Goal: Task Accomplishment & Management: Manage account settings

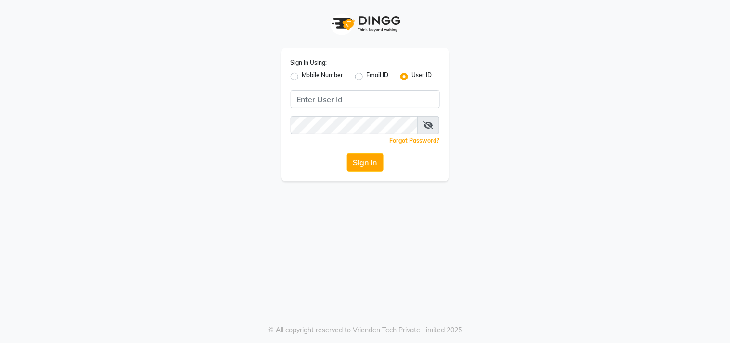
click at [295, 80] on div "Mobile Number" at bounding box center [317, 77] width 53 height 12
click at [302, 77] on label "Mobile Number" at bounding box center [322, 77] width 41 height 12
click at [302, 77] on input "Mobile Number" at bounding box center [305, 74] width 6 height 6
radio input "true"
radio input "false"
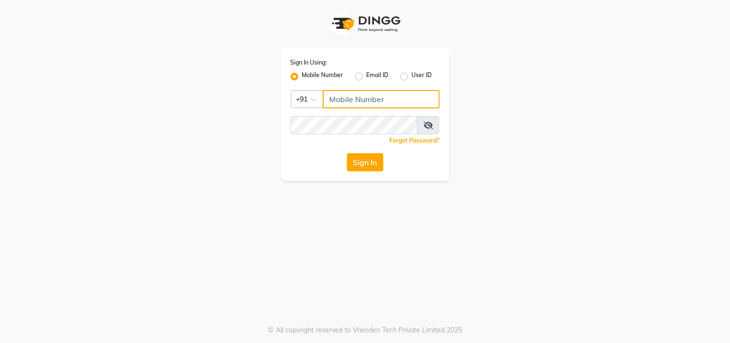
click at [353, 99] on input "Username" at bounding box center [381, 99] width 117 height 18
type input "9987672740"
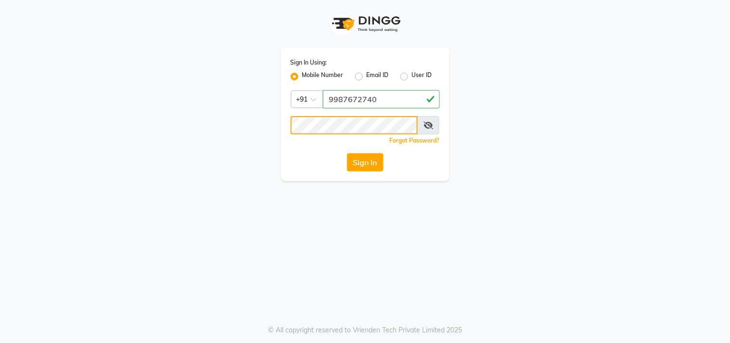
click at [347, 153] on button "Sign In" at bounding box center [365, 162] width 37 height 18
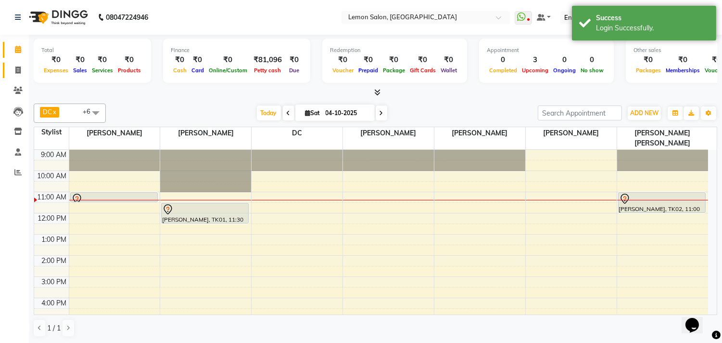
click at [13, 76] on link "Invoice" at bounding box center [14, 71] width 23 height 16
select select "569"
select select "service"
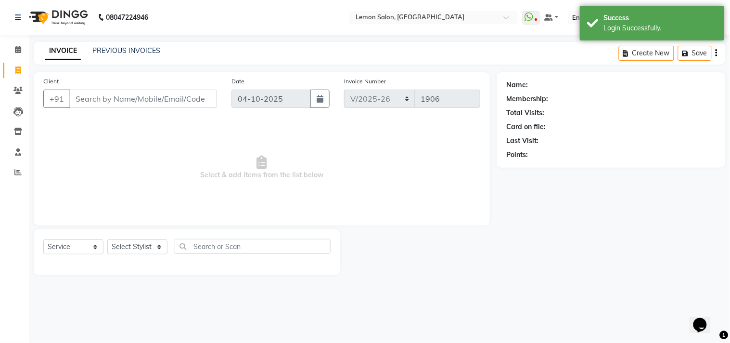
click at [90, 99] on input "Client" at bounding box center [143, 99] width 148 height 18
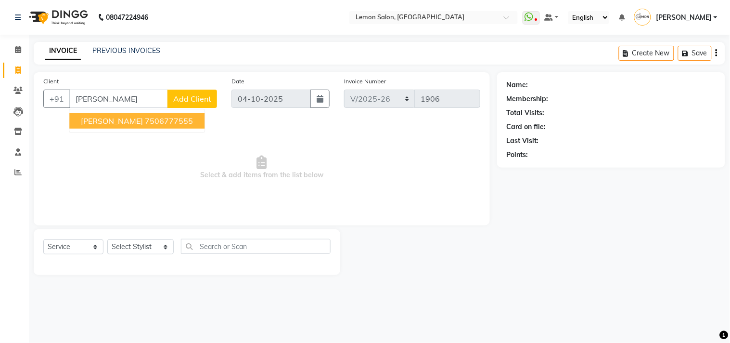
click at [107, 119] on span "AFROZ SATPATHY" at bounding box center [112, 121] width 62 height 10
type input "7506777555"
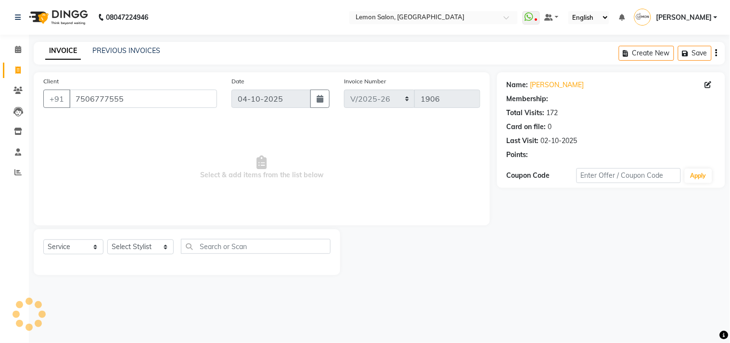
select select "1: Object"
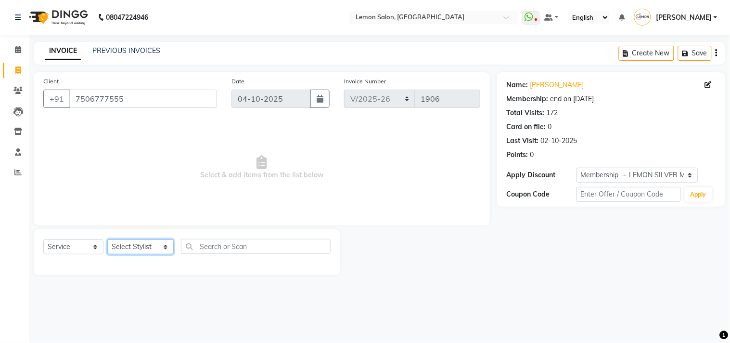
click at [128, 249] on select "Select Stylist Arun Arndive Ashfak Danish Mansoori DC Faheem Malik Kajal Pawar …" at bounding box center [140, 246] width 66 height 15
select select "7385"
click at [107, 240] on select "Select Stylist Arun Arndive Ashfak Danish Mansoori DC Faheem Malik Kajal Pawar …" at bounding box center [140, 246] width 66 height 15
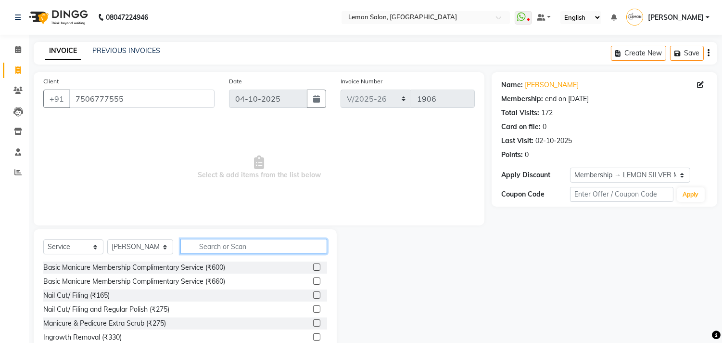
click at [218, 248] on input "text" at bounding box center [253, 246] width 147 height 15
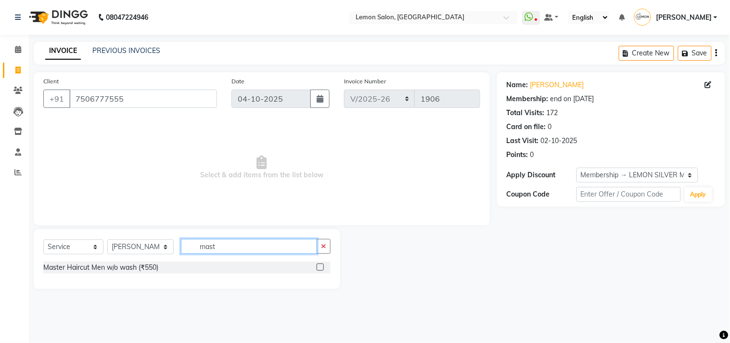
type input "mast"
click at [321, 268] on label at bounding box center [320, 266] width 7 height 7
click at [321, 268] on input "checkbox" at bounding box center [320, 267] width 6 height 6
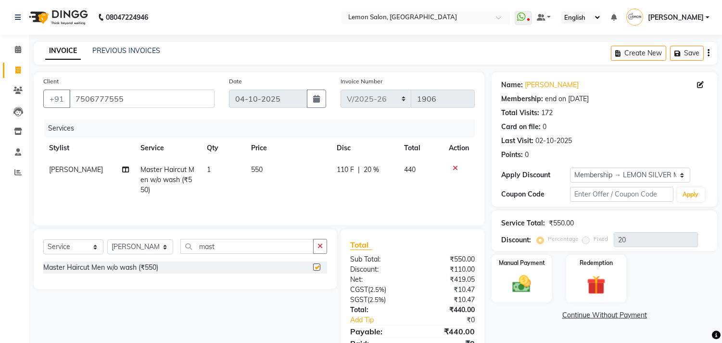
checkbox input "false"
click at [323, 248] on button "button" at bounding box center [320, 246] width 14 height 15
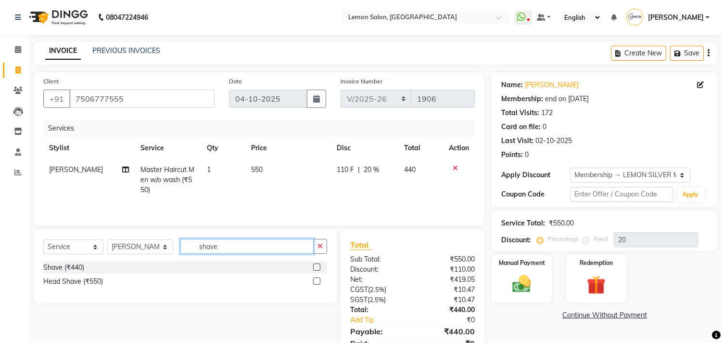
type input "shave"
click at [314, 269] on label at bounding box center [316, 266] width 7 height 7
click at [314, 269] on input "checkbox" at bounding box center [316, 267] width 6 height 6
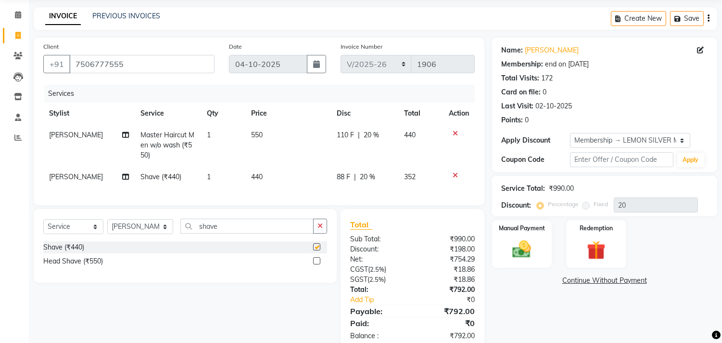
checkbox input "false"
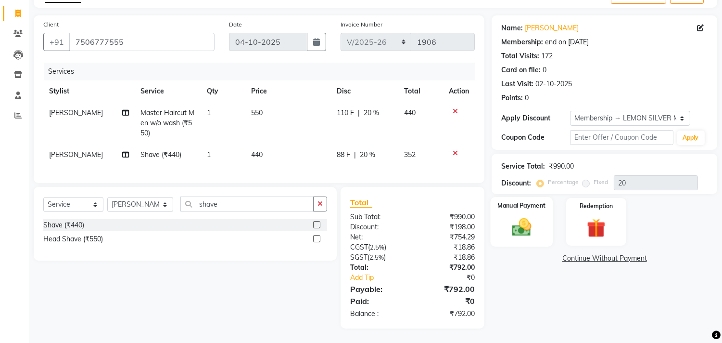
click at [518, 219] on img at bounding box center [522, 227] width 32 height 23
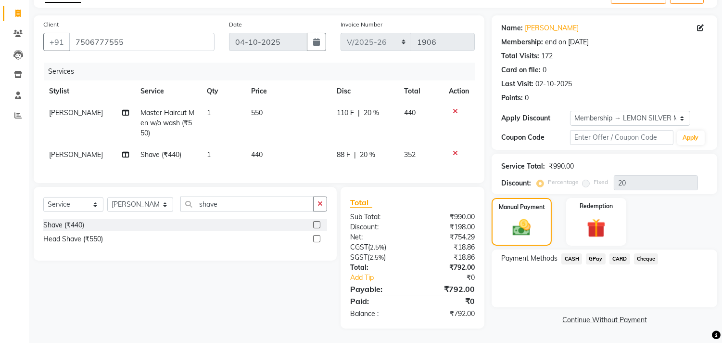
click at [594, 253] on span "GPay" at bounding box center [596, 258] width 20 height 11
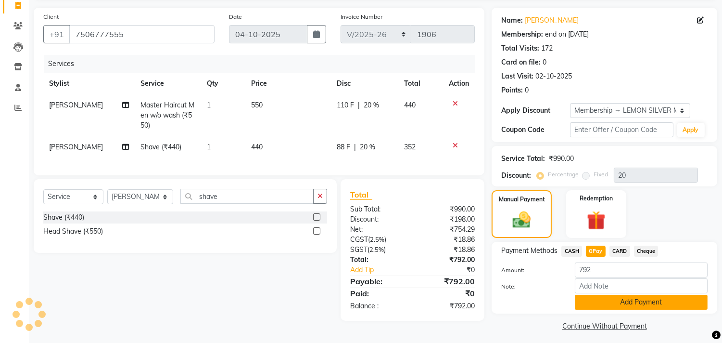
click at [603, 299] on button "Add Payment" at bounding box center [641, 302] width 133 height 15
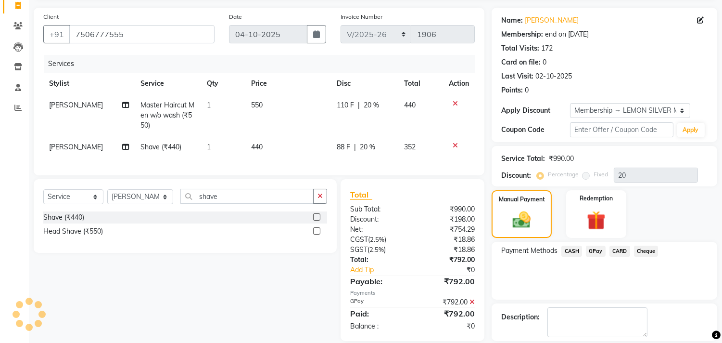
click at [590, 304] on div "Description:" at bounding box center [605, 322] width 226 height 38
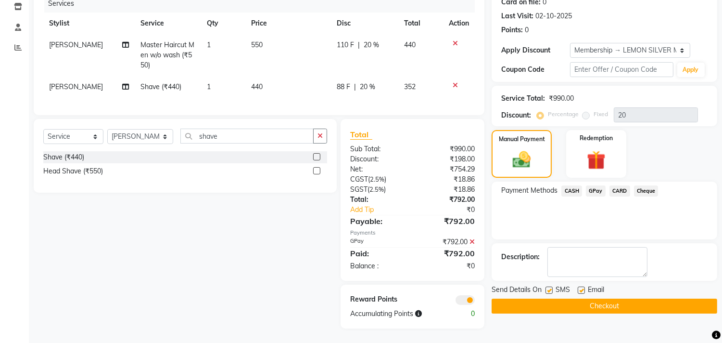
click at [553, 286] on label at bounding box center [549, 289] width 7 height 7
click at [552, 287] on input "checkbox" at bounding box center [549, 290] width 6 height 6
checkbox input "false"
click at [581, 286] on label at bounding box center [581, 289] width 7 height 7
click at [581, 287] on input "checkbox" at bounding box center [581, 290] width 6 height 6
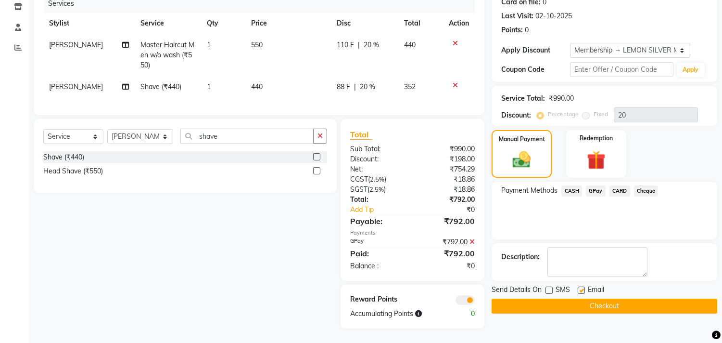
checkbox input "false"
click at [554, 304] on button "Checkout" at bounding box center [605, 305] width 226 height 15
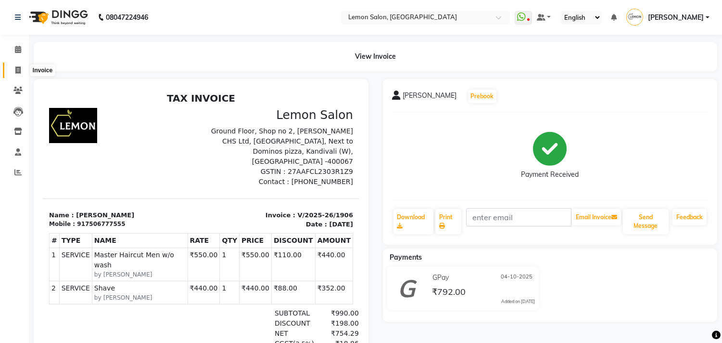
click at [16, 71] on icon at bounding box center [17, 69] width 5 height 7
select select "569"
select select "service"
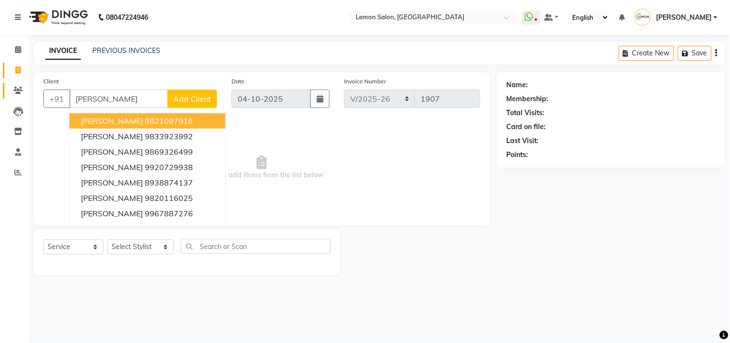
type input "priyal"
click at [8, 87] on link "Clients" at bounding box center [14, 91] width 23 height 16
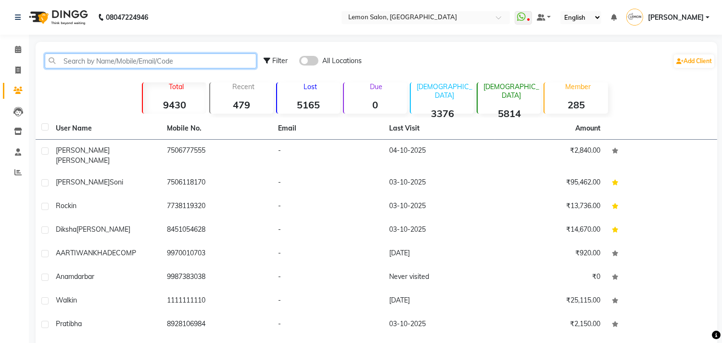
click at [95, 65] on input "text" at bounding box center [151, 60] width 212 height 15
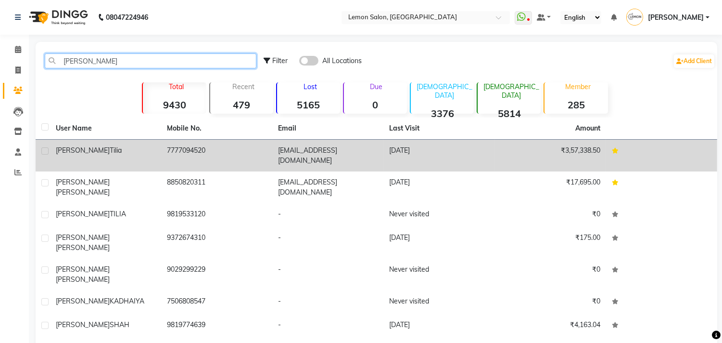
type input "priyal"
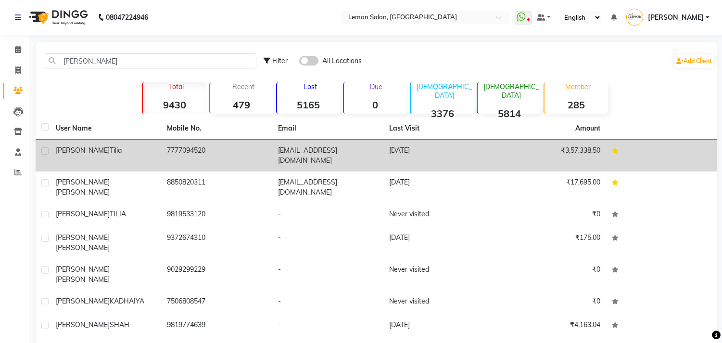
click at [110, 153] on span "Tilia" at bounding box center [116, 150] width 12 height 9
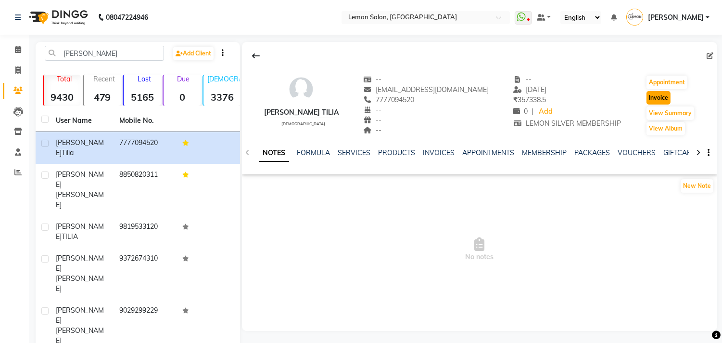
click at [647, 100] on button "Invoice" at bounding box center [659, 97] width 24 height 13
select select "569"
select select "service"
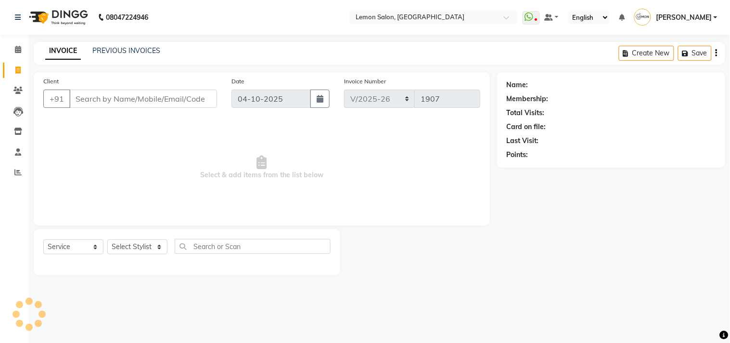
type input "7777094520"
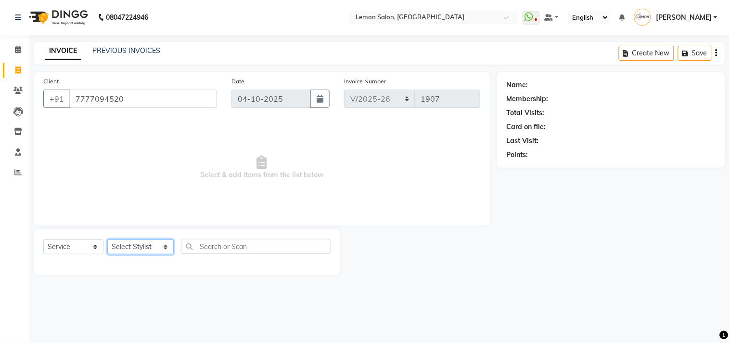
select select "1: Object"
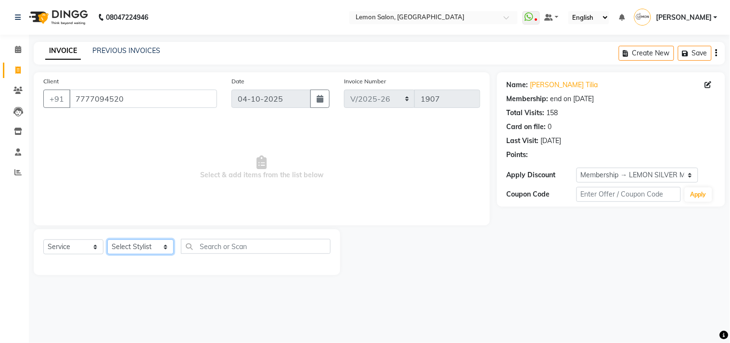
click at [132, 249] on select "Select Stylist Arun Arndive Ashfak Danish Mansoori DC Faheem Malik Kajal Pawar …" at bounding box center [140, 246] width 66 height 15
select select "7385"
click at [107, 240] on select "Select Stylist Arun Arndive Ashfak Danish Mansoori DC Faheem Malik Kajal Pawar …" at bounding box center [140, 246] width 66 height 15
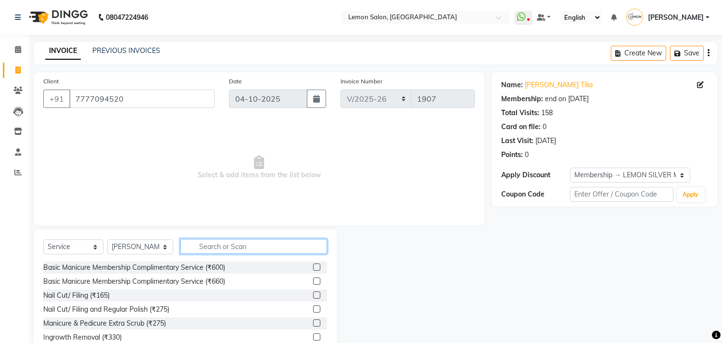
click at [201, 251] on input "text" at bounding box center [253, 246] width 147 height 15
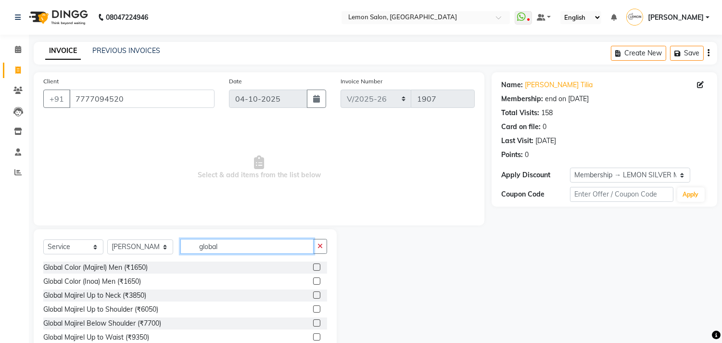
type input "global"
click at [313, 268] on label at bounding box center [316, 266] width 7 height 7
click at [313, 268] on input "checkbox" at bounding box center [316, 267] width 6 height 6
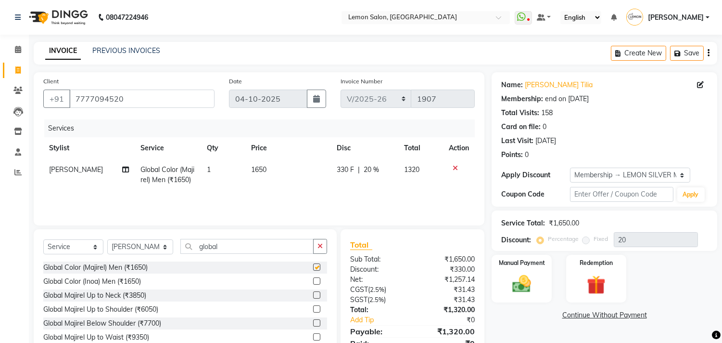
scroll to position [42, 0]
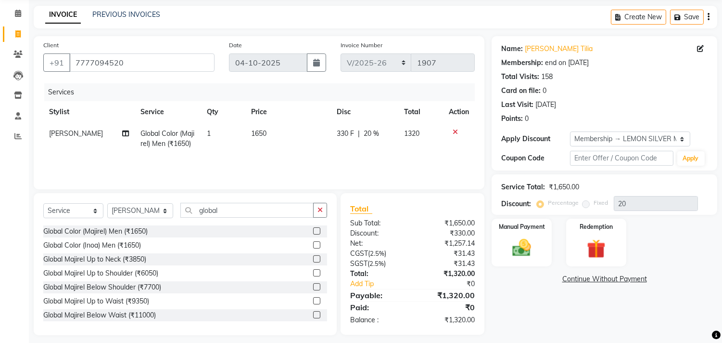
checkbox input "false"
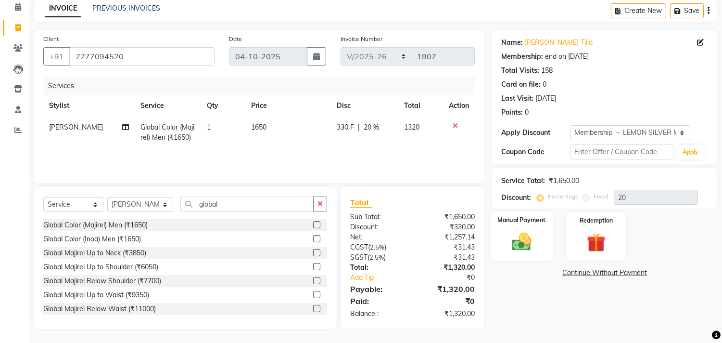
click at [525, 252] on div "Manual Payment" at bounding box center [522, 235] width 63 height 49
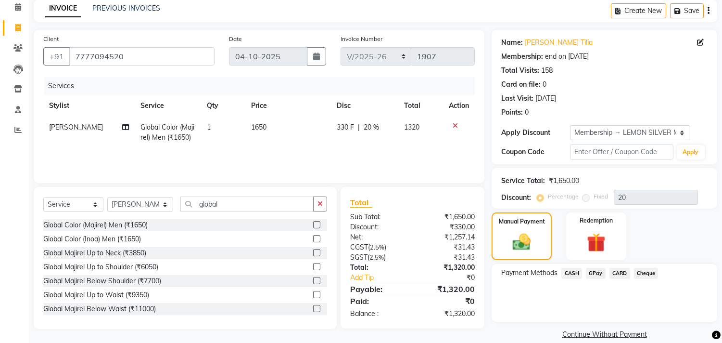
click at [600, 272] on span "GPay" at bounding box center [596, 273] width 20 height 11
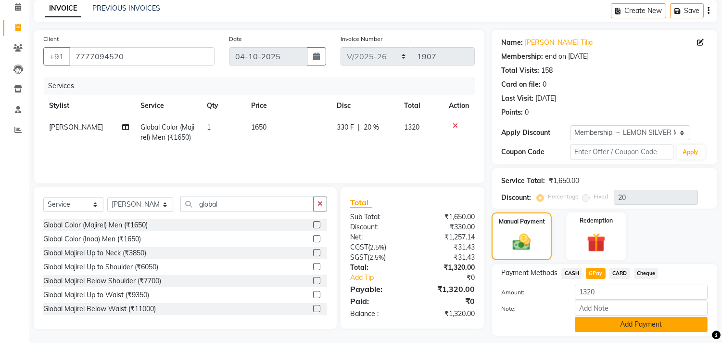
click at [590, 320] on button "Add Payment" at bounding box center [641, 324] width 133 height 15
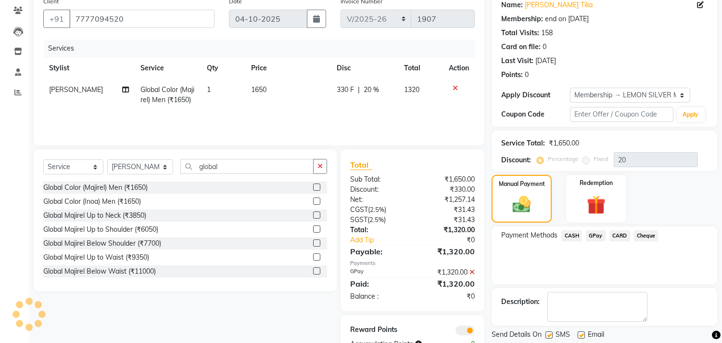
scroll to position [110, 0]
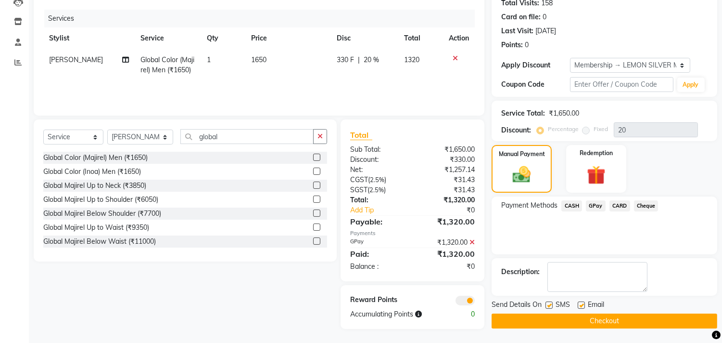
click at [547, 306] on label at bounding box center [549, 304] width 7 height 7
click at [547, 306] on input "checkbox" at bounding box center [549, 305] width 6 height 6
checkbox input "false"
click at [579, 305] on label at bounding box center [581, 304] width 7 height 7
click at [579, 305] on input "checkbox" at bounding box center [581, 305] width 6 height 6
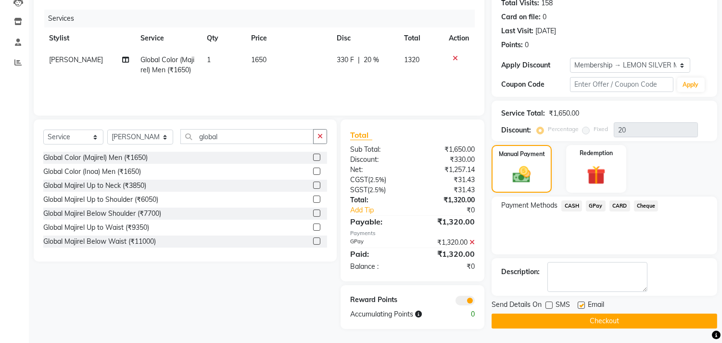
checkbox input "false"
click at [569, 321] on button "Checkout" at bounding box center [605, 320] width 226 height 15
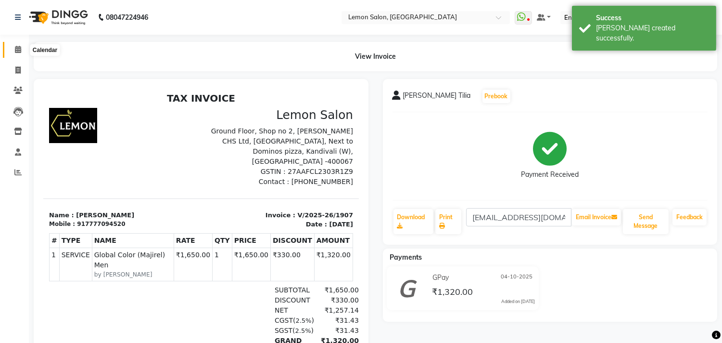
click at [13, 50] on span at bounding box center [18, 49] width 17 height 11
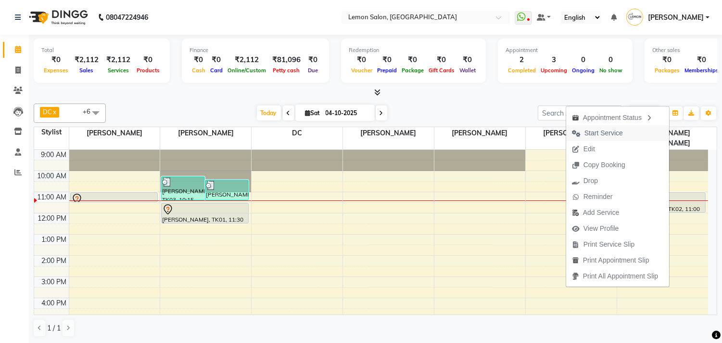
click at [603, 131] on span "Start Service" at bounding box center [604, 133] width 39 height 10
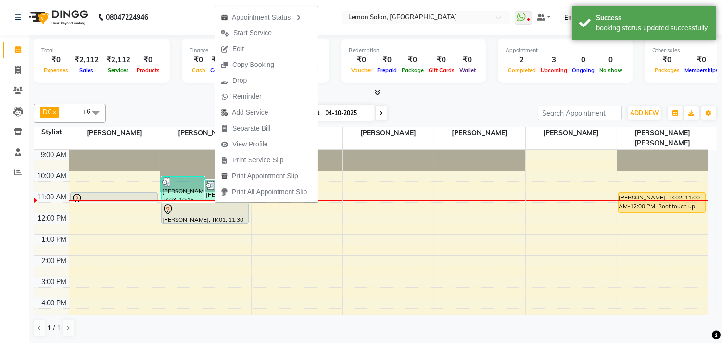
click at [245, 32] on span "Start Service" at bounding box center [252, 33] width 39 height 10
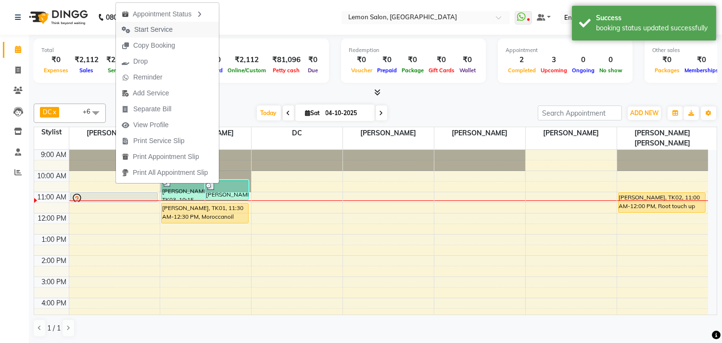
click at [141, 30] on span "Start Service" at bounding box center [153, 30] width 39 height 10
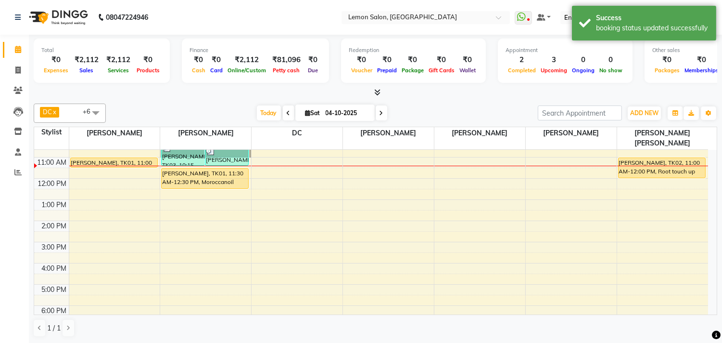
scroll to position [53, 0]
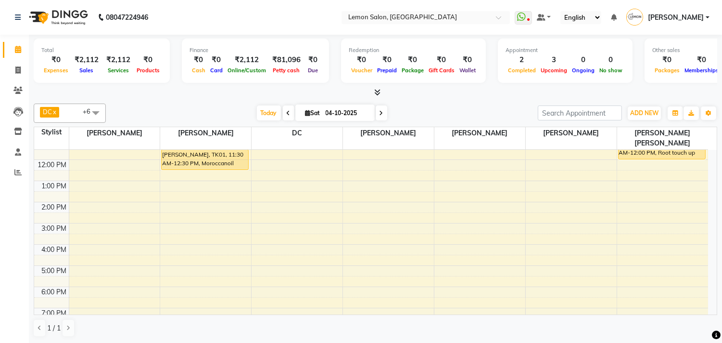
click at [180, 179] on div "9:00 AM 10:00 AM 11:00 AM 12:00 PM 1:00 PM 2:00 PM 3:00 PM 4:00 PM 5:00 PM 6:00…" at bounding box center [371, 244] width 674 height 296
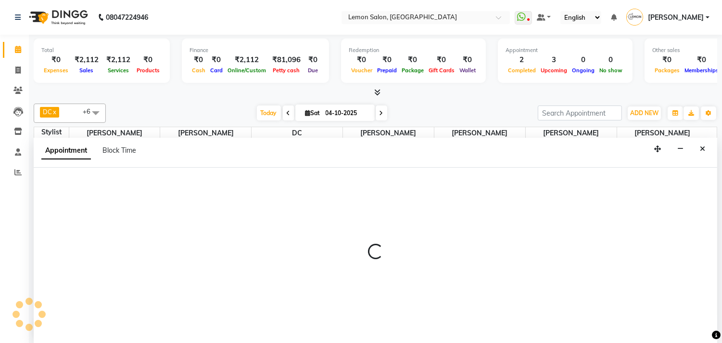
scroll to position [0, 0]
select select "7385"
select select "tentative"
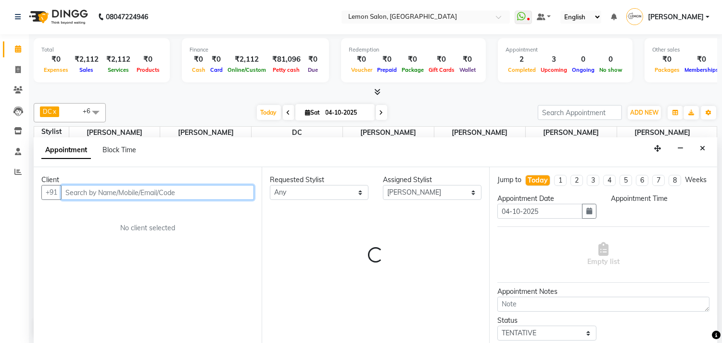
select select "780"
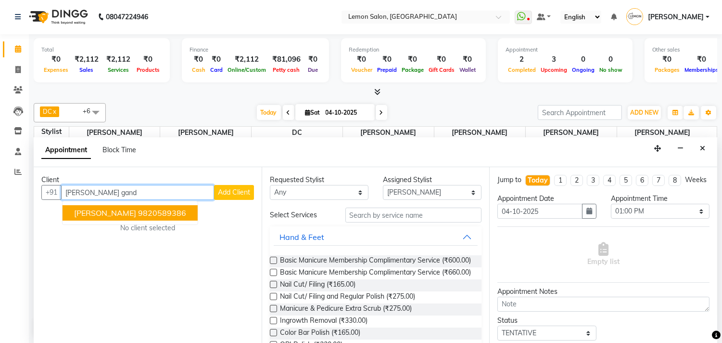
click at [83, 209] on span "ESHA GANDHI" at bounding box center [105, 213] width 62 height 10
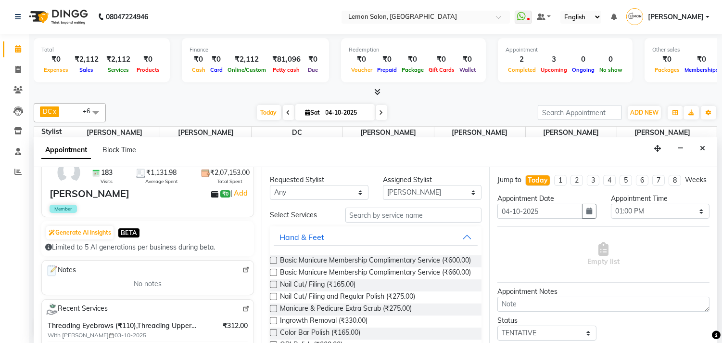
scroll to position [0, 0]
type input "9820589386"
click at [391, 212] on input "text" at bounding box center [414, 215] width 137 height 15
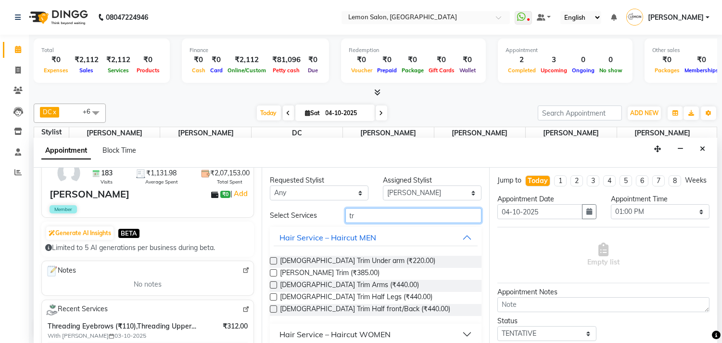
type input "t"
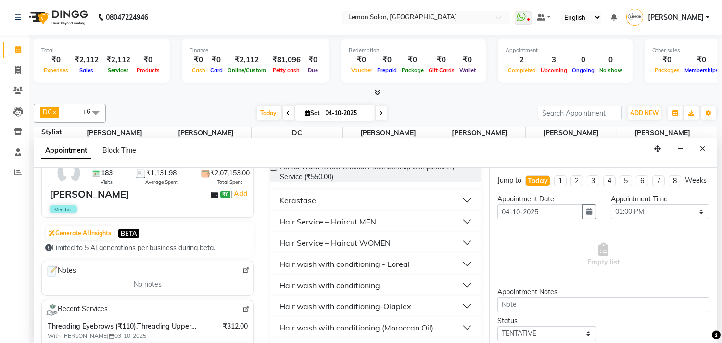
scroll to position [107, 0]
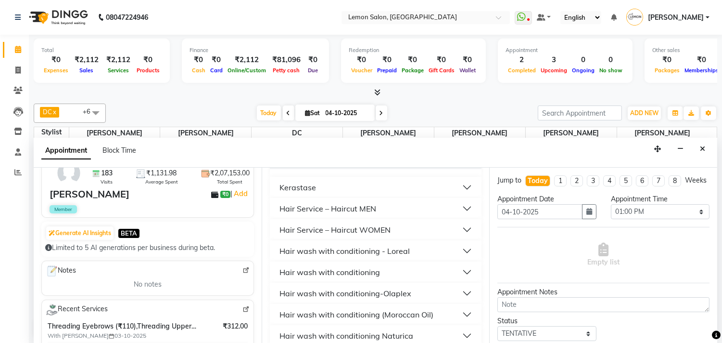
type input "wash"
click at [322, 249] on div "Hair wash with conditioning - Loreal" at bounding box center [345, 251] width 130 height 12
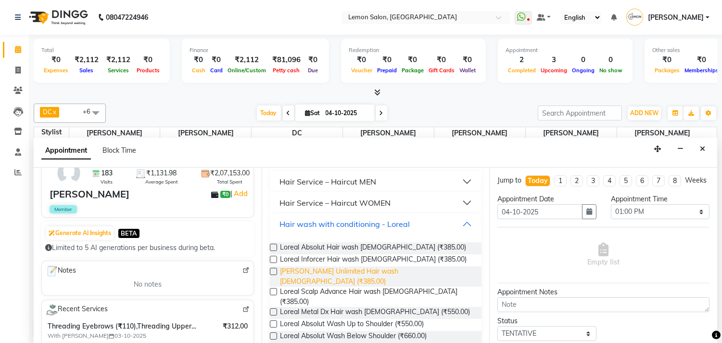
scroll to position [160, 0]
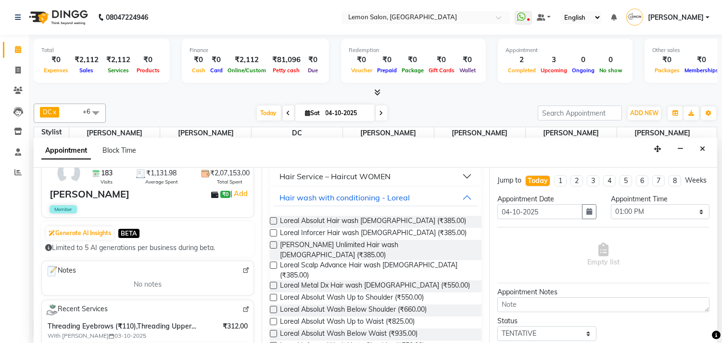
click at [275, 306] on label at bounding box center [273, 309] width 7 height 7
click at [275, 307] on input "checkbox" at bounding box center [273, 310] width 6 height 6
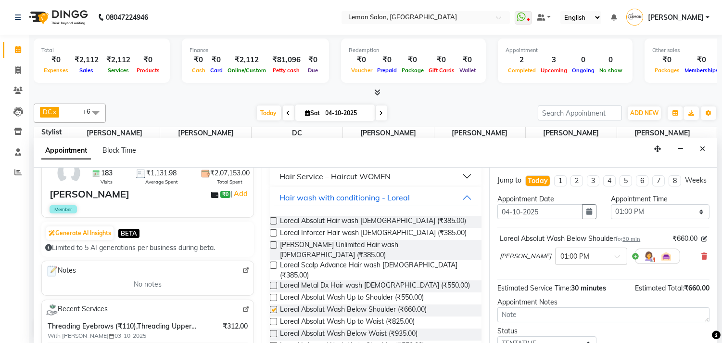
checkbox input "false"
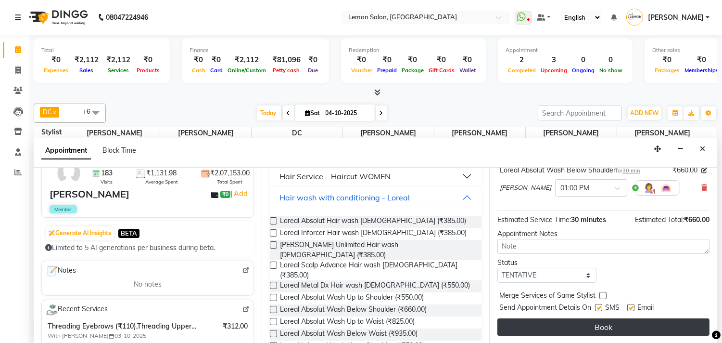
scroll to position [77, 0]
click at [530, 326] on button "Book" at bounding box center [604, 326] width 212 height 17
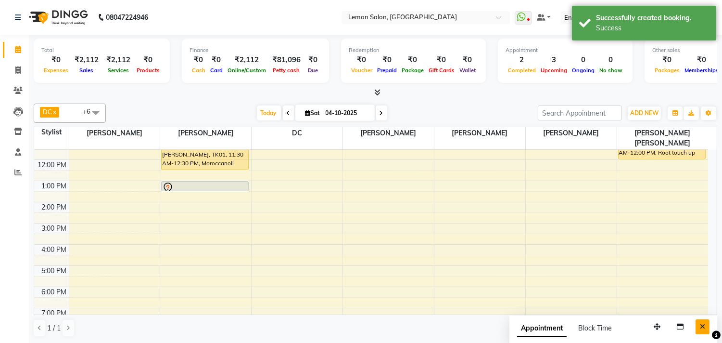
click at [705, 323] on icon "Close" at bounding box center [702, 326] width 5 height 7
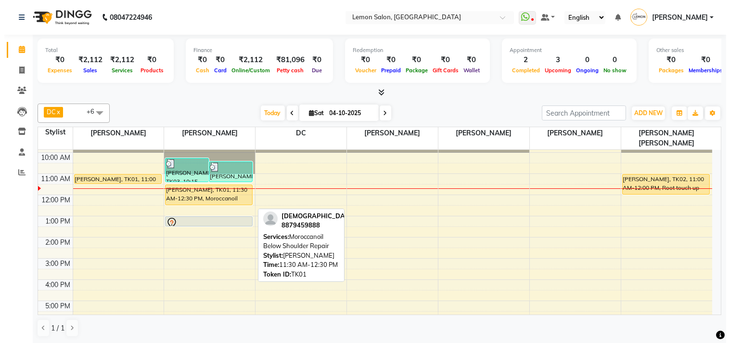
scroll to position [0, 0]
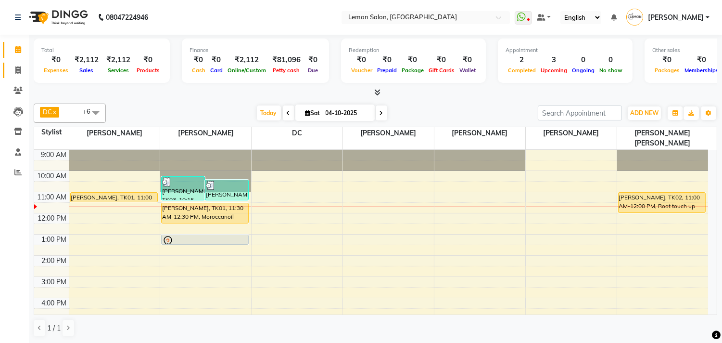
click at [16, 64] on link "Invoice" at bounding box center [14, 71] width 23 height 16
select select "569"
select select "service"
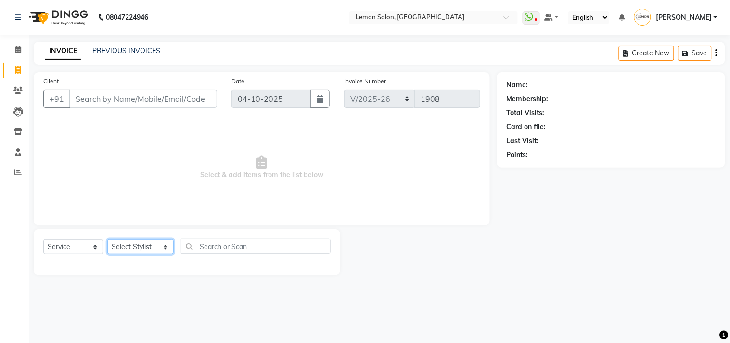
click at [123, 248] on select "Select Stylist Arun Arndive Ashfak Danish Mansoori DC Faheem Malik Kajal Pawar …" at bounding box center [140, 246] width 66 height 15
select select "76754"
click at [107, 240] on select "Select Stylist Arun Arndive Ashfak Danish Mansoori DC Faheem Malik Kajal Pawar …" at bounding box center [140, 246] width 66 height 15
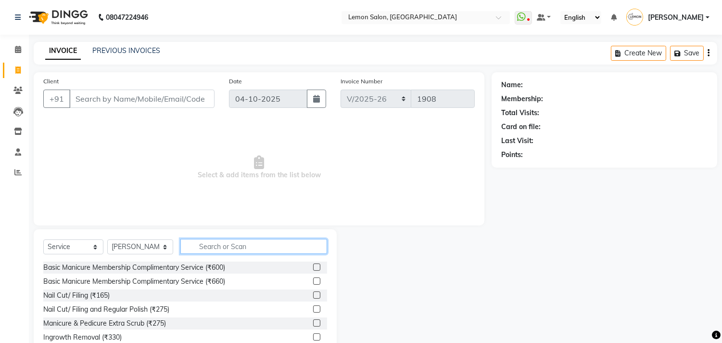
click at [209, 253] on input "text" at bounding box center [253, 246] width 147 height 15
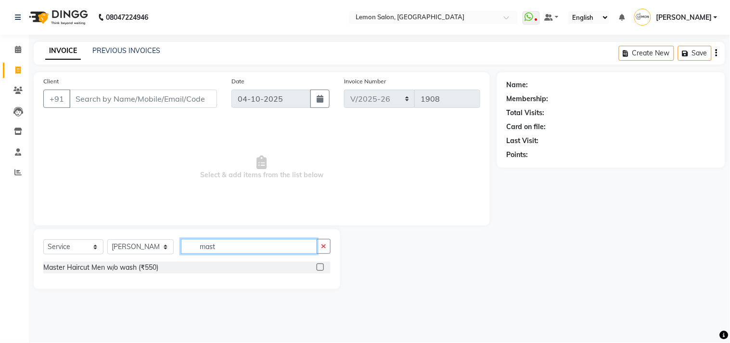
type input "mast"
click at [320, 267] on label at bounding box center [320, 266] width 7 height 7
click at [320, 267] on input "checkbox" at bounding box center [320, 267] width 6 height 6
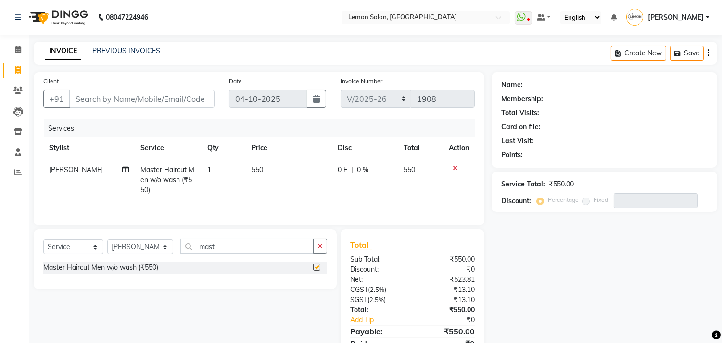
checkbox input "false"
click at [128, 95] on input "Client" at bounding box center [141, 99] width 145 height 18
type input "9"
type input "0"
type input "9004013046"
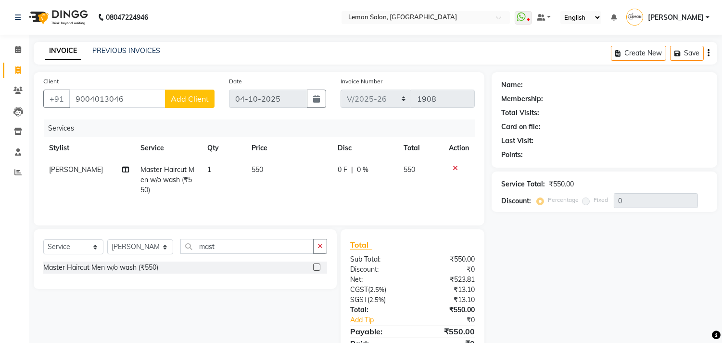
click at [191, 97] on span "Add Client" at bounding box center [190, 99] width 38 height 10
select select "22"
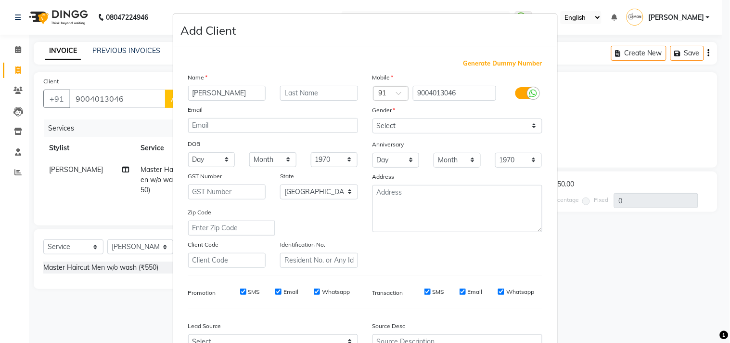
type input "Neerav"
type input "Lakhani"
click at [377, 128] on select "Select Male Female Other Prefer Not To Say" at bounding box center [458, 125] width 170 height 15
select select "male"
click at [373, 118] on select "Select Male Female Other Prefer Not To Say" at bounding box center [458, 125] width 170 height 15
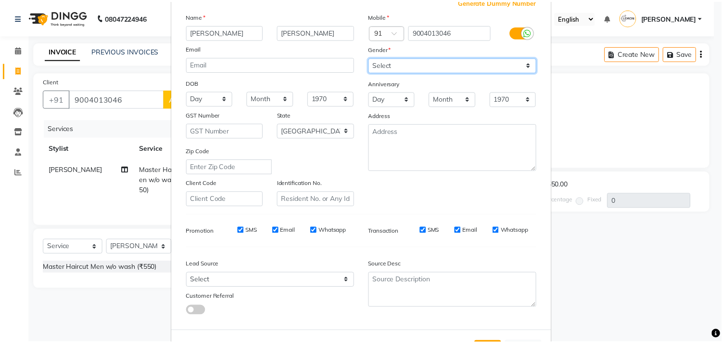
scroll to position [102, 0]
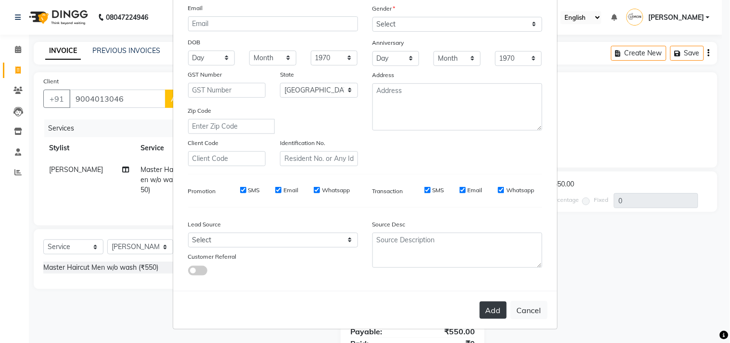
click at [487, 306] on button "Add" at bounding box center [493, 309] width 27 height 17
select select
select select "null"
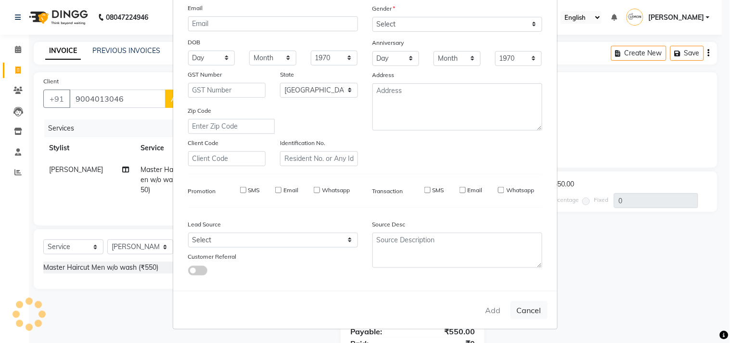
select select
checkbox input "false"
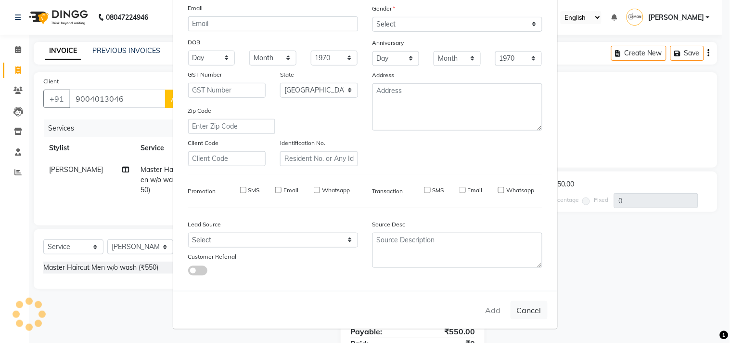
checkbox input "false"
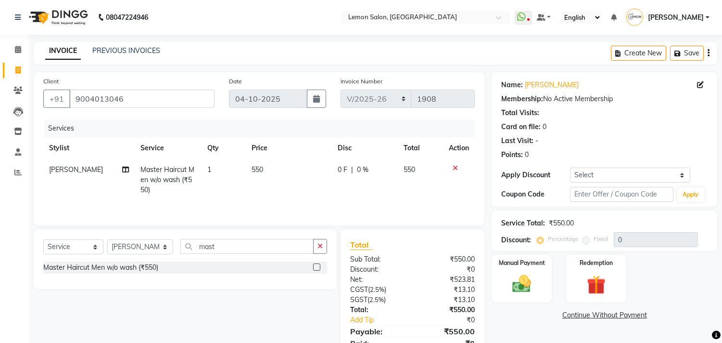
scroll to position [43, 0]
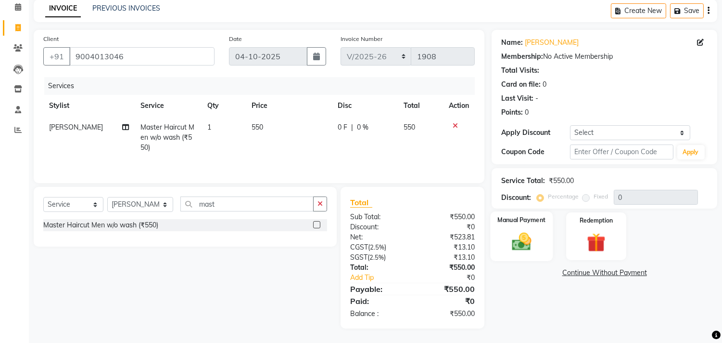
click at [540, 228] on div "Manual Payment" at bounding box center [522, 235] width 63 height 49
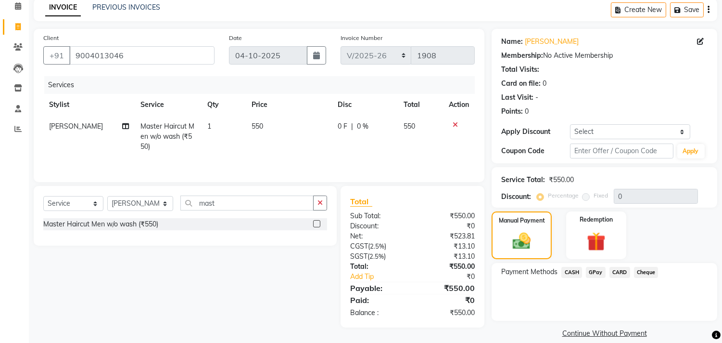
click at [621, 270] on span "CARD" at bounding box center [620, 272] width 21 height 11
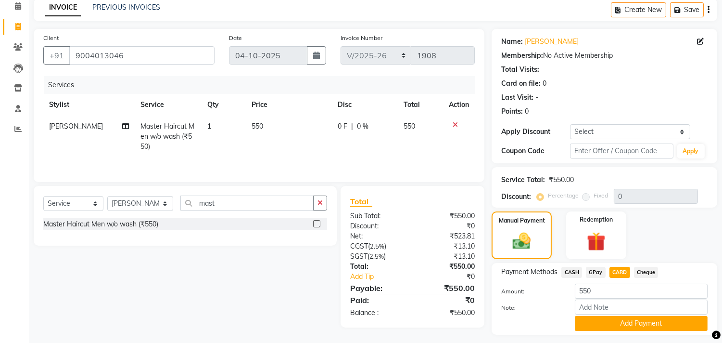
click at [594, 331] on div "Payment Methods CASH GPay CARD Cheque Amount: 550 Note: Add Payment" at bounding box center [605, 299] width 226 height 72
click at [594, 326] on button "Add Payment" at bounding box center [641, 323] width 133 height 15
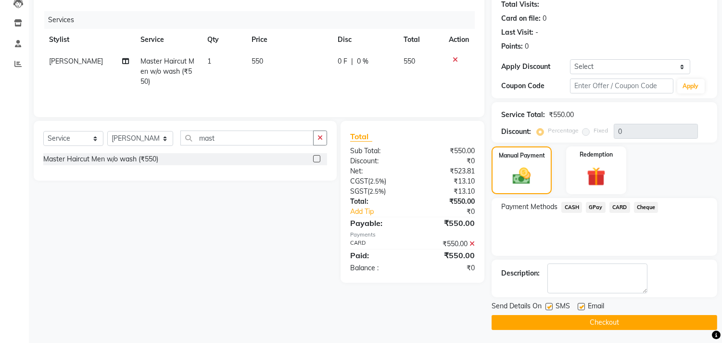
scroll to position [109, 0]
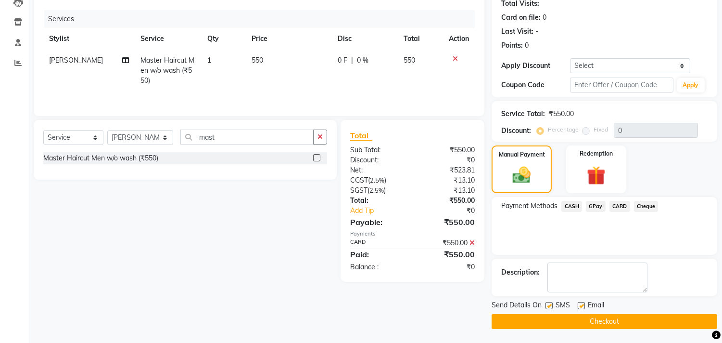
click at [584, 318] on button "Checkout" at bounding box center [605, 321] width 226 height 15
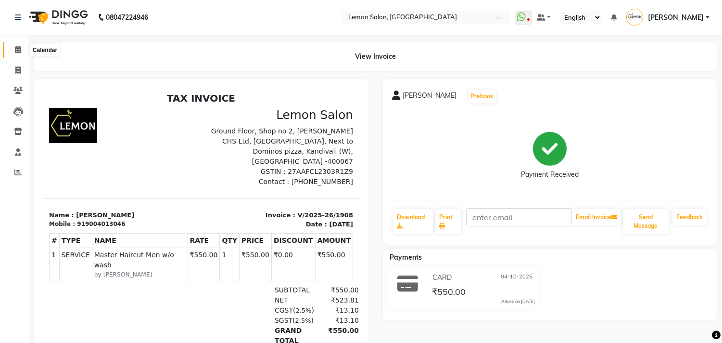
drag, startPoint x: 583, startPoint y: 318, endPoint x: 13, endPoint y: 46, distance: 632.5
click at [13, 46] on span at bounding box center [18, 49] width 17 height 11
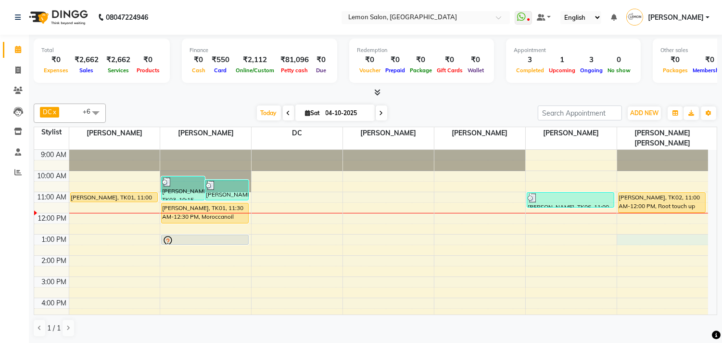
click at [631, 228] on div "9:00 AM 10:00 AM 11:00 AM 12:00 PM 1:00 PM 2:00 PM 3:00 PM 4:00 PM 5:00 PM 6:00…" at bounding box center [371, 298] width 674 height 296
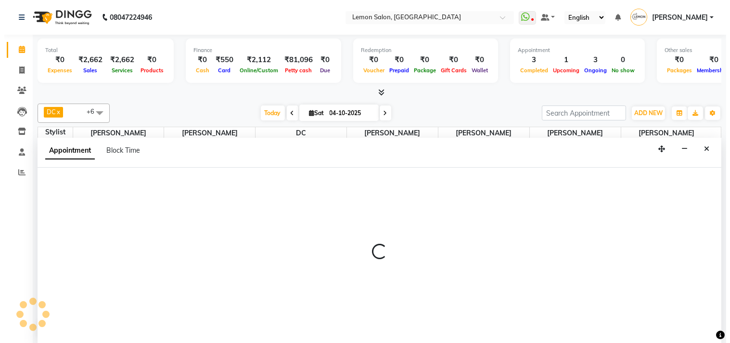
scroll to position [0, 0]
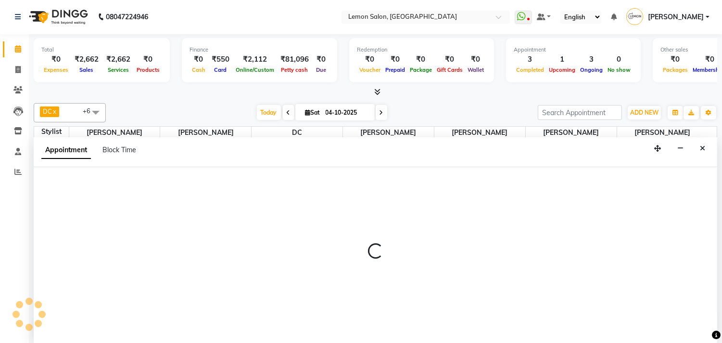
select select "92039"
select select "tentative"
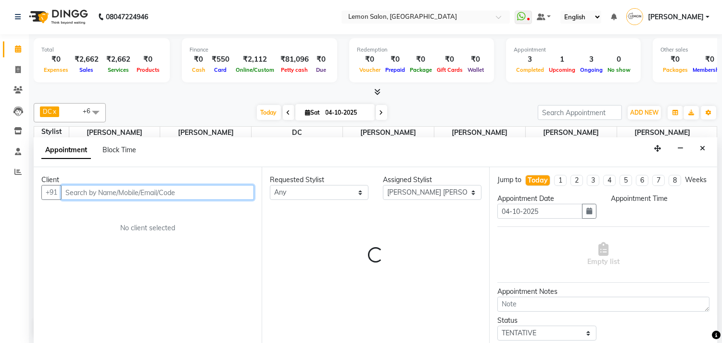
select select "780"
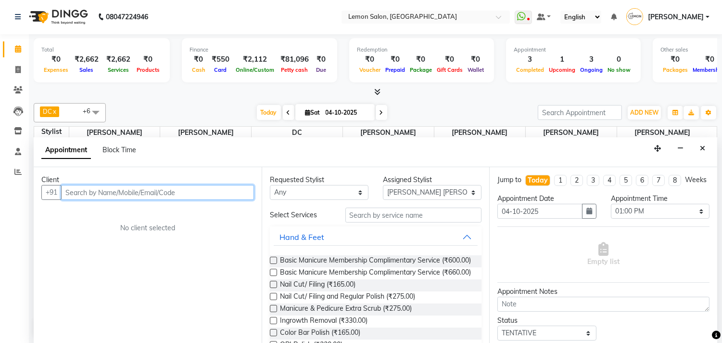
click at [87, 191] on input "text" at bounding box center [157, 192] width 193 height 15
type input "9167165565"
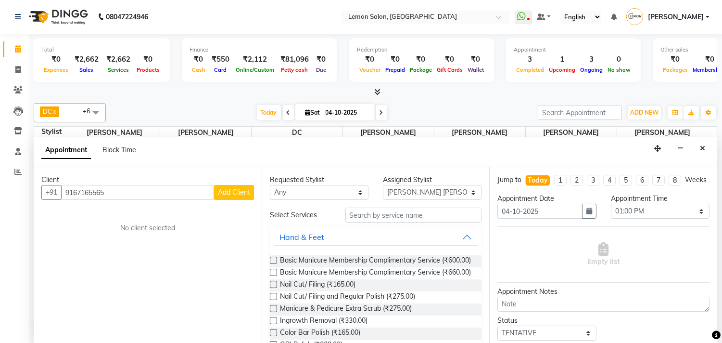
click at [237, 193] on span "Add Client" at bounding box center [234, 192] width 32 height 9
select select "22"
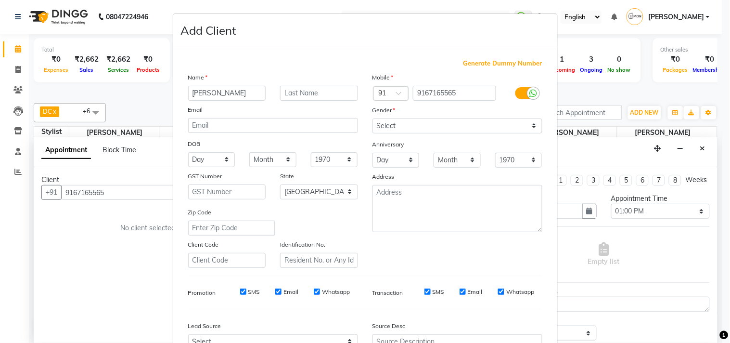
type input "Anand"
type input "Masrani"
click at [407, 127] on select "Select Male Female Other Prefer Not To Say" at bounding box center [458, 125] width 170 height 15
select select "male"
click at [373, 118] on select "Select Male Female Other Prefer Not To Say" at bounding box center [458, 125] width 170 height 15
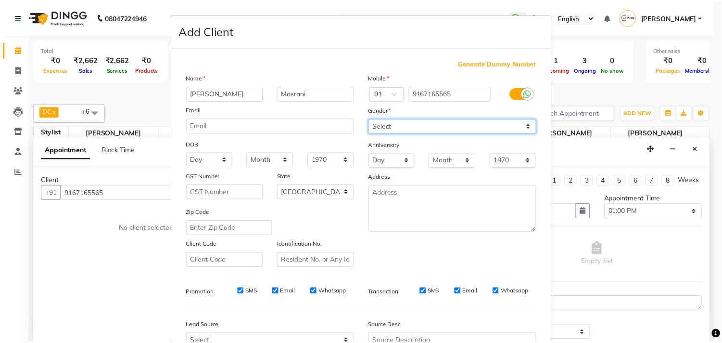
scroll to position [102, 0]
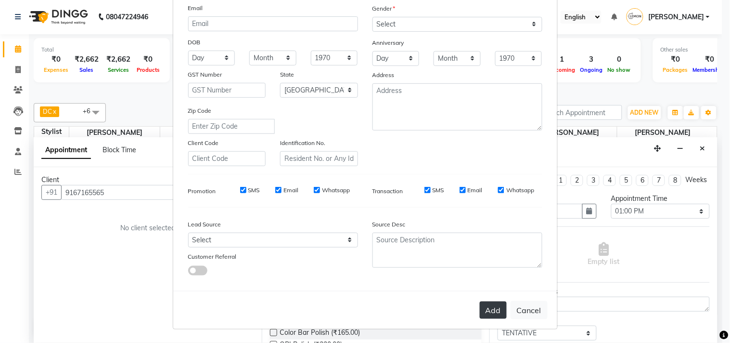
click at [496, 309] on button "Add" at bounding box center [493, 309] width 27 height 17
select select
select select "null"
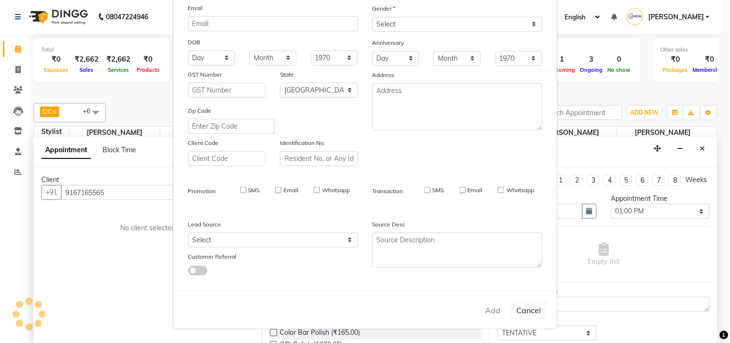
select select
checkbox input "false"
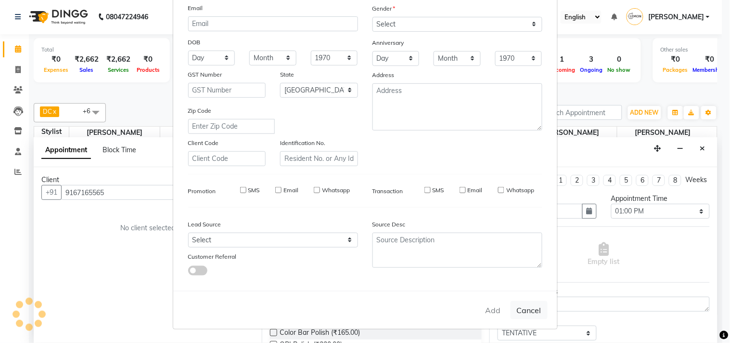
checkbox input "false"
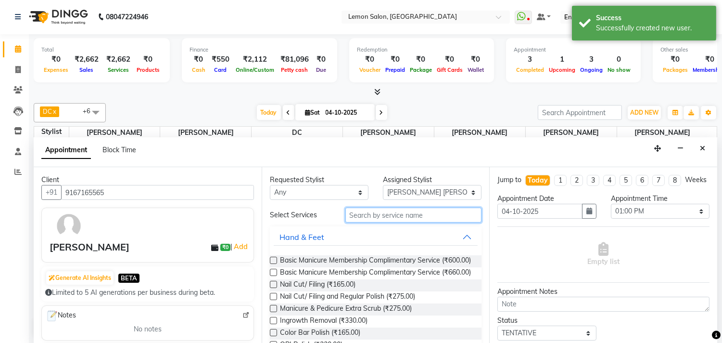
click at [382, 215] on input "text" at bounding box center [414, 214] width 137 height 15
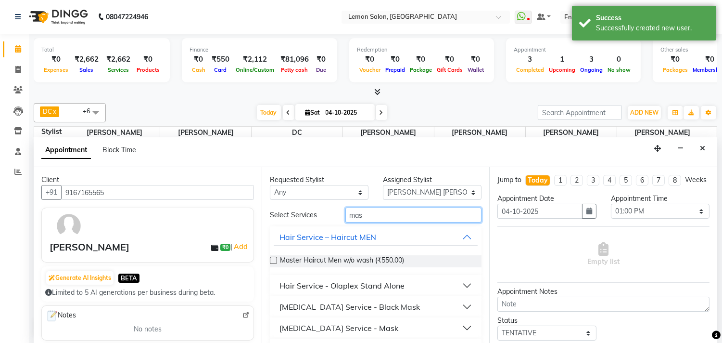
type input "mas"
click at [275, 260] on label at bounding box center [273, 260] width 7 height 7
click at [275, 260] on input "checkbox" at bounding box center [273, 261] width 6 height 6
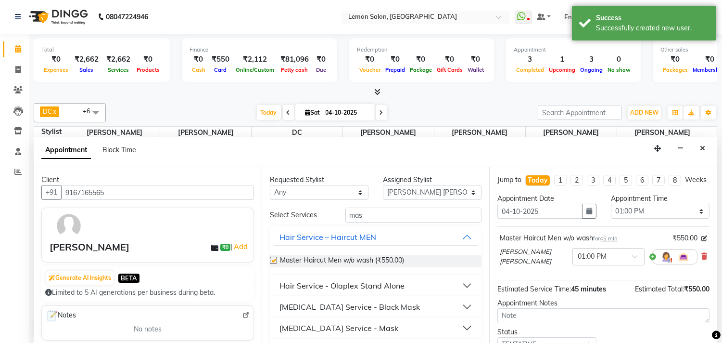
checkbox input "false"
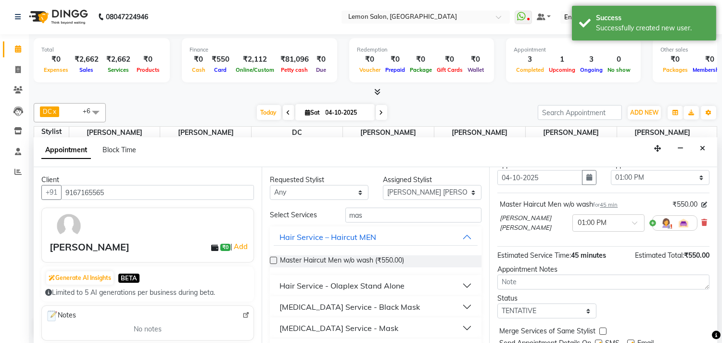
scroll to position [77, 0]
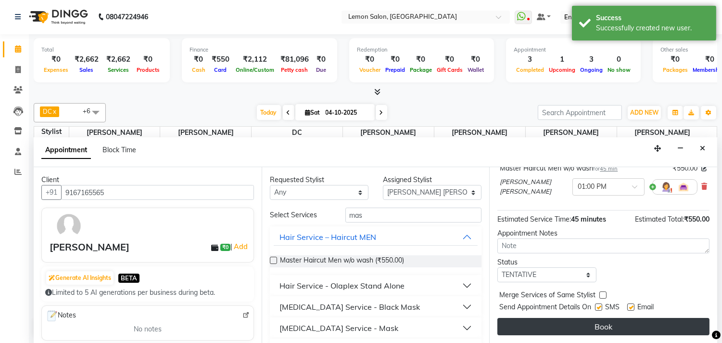
click at [599, 320] on button "Book" at bounding box center [604, 326] width 212 height 17
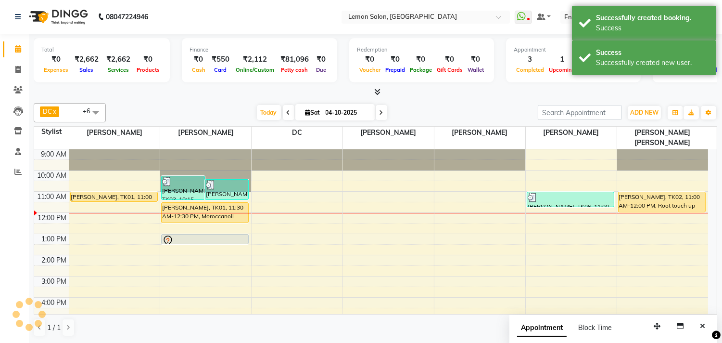
scroll to position [0, 0]
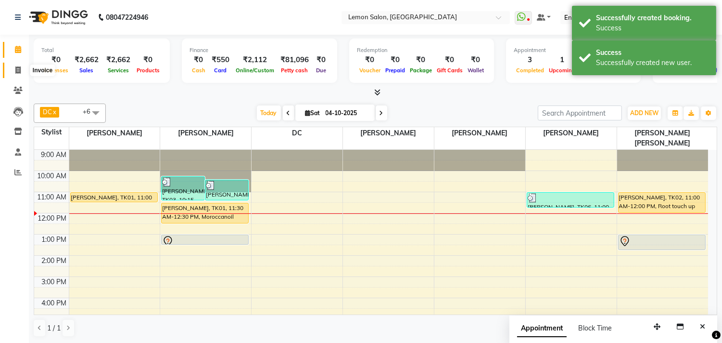
click at [12, 65] on span at bounding box center [18, 70] width 17 height 11
select select "569"
select select "service"
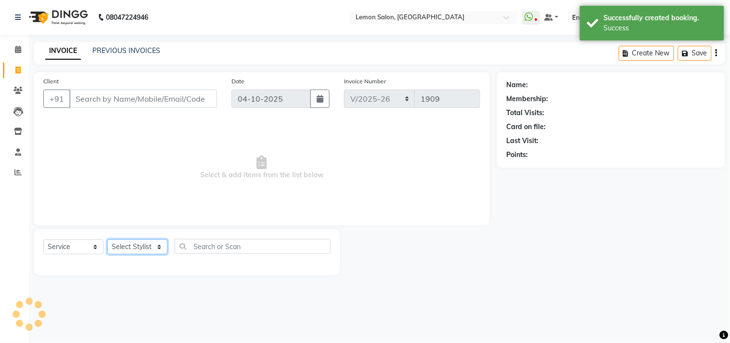
click at [122, 249] on select "Select Stylist" at bounding box center [137, 246] width 60 height 15
select select "92039"
click at [107, 240] on select "Select Stylist Arun Arndive [PERSON_NAME] Danish [PERSON_NAME] [PERSON_NAME] [P…" at bounding box center [140, 246] width 66 height 15
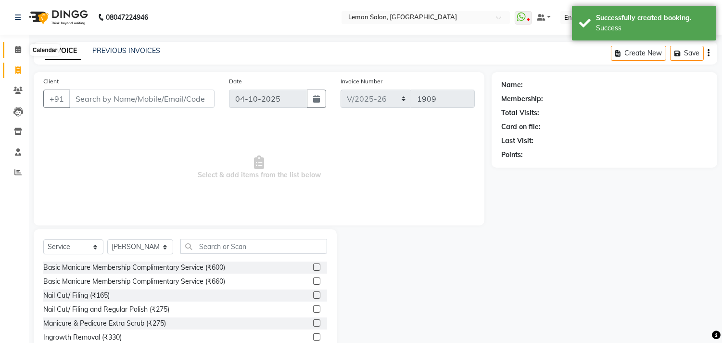
click at [18, 49] on icon at bounding box center [18, 49] width 6 height 7
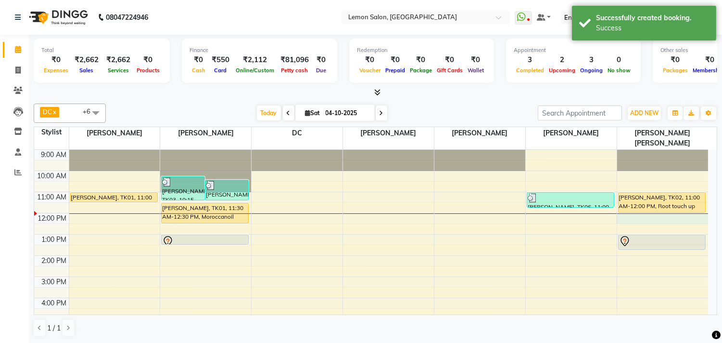
click at [648, 210] on div "9:00 AM 10:00 AM 11:00 AM 12:00 PM 1:00 PM 2:00 PM 3:00 PM 4:00 PM 5:00 PM 6:00…" at bounding box center [371, 298] width 674 height 296
select select "92039"
select select "720"
select select "tentative"
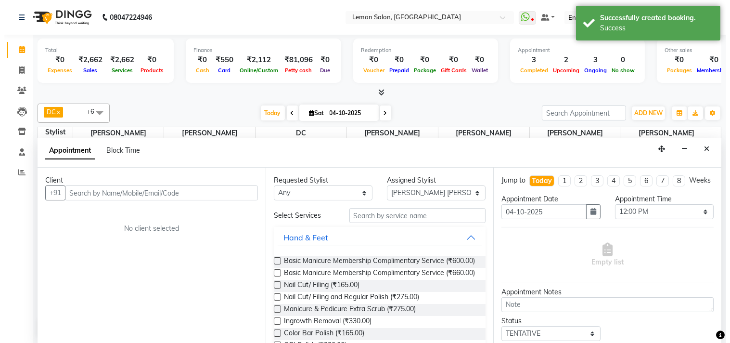
scroll to position [0, 0]
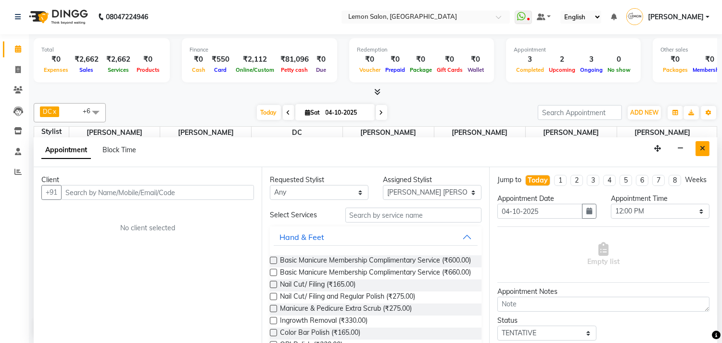
click at [704, 145] on icon "Close" at bounding box center [702, 148] width 5 height 7
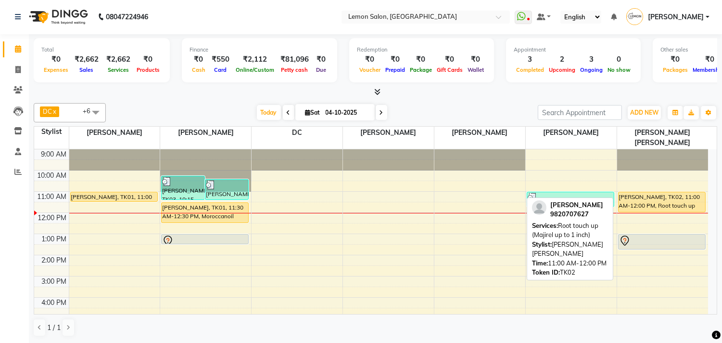
click at [656, 192] on div "[PERSON_NAME], TK02, 11:00 AM-12:00 PM, Root touch up (Majirel up to 1 inch)" at bounding box center [662, 202] width 87 height 20
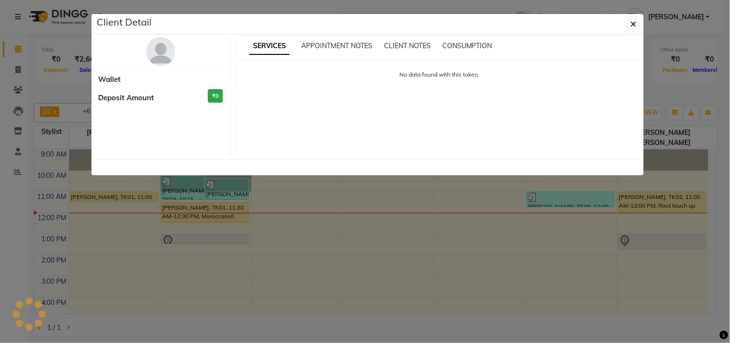
select select "1"
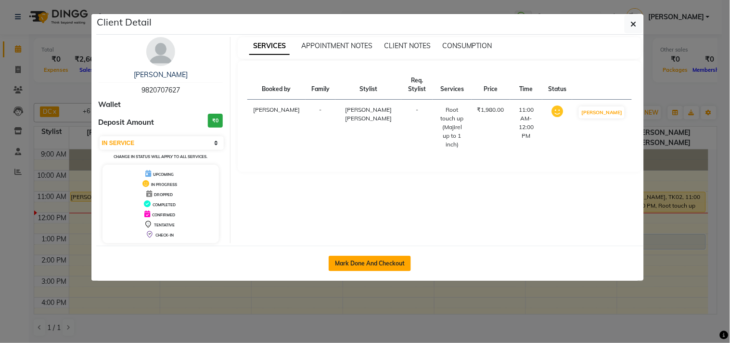
click at [400, 268] on button "Mark Done And Checkout" at bounding box center [370, 263] width 82 height 15
select select "569"
select select "service"
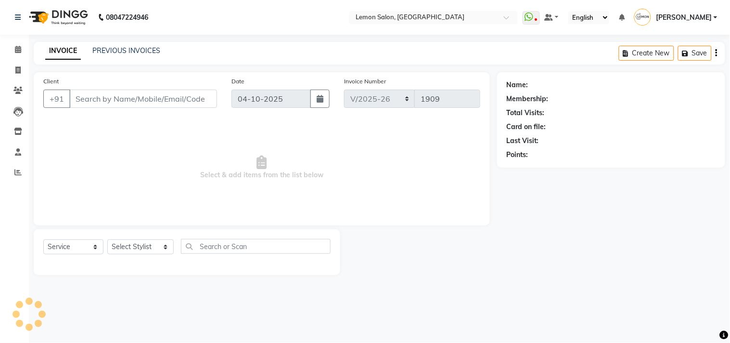
type input "9820707627"
select select "92039"
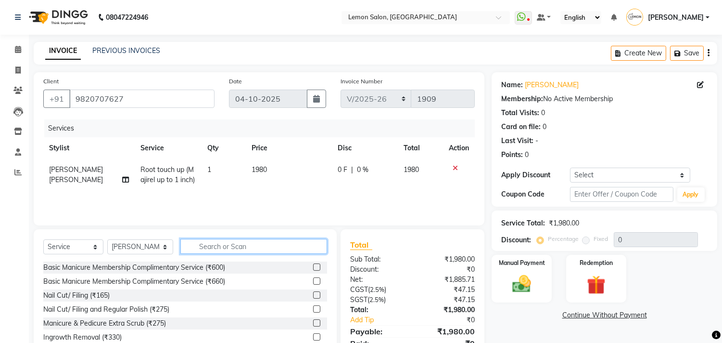
click at [264, 253] on input "text" at bounding box center [253, 246] width 147 height 15
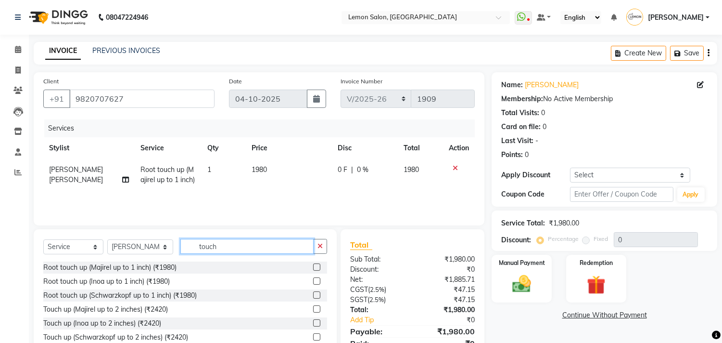
type input "touch"
click at [313, 309] on label at bounding box center [316, 308] width 7 height 7
click at [313, 309] on input "checkbox" at bounding box center [316, 309] width 6 height 6
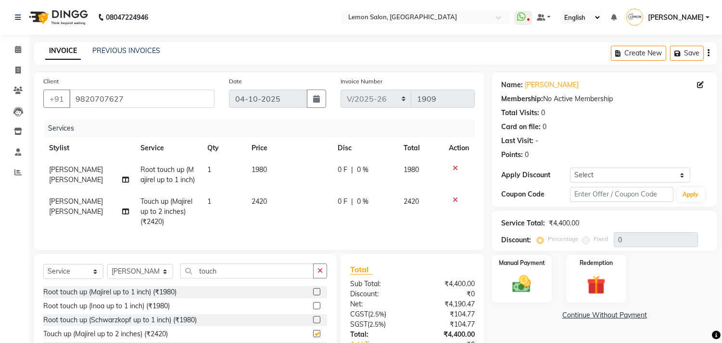
checkbox input "false"
click at [456, 166] on icon at bounding box center [455, 168] width 5 height 7
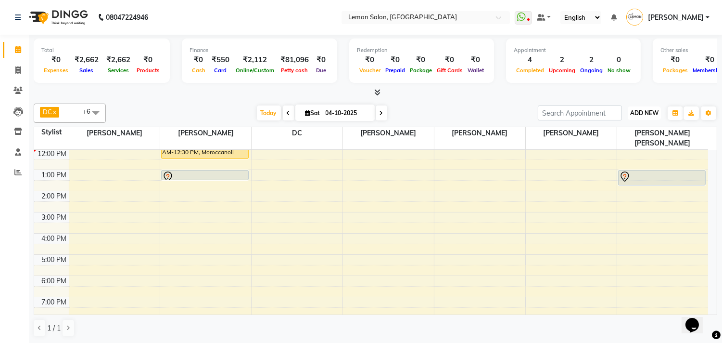
click at [633, 115] on span "ADD NEW" at bounding box center [645, 112] width 28 height 7
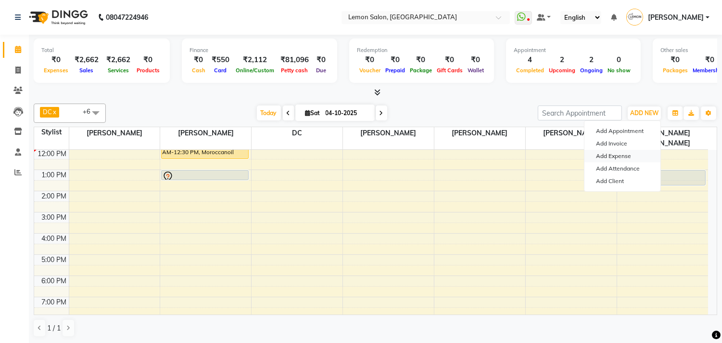
click at [614, 155] on link "Add Expense" at bounding box center [623, 156] width 76 height 13
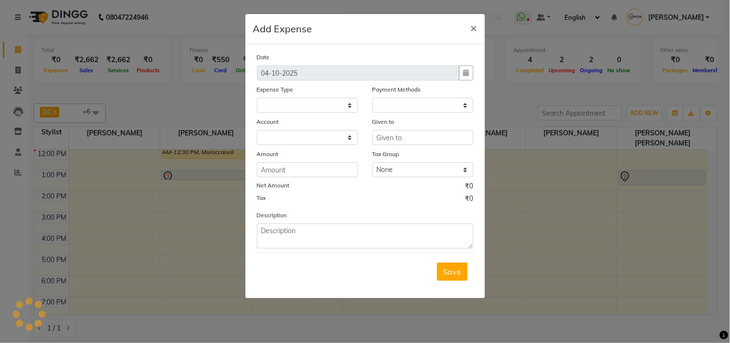
select select "1"
select select "2551"
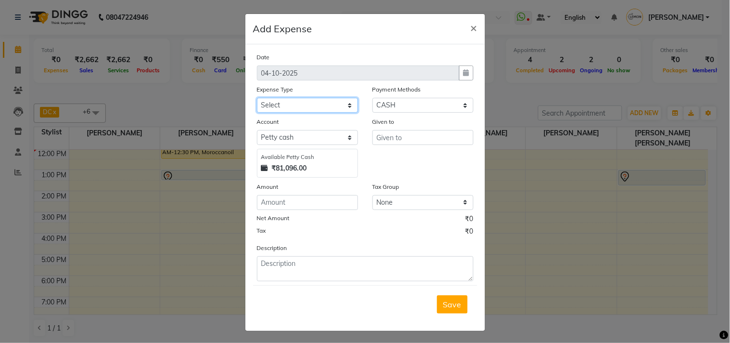
click at [289, 108] on select "Select Advance Cash transfer to hub Laundry Loan Membership Milk Miscellaneous …" at bounding box center [307, 105] width 101 height 15
select select "2690"
click at [257, 98] on select "Select Advance Cash transfer to hub Laundry Loan Membership Milk Miscellaneous …" at bounding box center [307, 105] width 101 height 15
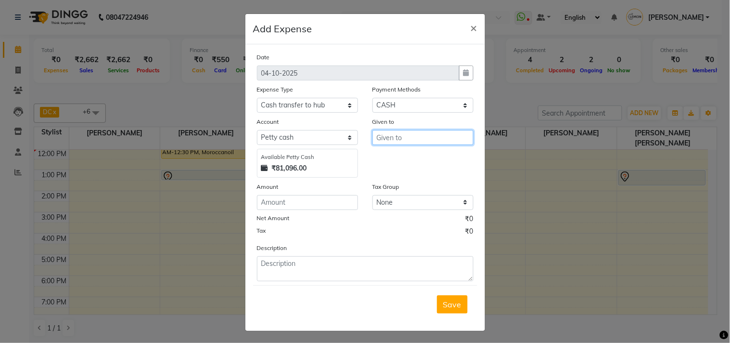
click at [376, 138] on input "text" at bounding box center [423, 137] width 101 height 15
drag, startPoint x: 401, startPoint y: 143, endPoint x: 366, endPoint y: 142, distance: 34.7
click at [366, 142] on div "Given to 39196" at bounding box center [423, 146] width 116 height 61
type input "Shoaib"
click at [260, 213] on div "Date 04-10-2025 Expense Type Select Advance Cash transfer to hub Laundry Loan M…" at bounding box center [365, 166] width 217 height 229
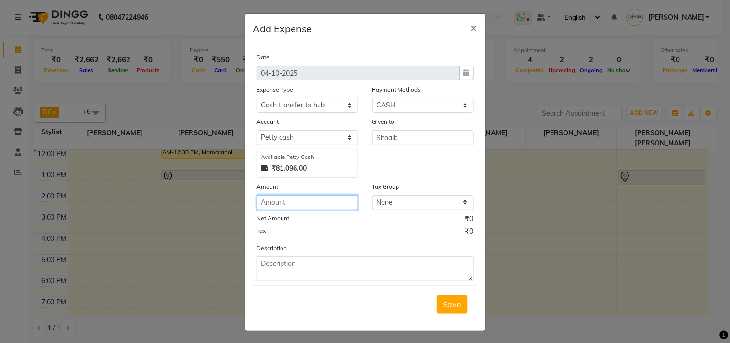
click at [260, 204] on input "number" at bounding box center [307, 202] width 101 height 15
type input "39196"
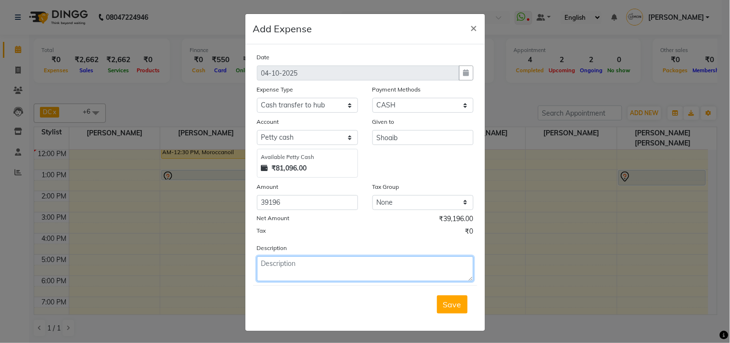
click at [302, 272] on textarea at bounding box center [365, 268] width 217 height 25
type textarea "2"
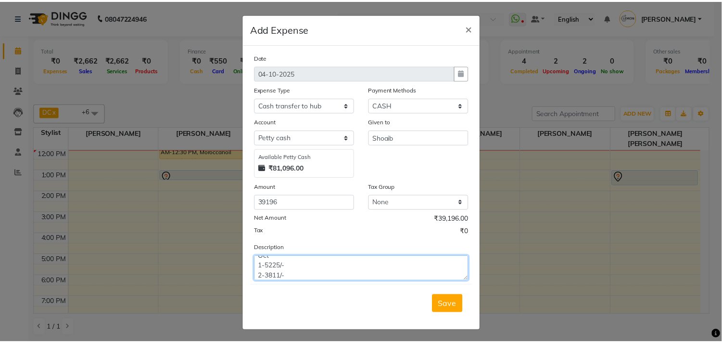
scroll to position [68, 0]
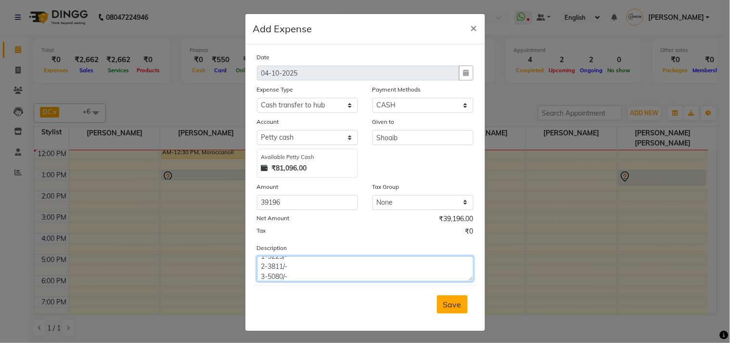
type textarea "sept 27-9542 28-880/- 29-14658/- 30-0 Oct 1-5225/- 2-3811/- 3-5080/-"
click at [443, 304] on span "Save" at bounding box center [452, 304] width 18 height 10
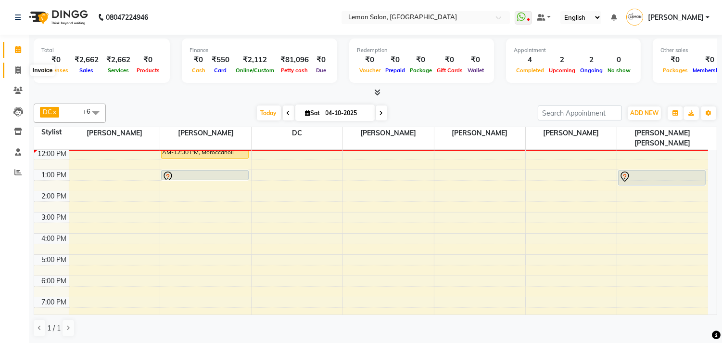
click at [13, 71] on span at bounding box center [18, 70] width 17 height 11
select select "569"
select select "service"
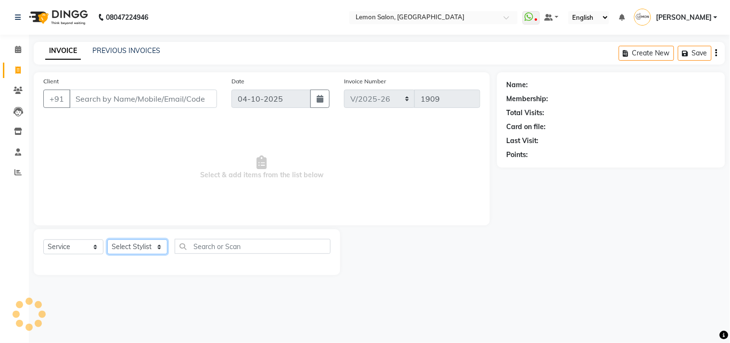
click at [122, 239] on select "Select Stylist" at bounding box center [137, 246] width 60 height 15
select select "60413"
click at [107, 240] on select "Select Stylist Arun Arndive Ashfak Danish Mansoori DC Faheem Malik Kajal Pawar …" at bounding box center [140, 246] width 66 height 15
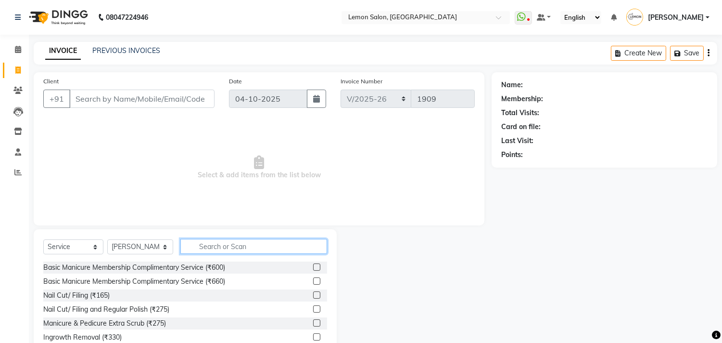
click at [207, 243] on input "text" at bounding box center [253, 246] width 147 height 15
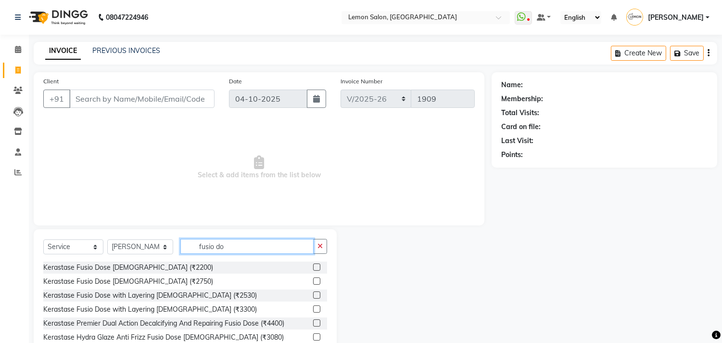
type input "fusio do"
click at [315, 266] on label at bounding box center [316, 266] width 7 height 7
click at [315, 266] on input "checkbox" at bounding box center [316, 267] width 6 height 6
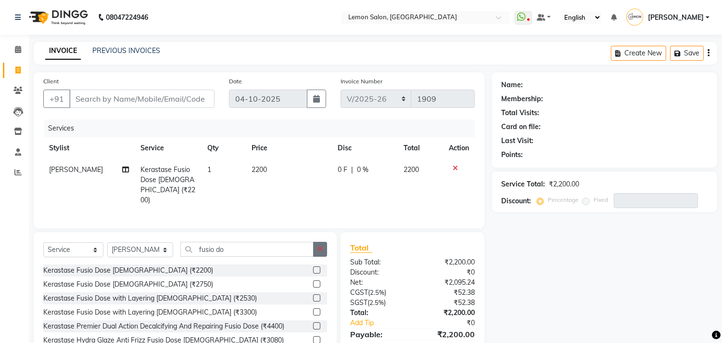
checkbox input "false"
click at [323, 244] on button "button" at bounding box center [320, 249] width 14 height 15
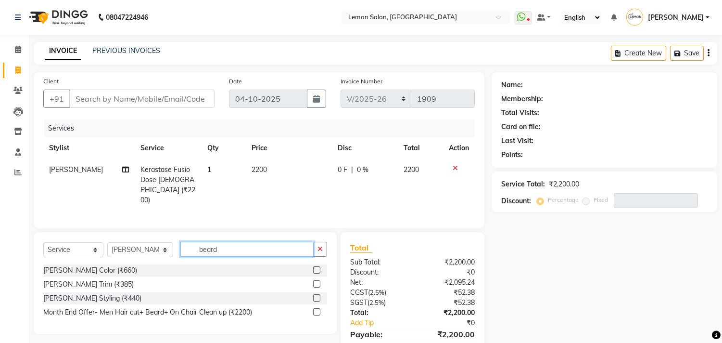
type input "beard"
click at [318, 295] on label at bounding box center [316, 297] width 7 height 7
click at [318, 295] on input "checkbox" at bounding box center [316, 298] width 6 height 6
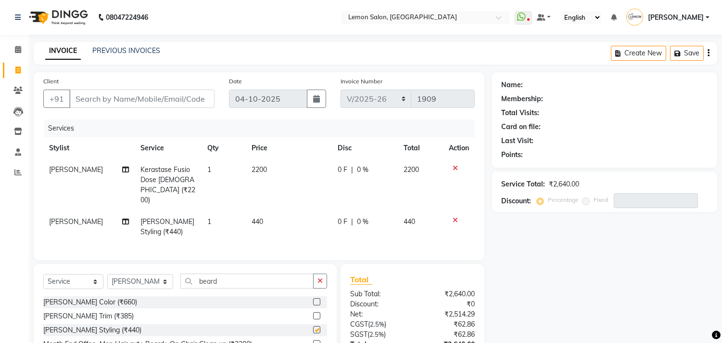
checkbox input "false"
click at [100, 98] on input "Client" at bounding box center [141, 99] width 145 height 18
type input "9"
type input "0"
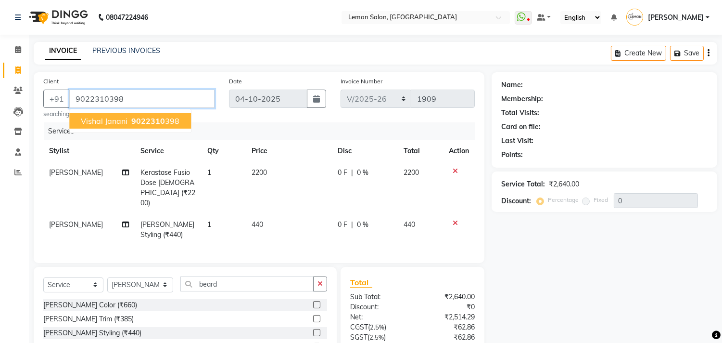
type input "9022310398"
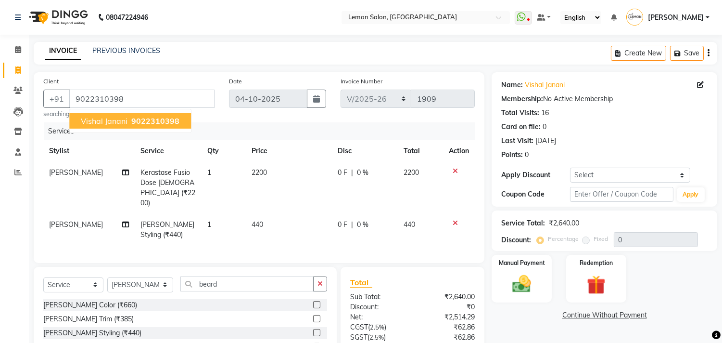
click at [100, 124] on span "Vishal Janani" at bounding box center [104, 121] width 47 height 10
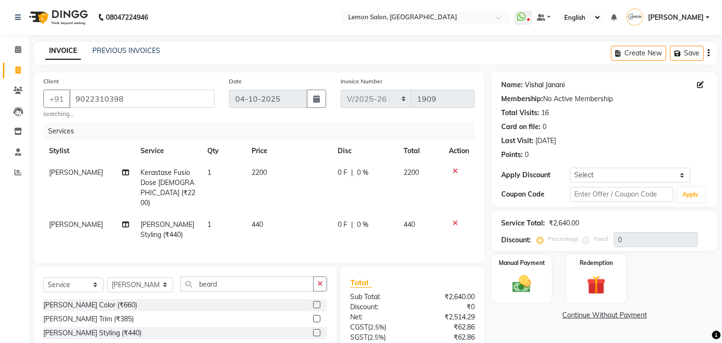
click at [544, 85] on link "Vishal Janani" at bounding box center [545, 85] width 40 height 10
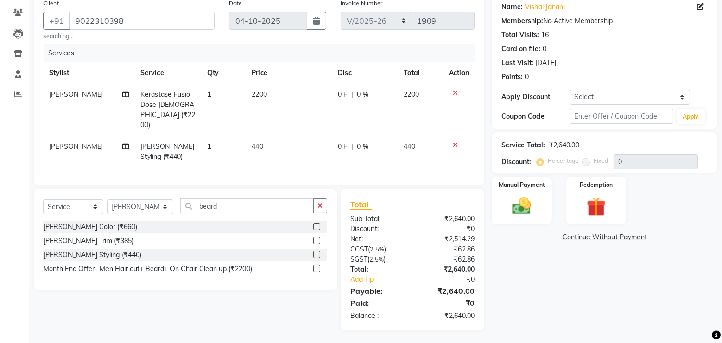
click at [453, 90] on icon at bounding box center [455, 93] width 5 height 7
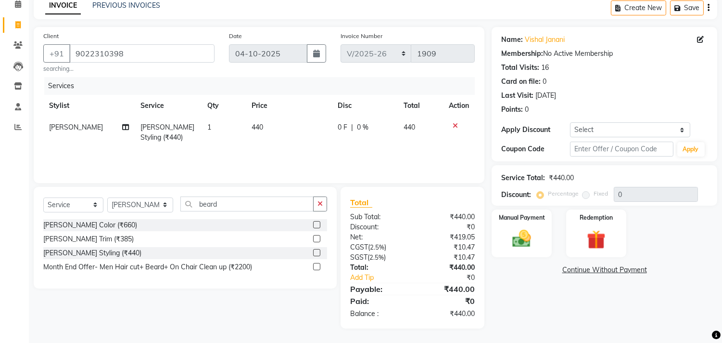
scroll to position [45, 0]
click at [318, 205] on icon "button" at bounding box center [320, 203] width 5 height 7
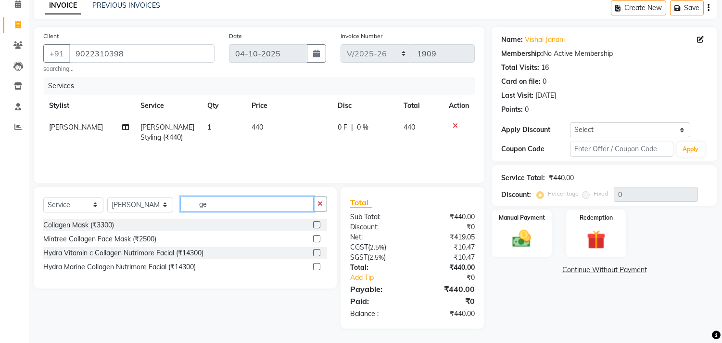
type input "g"
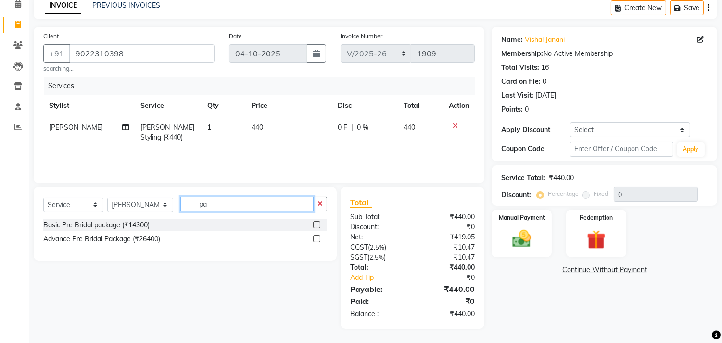
type input "p"
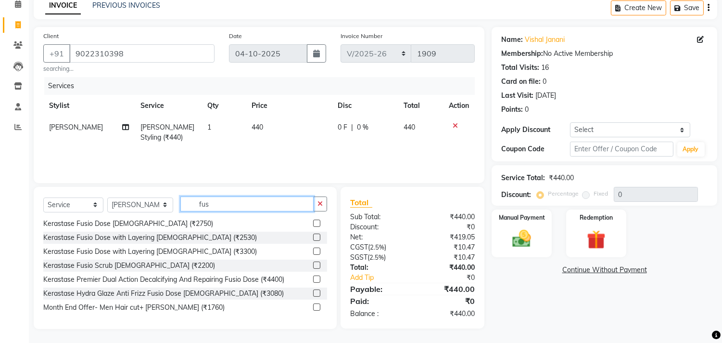
scroll to position [46, 0]
type input "fus"
click at [313, 304] on label at bounding box center [316, 306] width 7 height 7
click at [313, 304] on input "checkbox" at bounding box center [316, 307] width 6 height 6
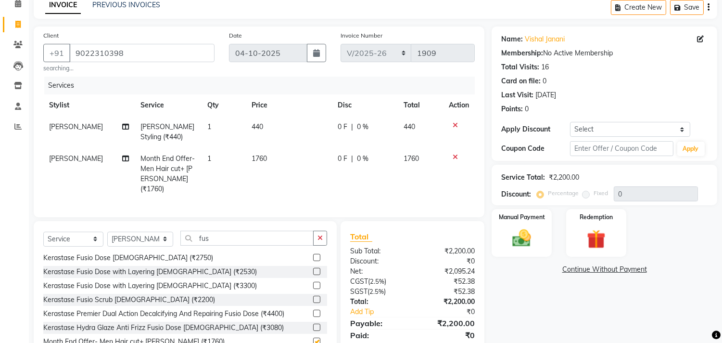
checkbox input "false"
click at [692, 8] on button "Save" at bounding box center [687, 7] width 34 height 15
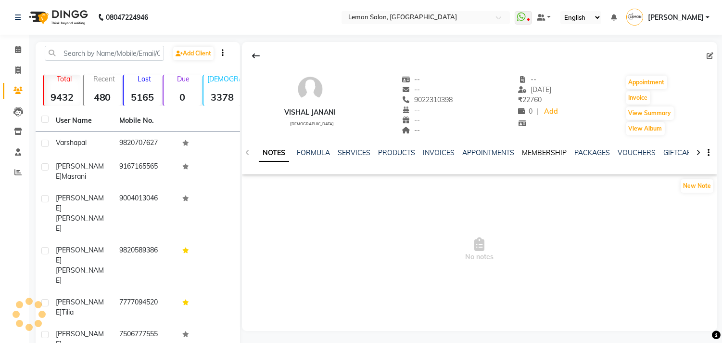
click at [531, 148] on link "MEMBERSHIP" at bounding box center [544, 152] width 45 height 9
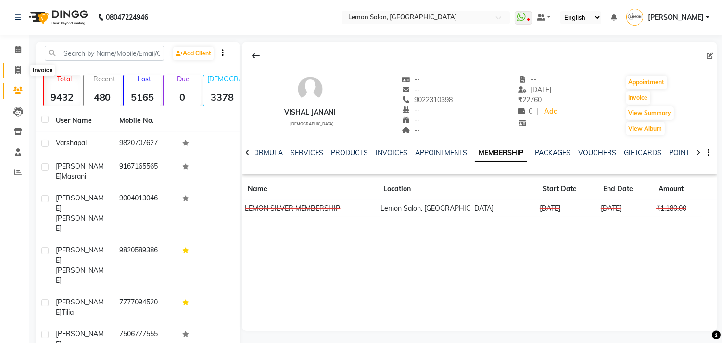
click at [18, 75] on span at bounding box center [18, 70] width 17 height 11
select select "service"
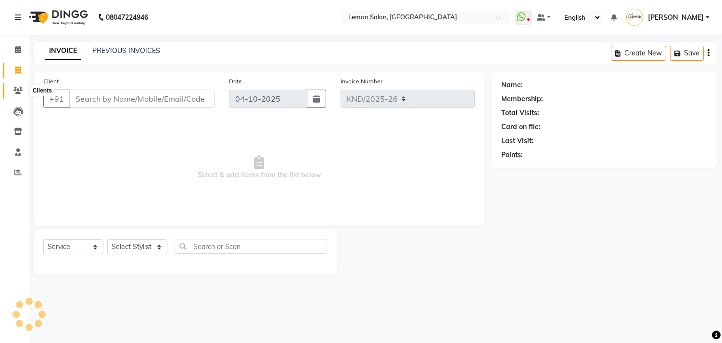
select select "569"
type input "1909"
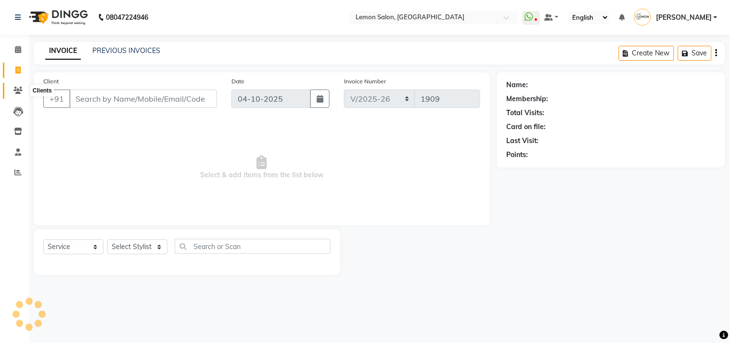
click at [16, 92] on icon at bounding box center [17, 90] width 9 height 7
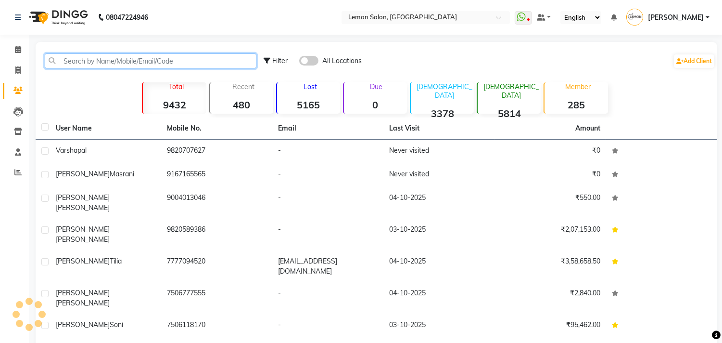
click at [71, 59] on input "text" at bounding box center [151, 60] width 212 height 15
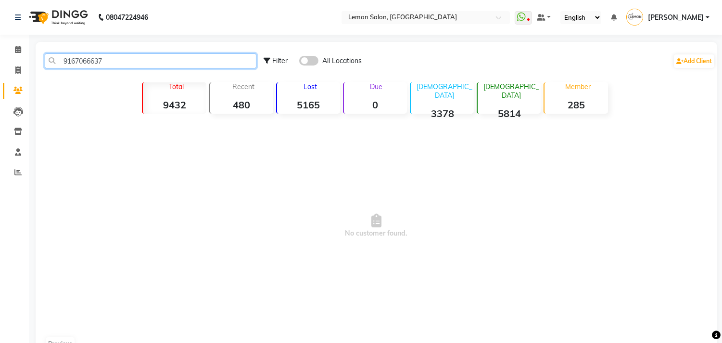
type input "9167066637"
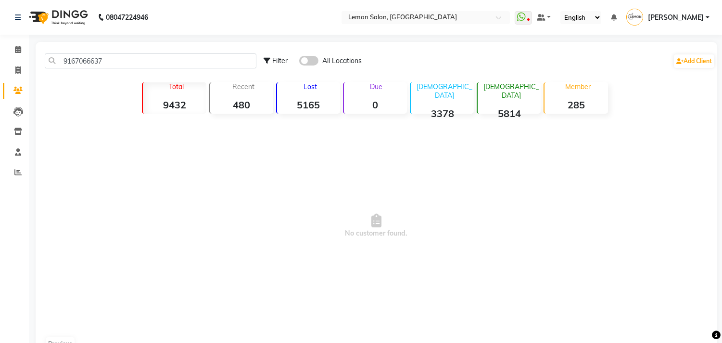
click at [317, 62] on span at bounding box center [308, 61] width 19 height 10
click at [299, 62] on input "checkbox" at bounding box center [299, 62] width 0 height 0
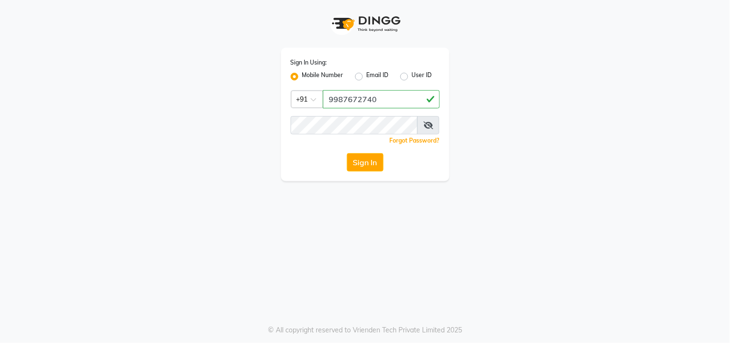
type input "9987672740"
click at [347, 153] on button "Sign In" at bounding box center [365, 162] width 37 height 18
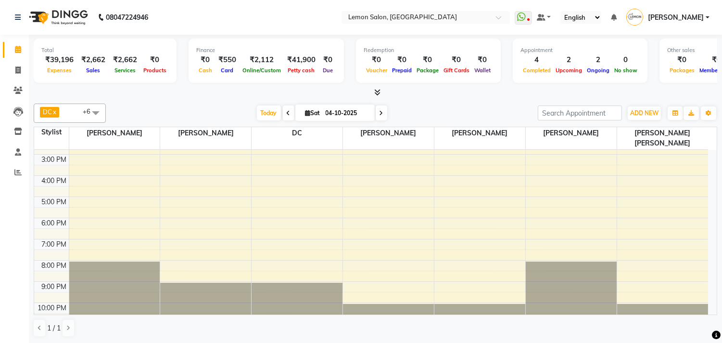
scroll to position [15, 0]
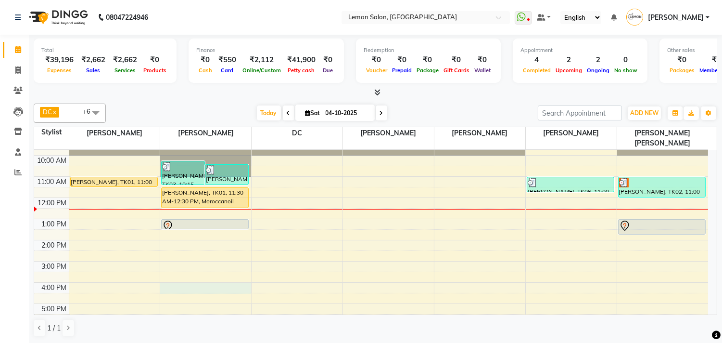
click at [193, 276] on div "9:00 AM 10:00 AM 11:00 AM 12:00 PM 1:00 PM 2:00 PM 3:00 PM 4:00 PM 5:00 PM 6:00…" at bounding box center [371, 282] width 674 height 296
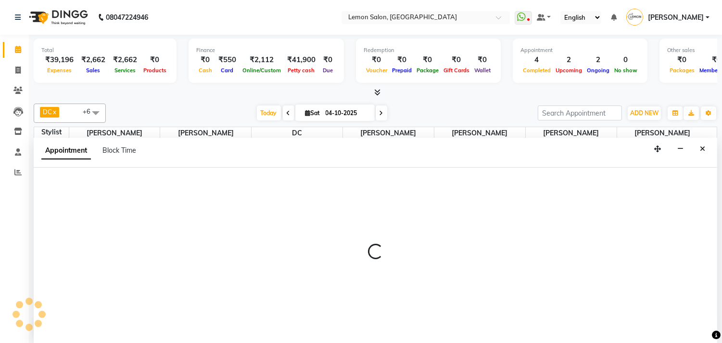
scroll to position [0, 0]
select select "7385"
select select "tentative"
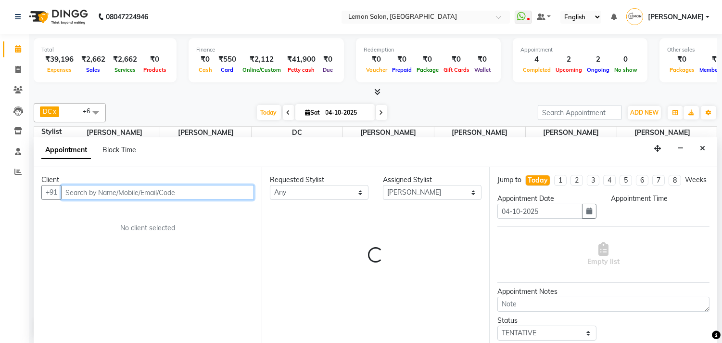
select select "960"
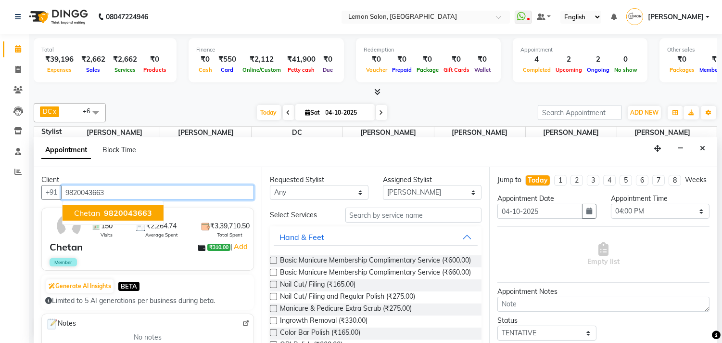
click at [127, 212] on span "9820043663" at bounding box center [128, 213] width 48 height 10
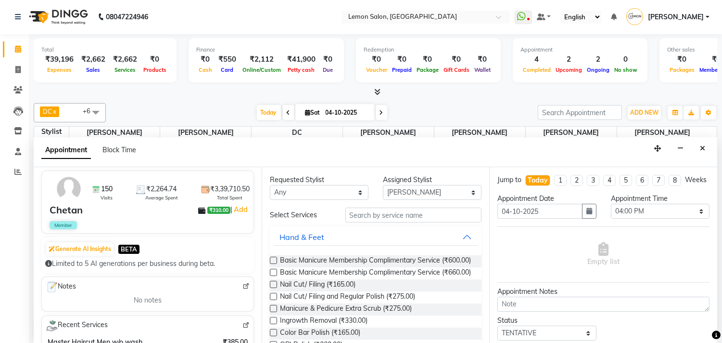
scroll to position [53, 0]
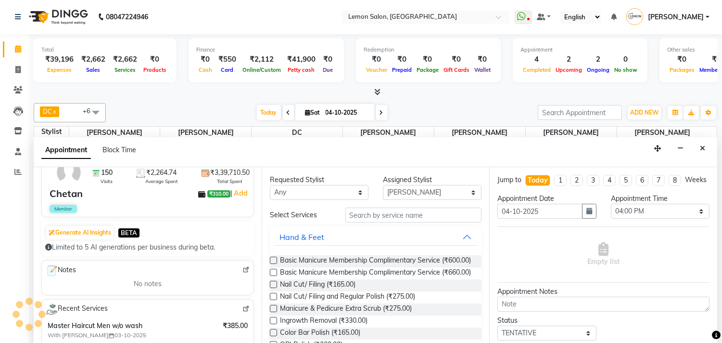
type input "9820043663"
click at [353, 213] on input "text" at bounding box center [414, 214] width 137 height 15
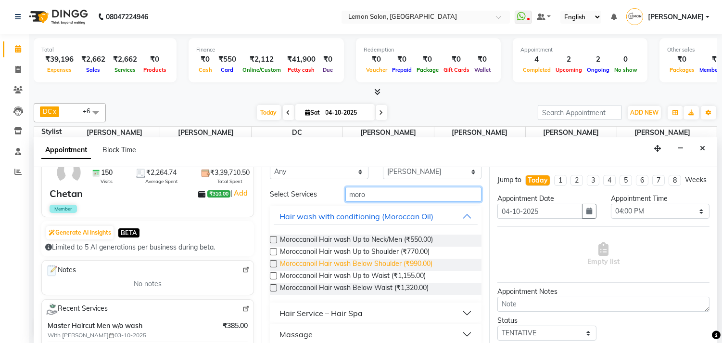
scroll to position [30, 0]
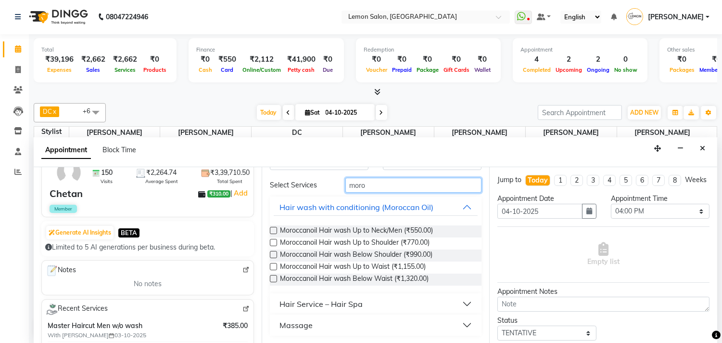
type input "moro"
click at [283, 299] on div "Hair Service – Hair Spa" at bounding box center [321, 304] width 83 height 12
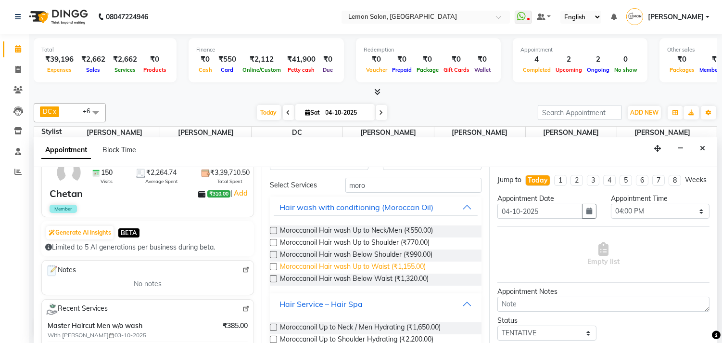
scroll to position [83, 0]
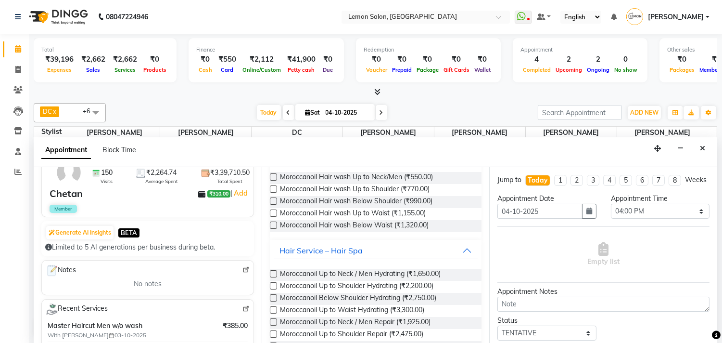
click at [271, 297] on label at bounding box center [273, 297] width 7 height 7
click at [271, 297] on input "checkbox" at bounding box center [273, 299] width 6 height 6
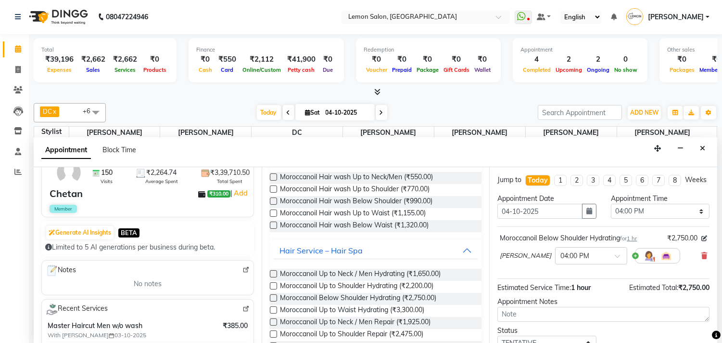
click at [271, 297] on label at bounding box center [273, 297] width 7 height 7
click at [271, 297] on input "checkbox" at bounding box center [273, 299] width 6 height 6
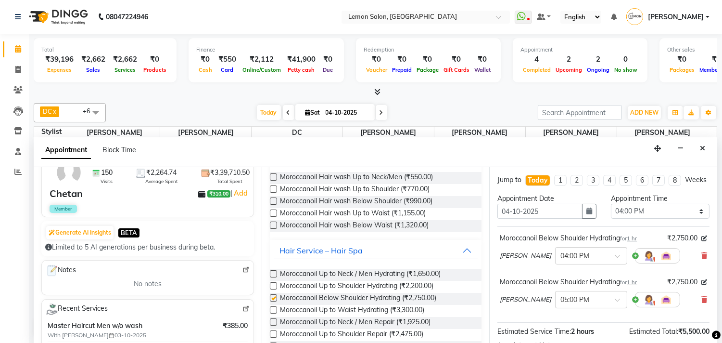
checkbox input "false"
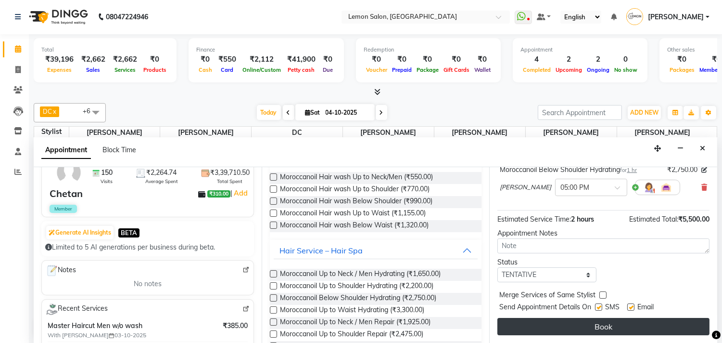
click at [570, 333] on button "Book" at bounding box center [604, 326] width 212 height 17
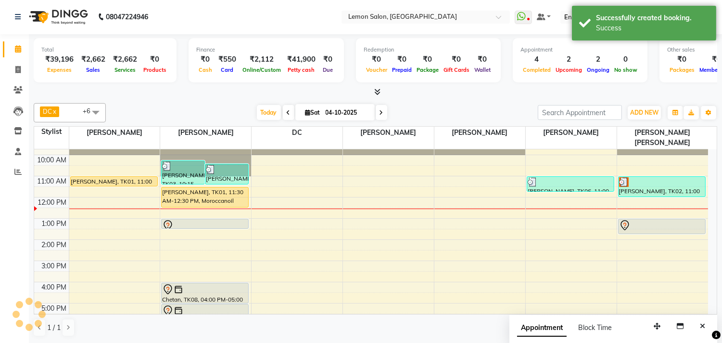
scroll to position [0, 0]
click at [699, 323] on button "Close" at bounding box center [703, 326] width 14 height 15
click at [382, 113] on span at bounding box center [382, 112] width 12 height 15
type input "05-10-2025"
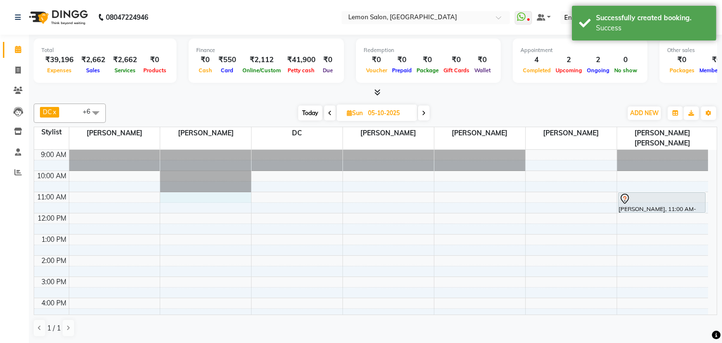
click at [181, 186] on div "9:00 AM 10:00 AM 11:00 AM 12:00 PM 1:00 PM 2:00 PM 3:00 PM 4:00 PM 5:00 PM 6:00…" at bounding box center [371, 298] width 674 height 296
select select "7385"
select select "660"
select select "tentative"
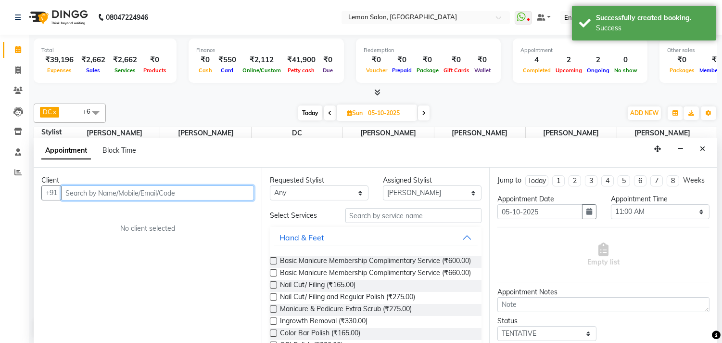
scroll to position [0, 0]
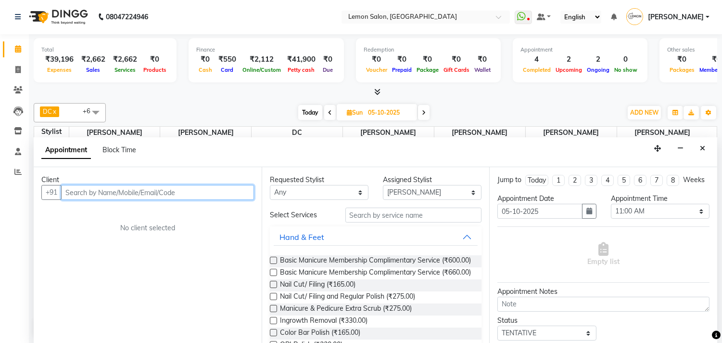
click at [116, 194] on input "text" at bounding box center [157, 192] width 193 height 15
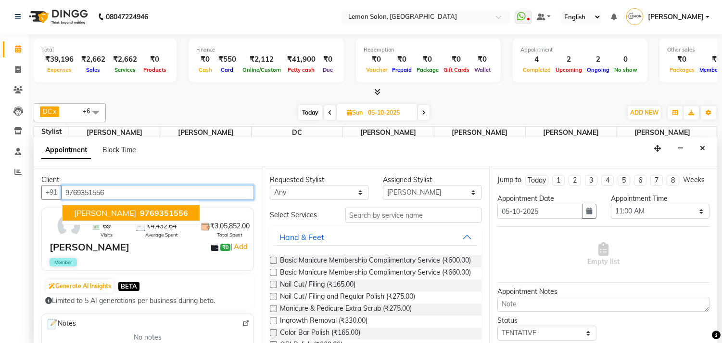
click at [140, 211] on span "9769351556" at bounding box center [164, 213] width 48 height 10
type input "9769351556"
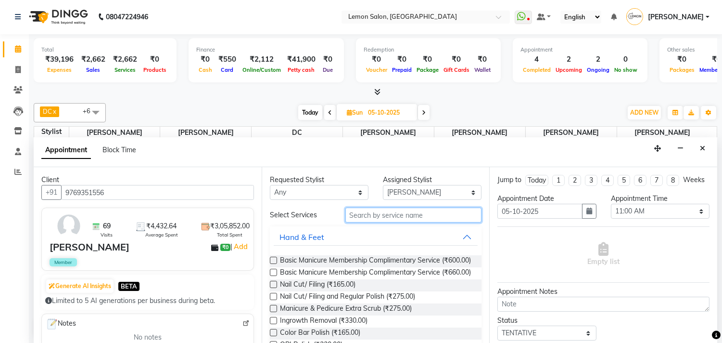
click at [406, 213] on input "text" at bounding box center [414, 214] width 137 height 15
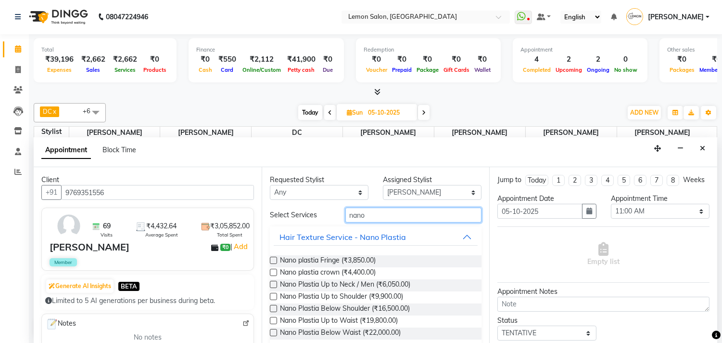
type input "nano"
click at [272, 306] on label at bounding box center [273, 308] width 7 height 7
click at [272, 306] on input "checkbox" at bounding box center [273, 309] width 6 height 6
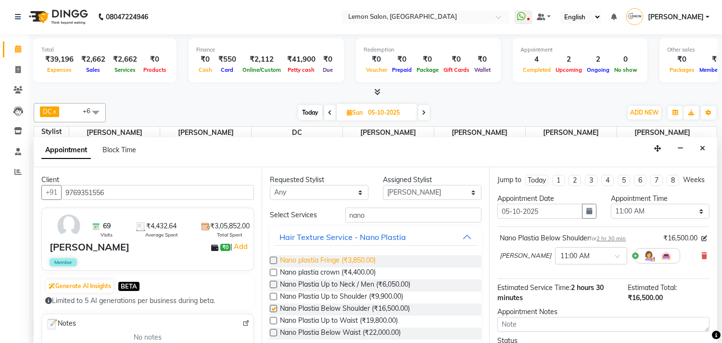
checkbox input "false"
click at [564, 260] on input "text" at bounding box center [582, 255] width 42 height 10
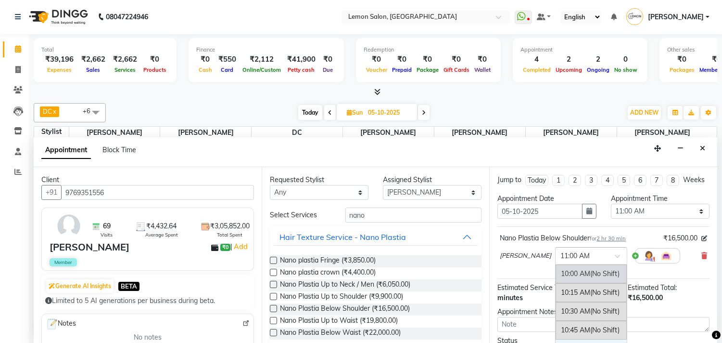
click at [567, 283] on div "10:00 AM (No Shift)" at bounding box center [591, 273] width 71 height 19
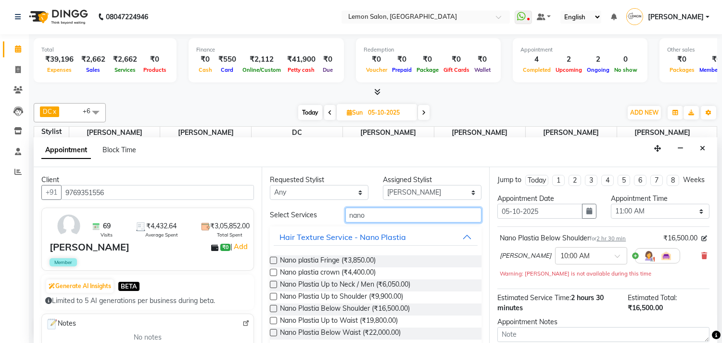
drag, startPoint x: 369, startPoint y: 220, endPoint x: 316, endPoint y: 223, distance: 53.0
click at [316, 223] on div "Select Services nano Hair Texture Service - Nano Plastia Nano plastia Fringe (₹…" at bounding box center [376, 287] width 212 height 161
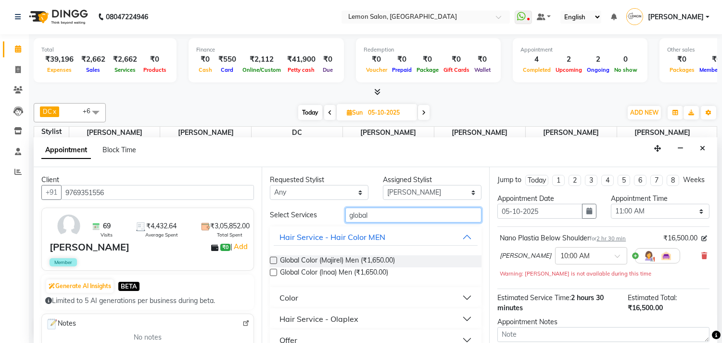
type input "global"
click at [290, 294] on div "Color" at bounding box center [289, 298] width 19 height 12
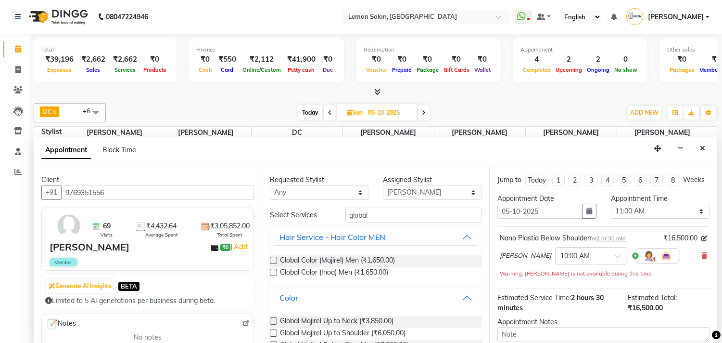
scroll to position [53, 0]
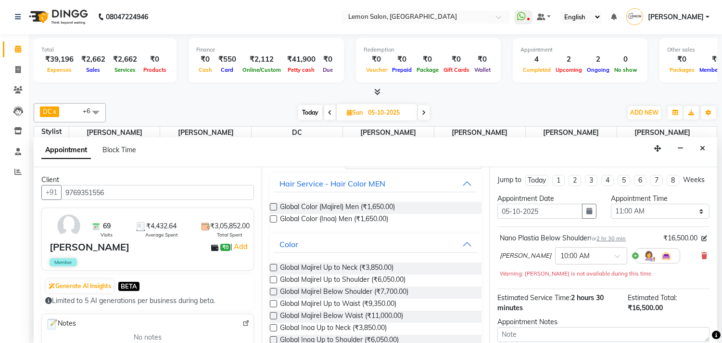
click at [273, 291] on label at bounding box center [273, 291] width 7 height 7
click at [273, 291] on input "checkbox" at bounding box center [273, 292] width 6 height 6
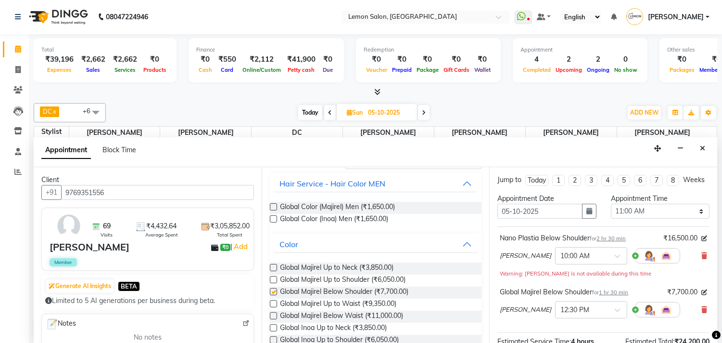
checkbox input "false"
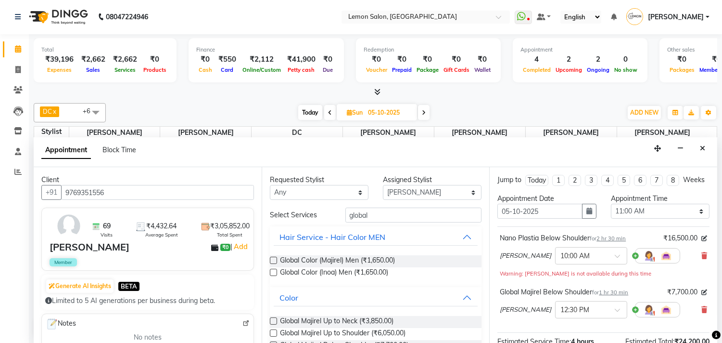
scroll to position [131, 0]
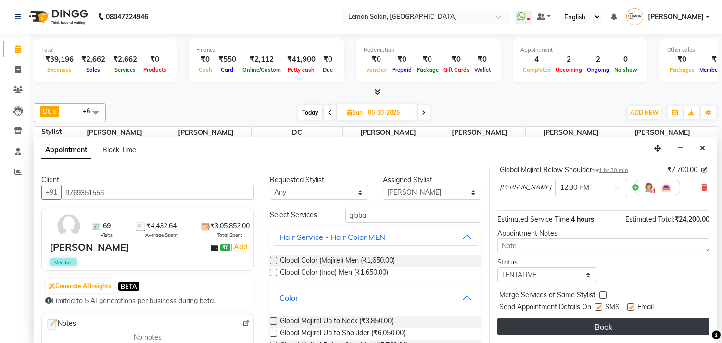
click at [602, 327] on button "Book" at bounding box center [604, 326] width 212 height 17
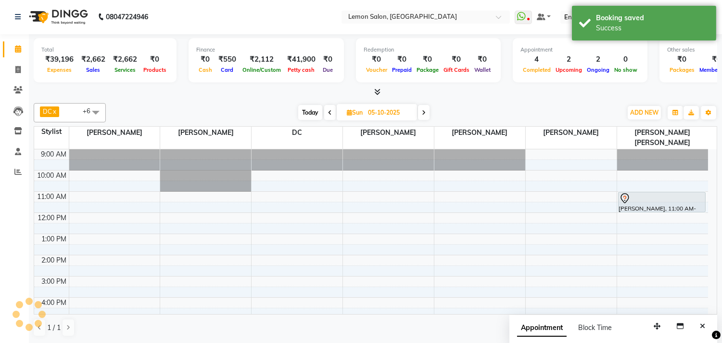
scroll to position [0, 0]
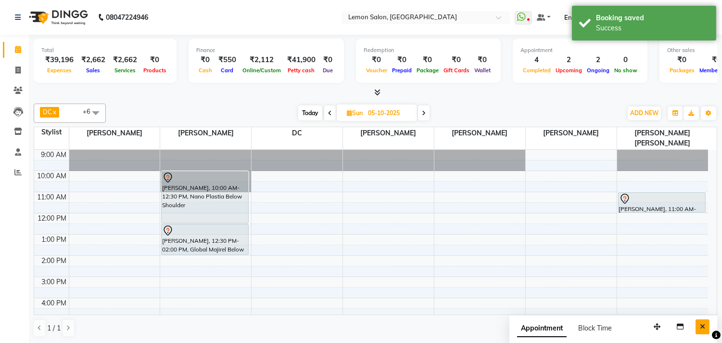
click at [698, 332] on button "Close" at bounding box center [703, 326] width 14 height 15
click at [308, 114] on span "Today" at bounding box center [310, 112] width 24 height 15
type input "04-10-2025"
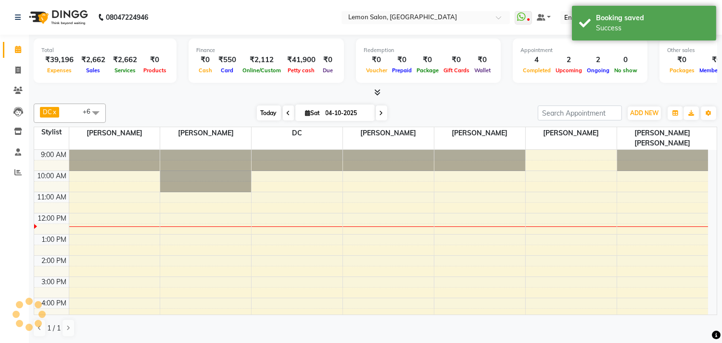
scroll to position [64, 0]
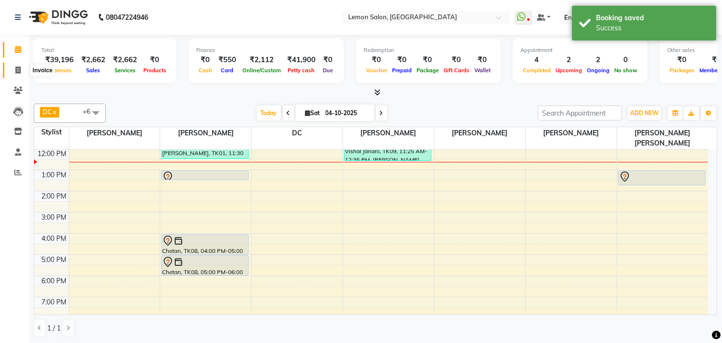
click at [15, 71] on icon at bounding box center [17, 69] width 5 height 7
select select "service"
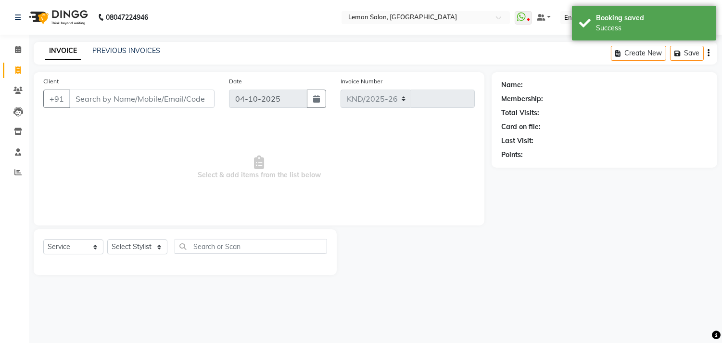
select select "569"
type input "1911"
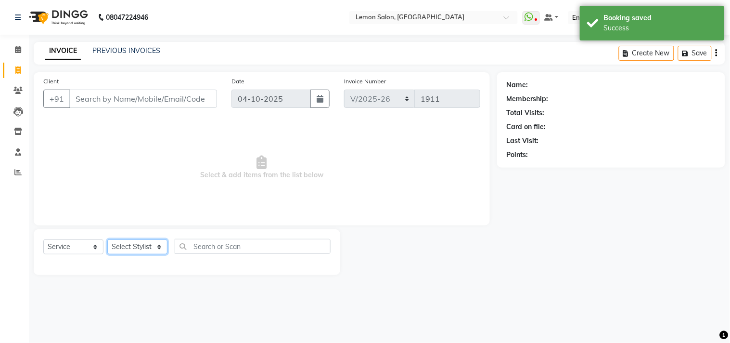
click at [147, 248] on select "Select Stylist" at bounding box center [137, 246] width 60 height 15
select select "7385"
click at [107, 240] on select "Select Stylist Arun Arndive Ashfak Danish Mansoori DC Faheem Malik Kajal Pawar …" at bounding box center [140, 246] width 66 height 15
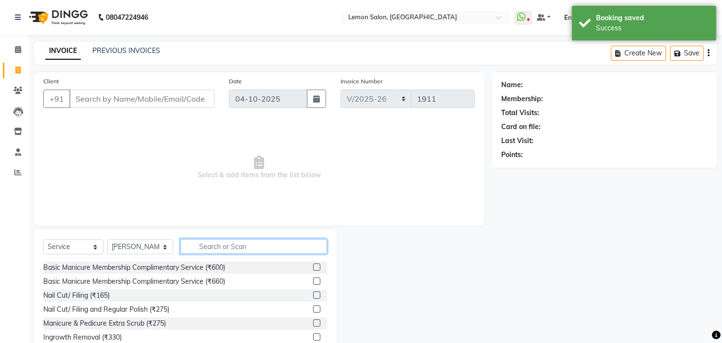
click at [208, 244] on input "text" at bounding box center [253, 246] width 147 height 15
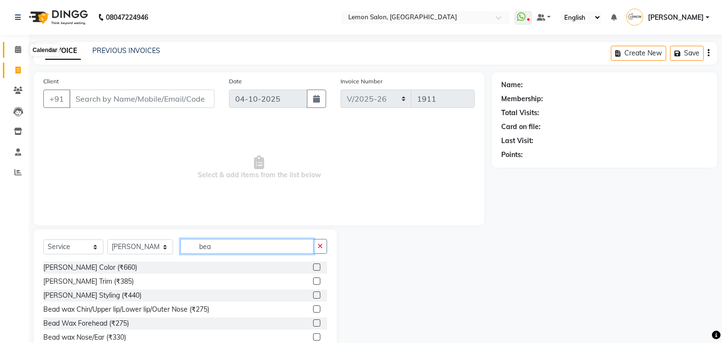
type input "bea"
click at [15, 47] on icon at bounding box center [18, 49] width 6 height 7
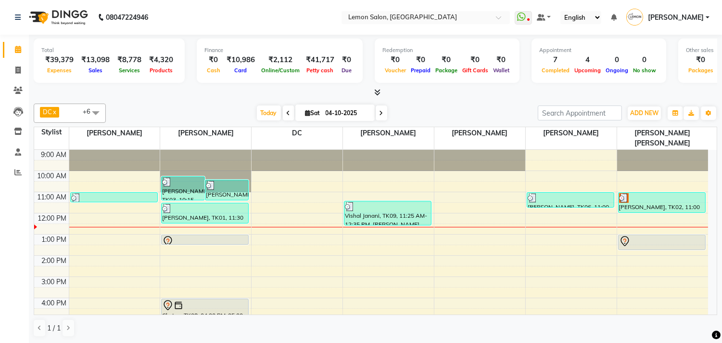
click at [348, 114] on input "04-10-2025" at bounding box center [347, 113] width 48 height 14
select select "10"
select select "2025"
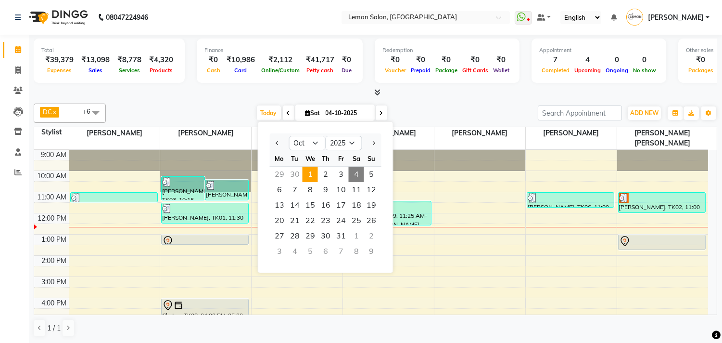
click at [309, 180] on span "1" at bounding box center [310, 174] width 15 height 15
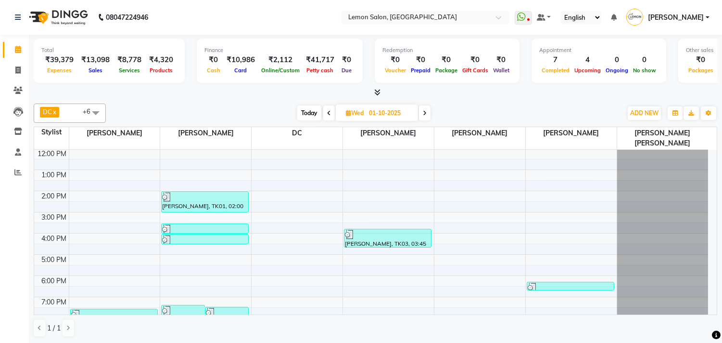
scroll to position [122, 0]
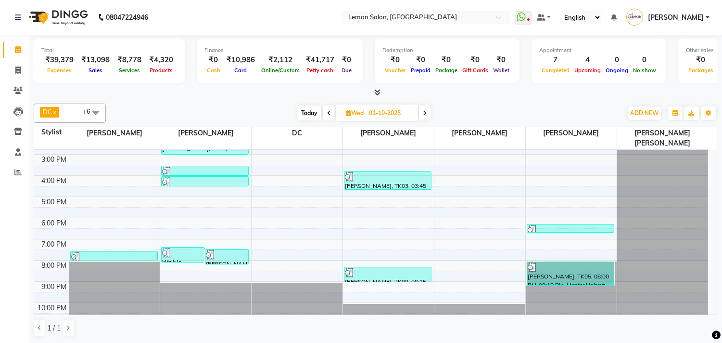
click at [429, 114] on span at bounding box center [425, 112] width 12 height 15
type input "02-10-2025"
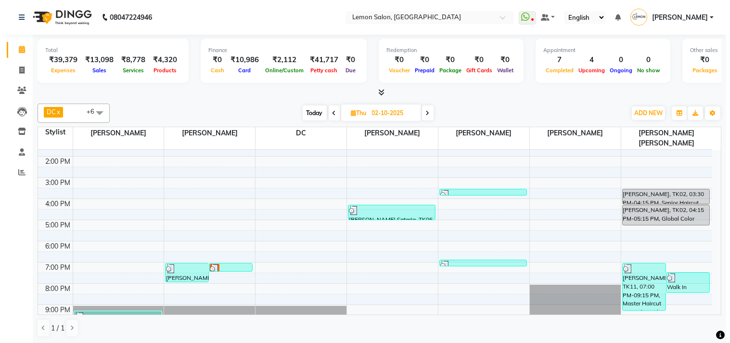
scroll to position [118, 0]
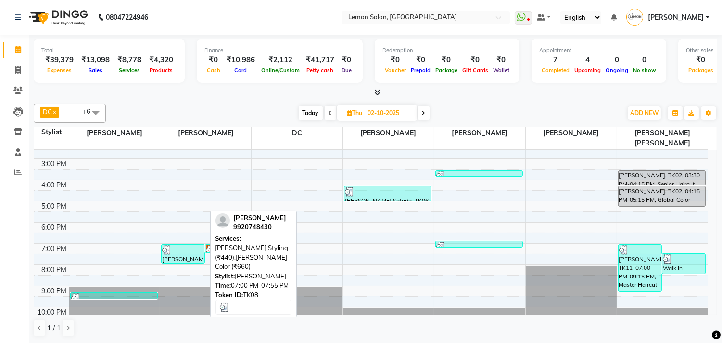
click at [176, 248] on div "DARSHAN SHETH, TK08, 07:00 PM-07:55 PM, Beard Styling (₹440),Beard Color (₹660)" at bounding box center [183, 253] width 43 height 18
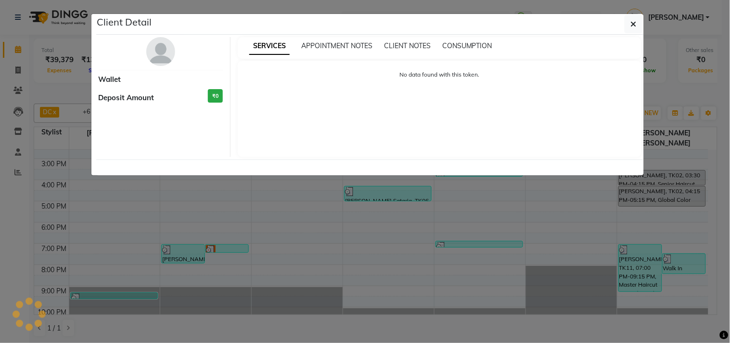
select select "3"
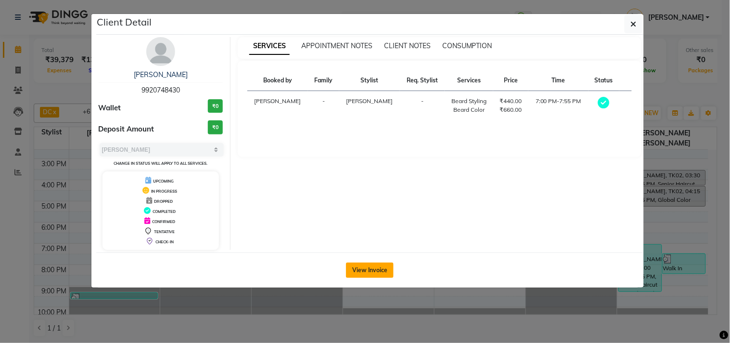
click at [355, 273] on button "View Invoice" at bounding box center [370, 269] width 48 height 15
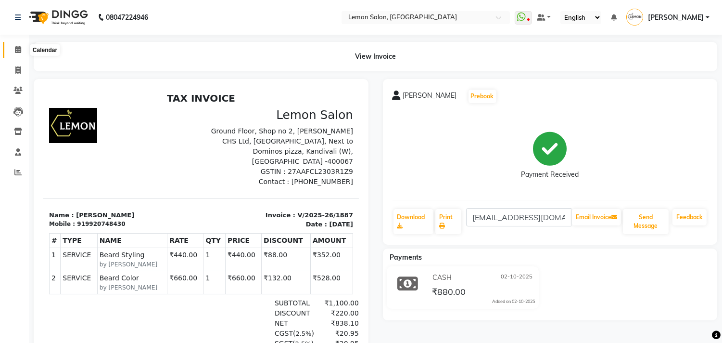
click at [15, 54] on span at bounding box center [18, 49] width 17 height 11
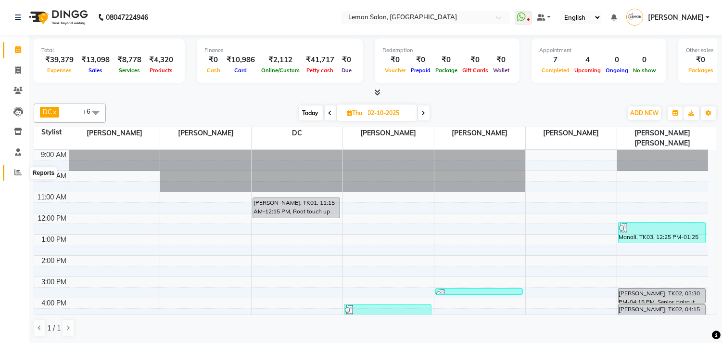
click at [15, 172] on icon at bounding box center [17, 171] width 7 height 7
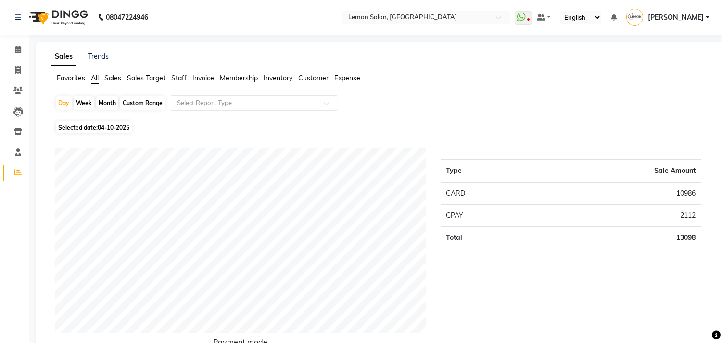
click at [347, 79] on span "Expense" at bounding box center [348, 78] width 26 height 9
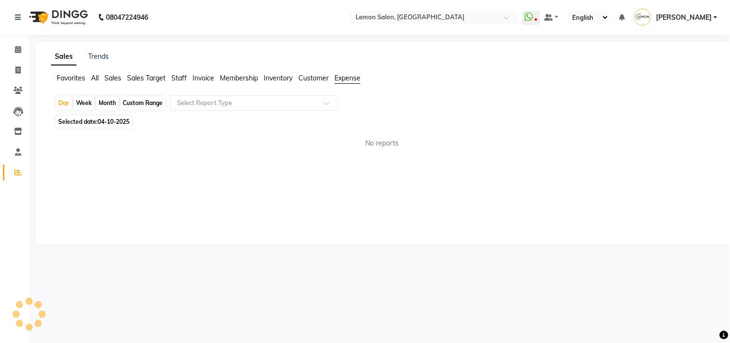
click at [148, 104] on div "Custom Range" at bounding box center [142, 102] width 45 height 13
select select "10"
select select "2025"
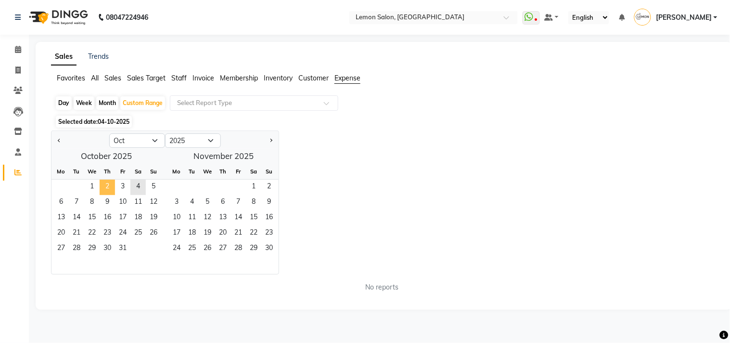
click at [106, 184] on span "2" at bounding box center [107, 187] width 15 height 15
click at [233, 98] on input "text" at bounding box center [244, 103] width 139 height 10
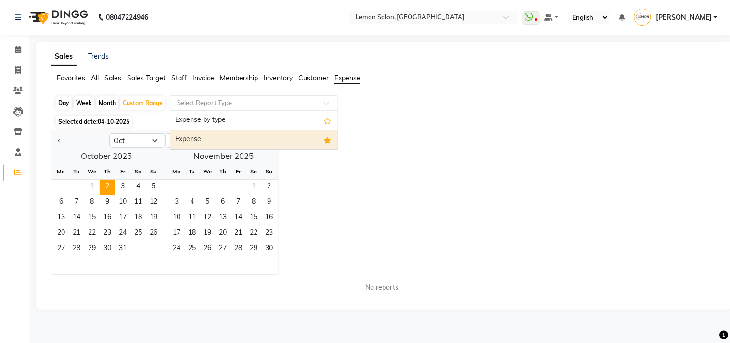
click at [224, 135] on div "Expense" at bounding box center [253, 139] width 167 height 19
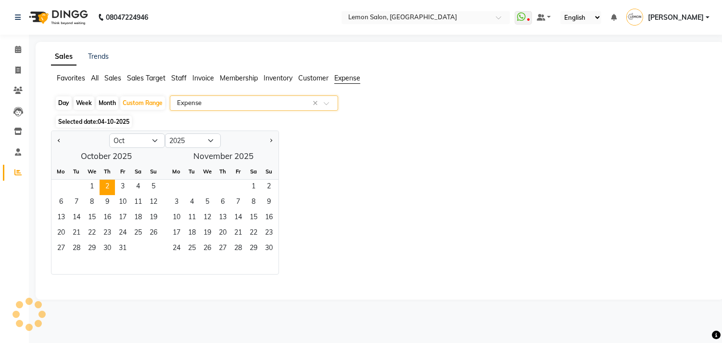
select select "csv"
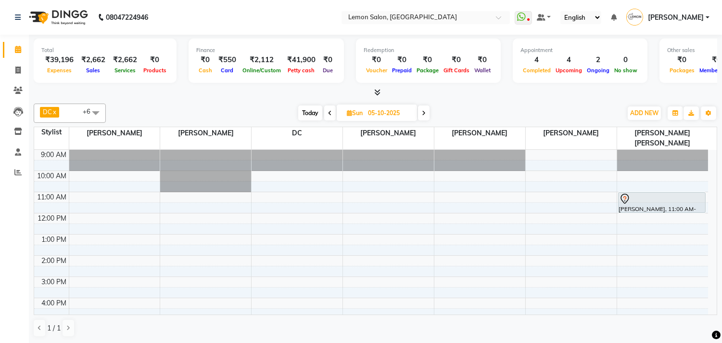
click at [314, 111] on span "Today" at bounding box center [310, 112] width 24 height 15
type input "04-10-2025"
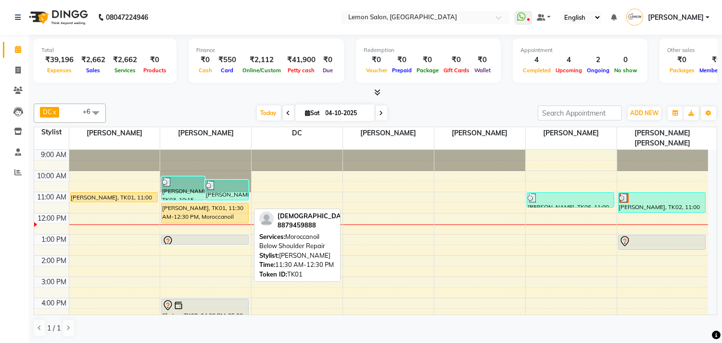
click at [195, 203] on div "[PERSON_NAME], TK01, 11:30 AM-12:30 PM, Moroccanoil Below Shoulder Repair" at bounding box center [205, 213] width 87 height 20
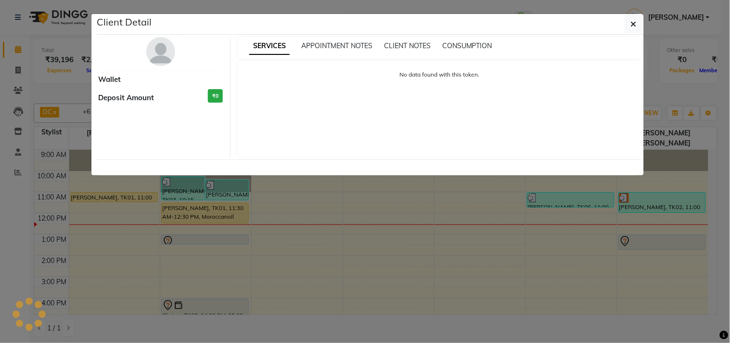
select select "1"
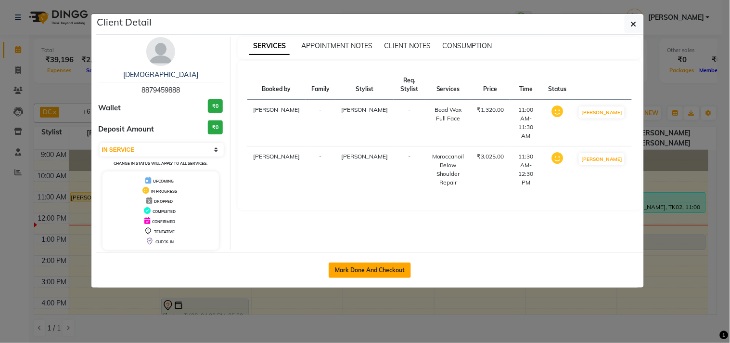
click at [372, 263] on button "Mark Done And Checkout" at bounding box center [370, 269] width 82 height 15
select select "569"
select select "service"
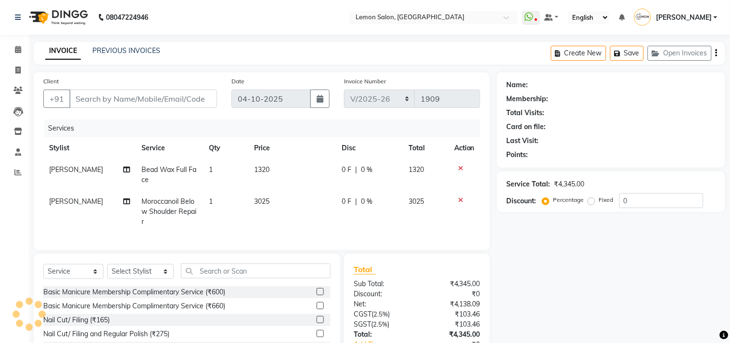
type input "8879459888"
select select "7385"
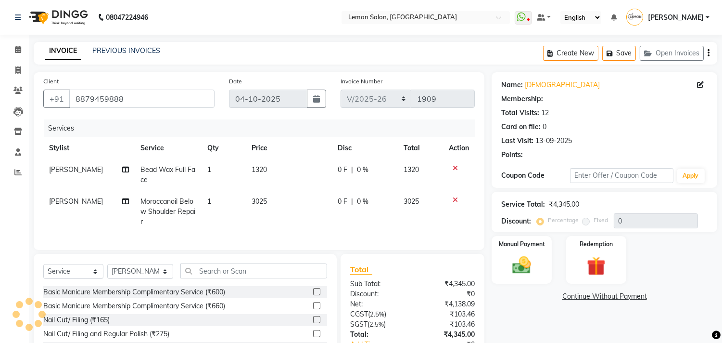
select select "1: Object"
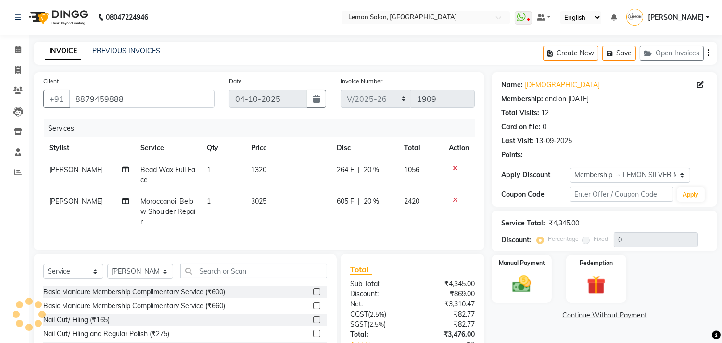
type input "20"
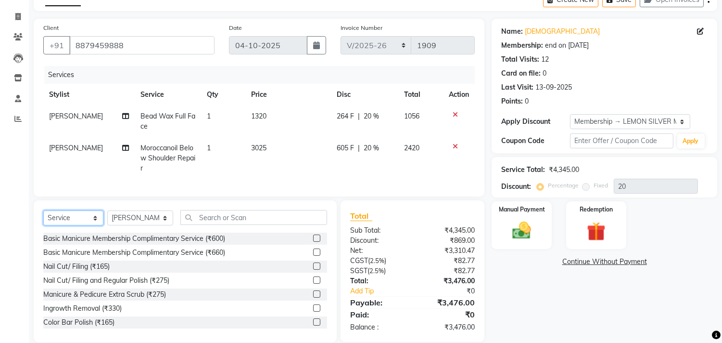
click at [82, 220] on select "Select Service Product Membership Package Voucher Prepaid Gift Card" at bounding box center [73, 217] width 60 height 15
select select "product"
click at [43, 219] on select "Select Service Product Membership Package Voucher Prepaid Gift Card" at bounding box center [73, 217] width 60 height 15
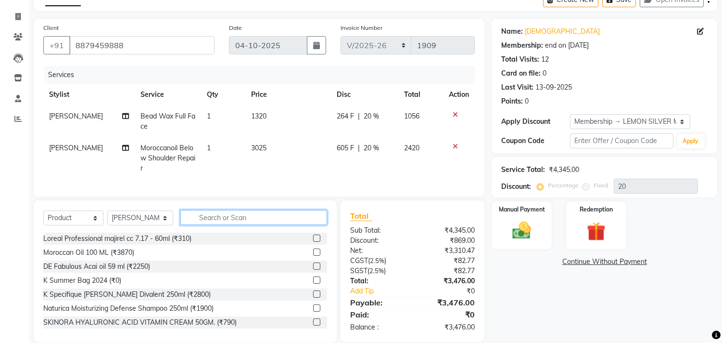
click at [204, 225] on input "text" at bounding box center [253, 217] width 147 height 15
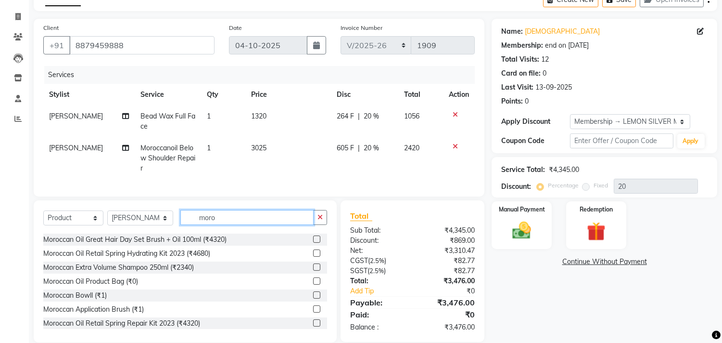
scroll to position [107, 0]
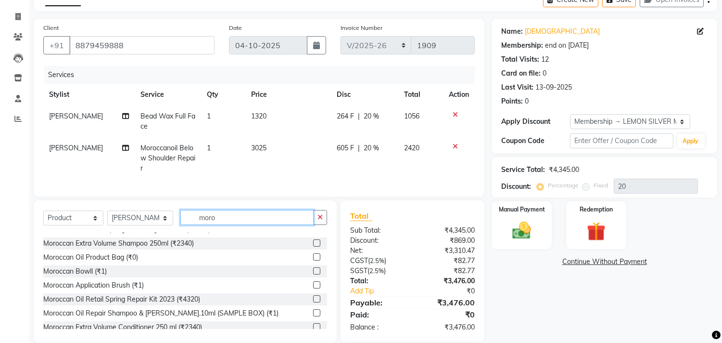
type input "moro"
click at [313, 302] on label at bounding box center [316, 298] width 7 height 7
click at [313, 302] on input "checkbox" at bounding box center [316, 299] width 6 height 6
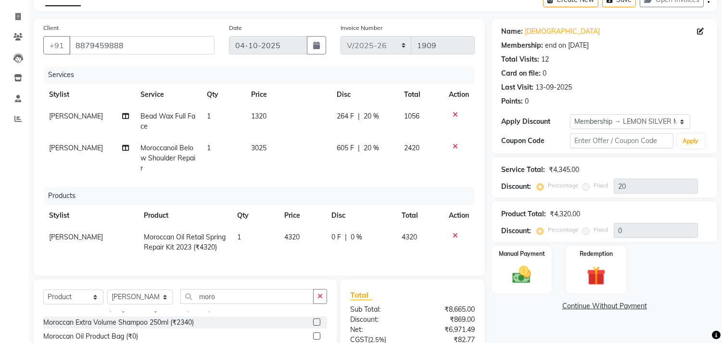
checkbox input "false"
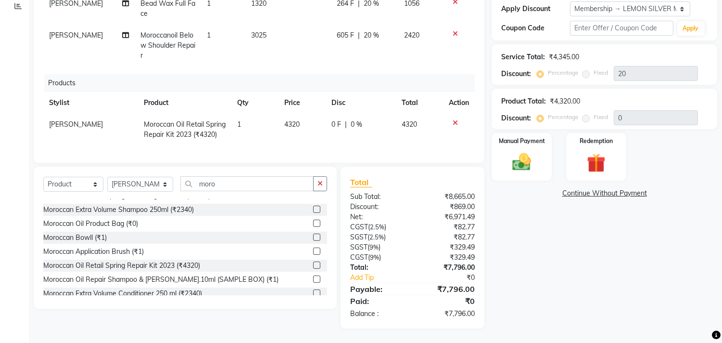
scroll to position [174, 0]
click at [503, 214] on div "Name: Vaishakhi Membership: end on 21-10-2025 Total Visits: 12 Card on file: 0 …" at bounding box center [608, 117] width 233 height 422
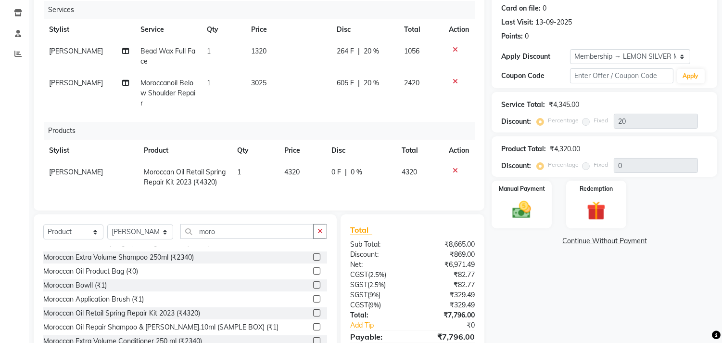
scroll to position [66, 0]
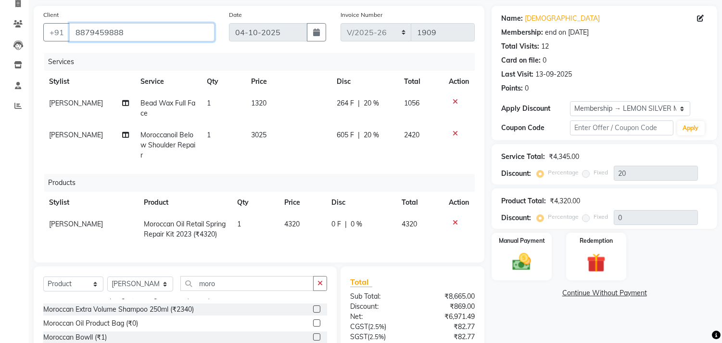
drag, startPoint x: 74, startPoint y: 34, endPoint x: 127, endPoint y: 33, distance: 52.5
click at [127, 33] on input "8879459888" at bounding box center [141, 32] width 145 height 18
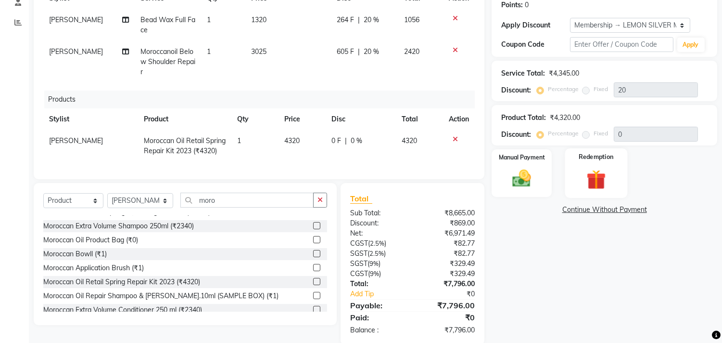
scroll to position [174, 0]
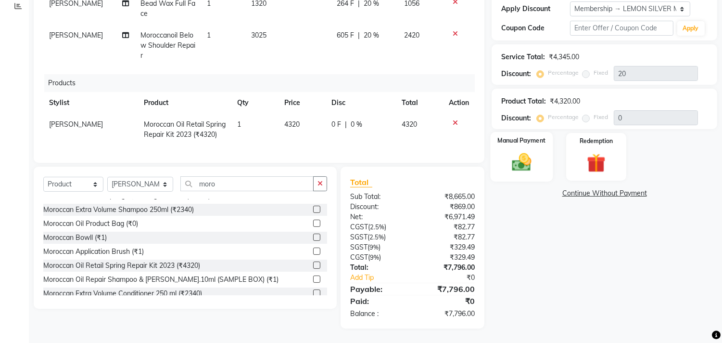
click at [531, 161] on img at bounding box center [522, 162] width 32 height 23
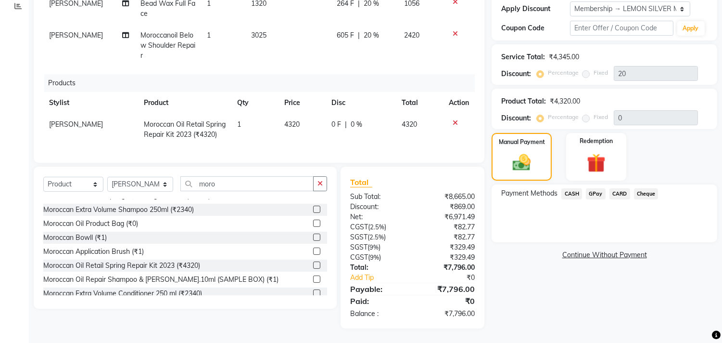
click at [617, 188] on span "CARD" at bounding box center [620, 193] width 21 height 11
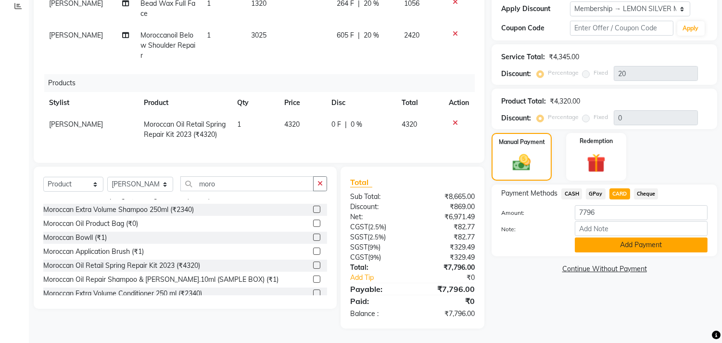
click at [603, 239] on button "Add Payment" at bounding box center [641, 244] width 133 height 15
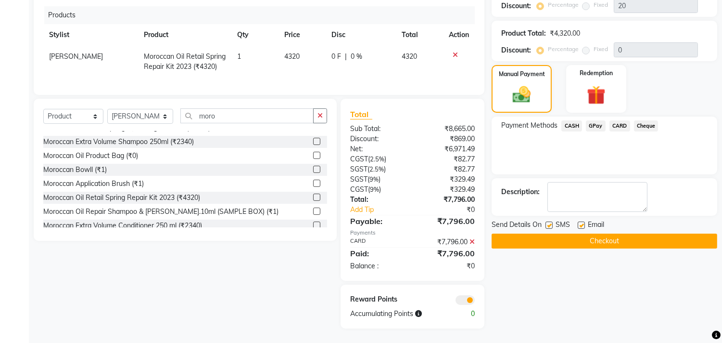
scroll to position [242, 0]
click at [552, 221] on label at bounding box center [549, 224] width 7 height 7
click at [552, 222] on input "checkbox" at bounding box center [549, 225] width 6 height 6
checkbox input "false"
click at [579, 221] on label at bounding box center [581, 224] width 7 height 7
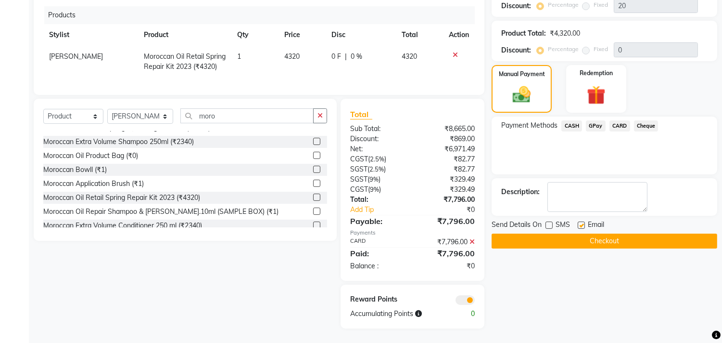
click at [579, 222] on input "checkbox" at bounding box center [581, 225] width 6 height 6
checkbox input "false"
click at [586, 233] on button "Checkout" at bounding box center [605, 240] width 226 height 15
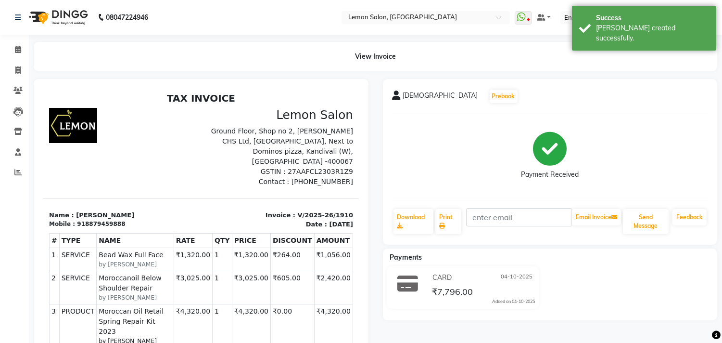
drag, startPoint x: 256, startPoint y: 204, endPoint x: 336, endPoint y: 217, distance: 81.0
click at [336, 217] on div "Invoice : V/2025-26/1910 Date : October 4, 2025" at bounding box center [280, 219] width 158 height 19
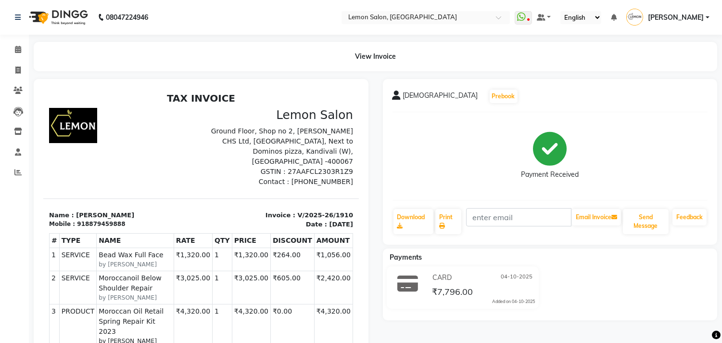
copy div "Invoice : V/2025-26/1910 Date : October 4, 2025"
click at [20, 50] on icon at bounding box center [18, 49] width 6 height 7
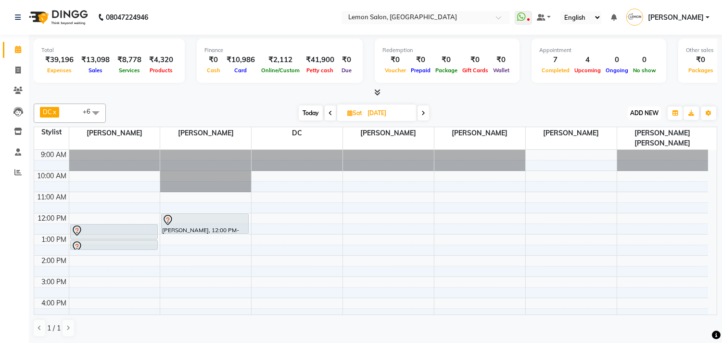
click at [641, 111] on span "ADD NEW" at bounding box center [645, 112] width 28 height 7
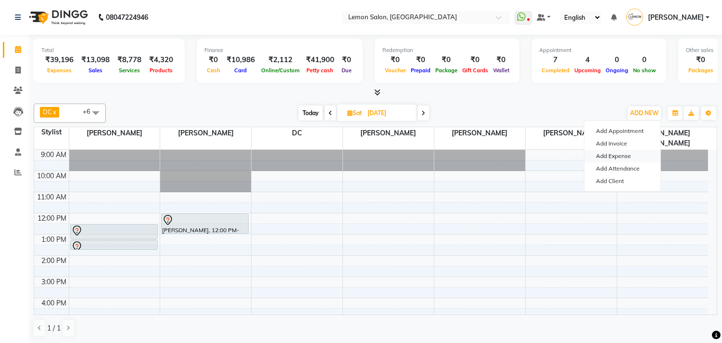
click at [624, 154] on link "Add Expense" at bounding box center [623, 156] width 76 height 13
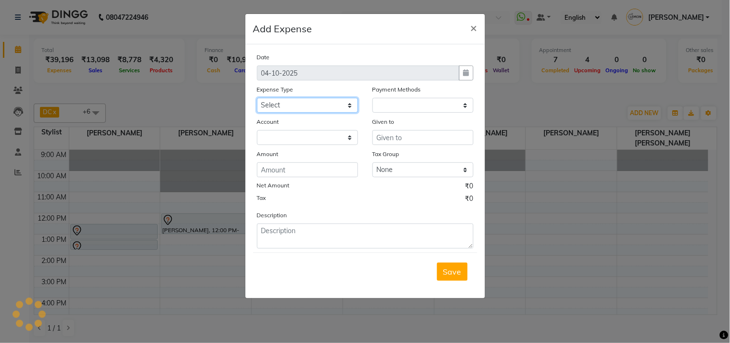
click at [277, 104] on select "Select Advance Cash transfer to hub Laundry Loan Membership Milk Miscellaneous …" at bounding box center [307, 105] width 101 height 15
select select "1"
select select "2551"
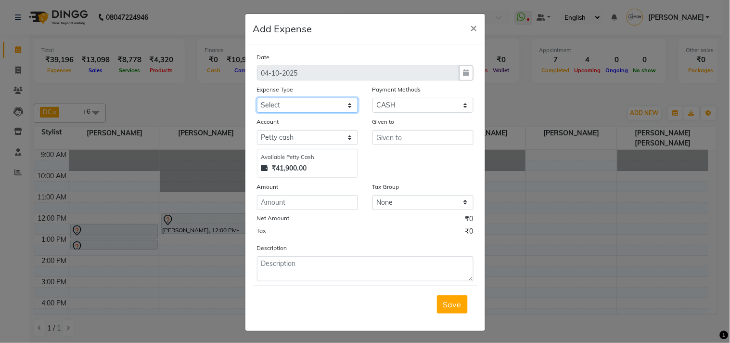
select select "2685"
click at [257, 98] on select "Select Advance Cash transfer to hub Laundry Loan Membership Milk Miscellaneous …" at bounding box center [307, 105] width 101 height 15
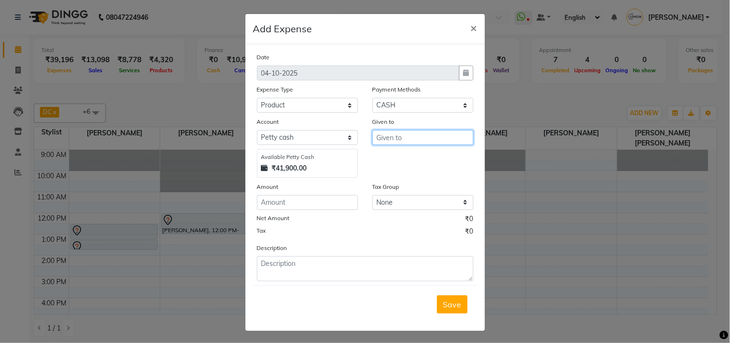
click at [386, 138] on input "text" at bounding box center [423, 137] width 101 height 15
click at [384, 175] on span "F" at bounding box center [386, 173] width 4 height 10
type input "[PERSON_NAME]"
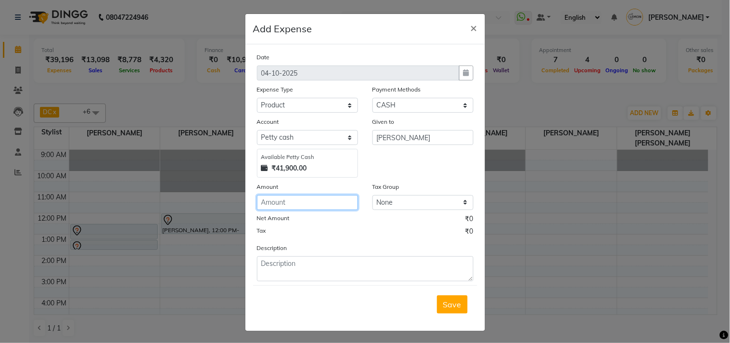
click at [329, 207] on input "number" at bounding box center [307, 202] width 101 height 15
type input "183"
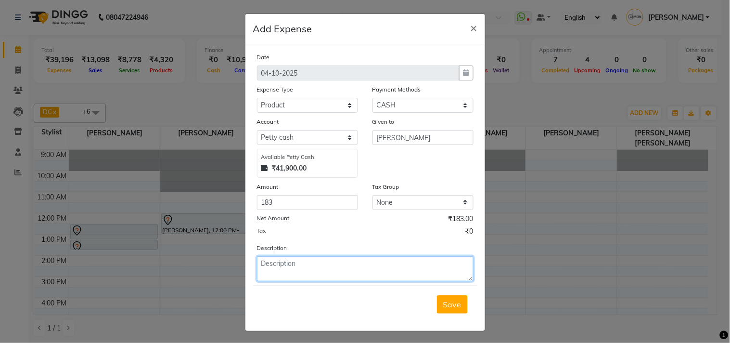
click at [296, 267] on textarea at bounding box center [365, 268] width 217 height 25
paste textarea "Invoice : V/2025-26/1910 Date : October 4, 2025"
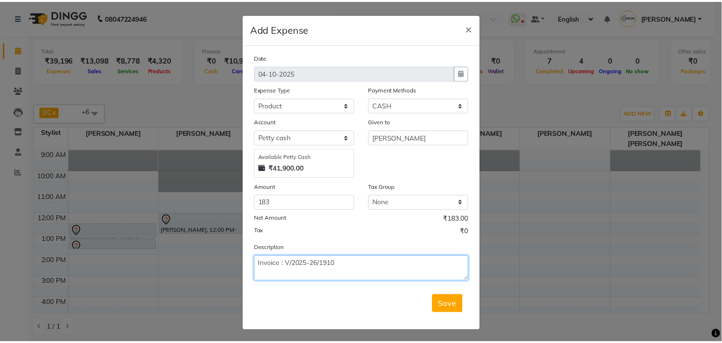
scroll to position [7, 0]
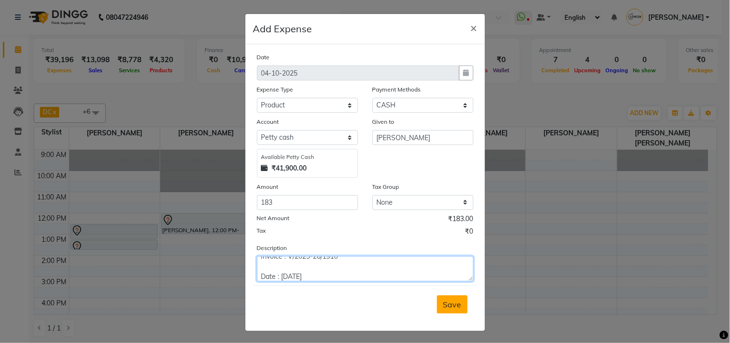
type textarea "Invoice : V/2025-26/1910 Date : October 4, 2025"
click at [445, 306] on span "Save" at bounding box center [452, 304] width 18 height 10
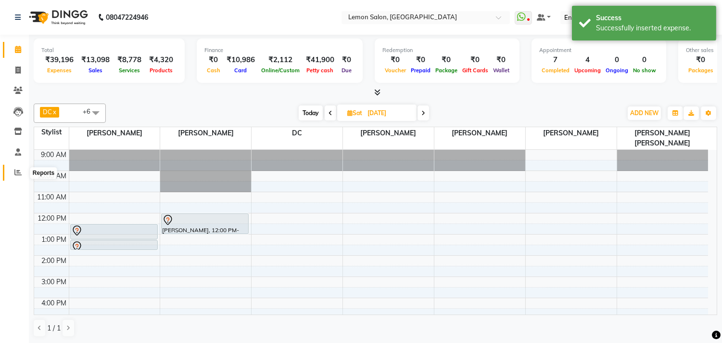
click at [10, 177] on span at bounding box center [18, 172] width 17 height 11
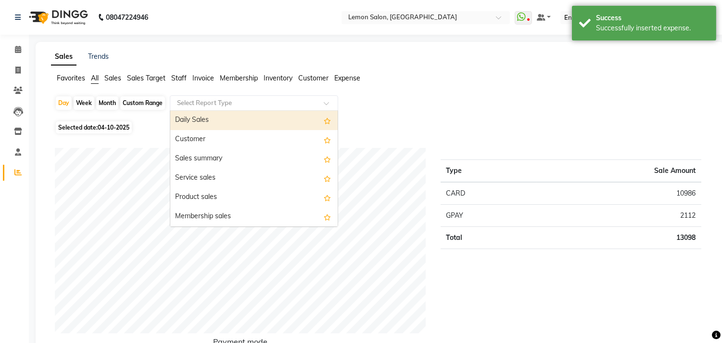
click at [237, 103] on input "text" at bounding box center [244, 103] width 139 height 10
click at [419, 113] on div "Day Week Month Custom Range Select Report Type Daily Sales Customer Sales summa…" at bounding box center [380, 106] width 651 height 23
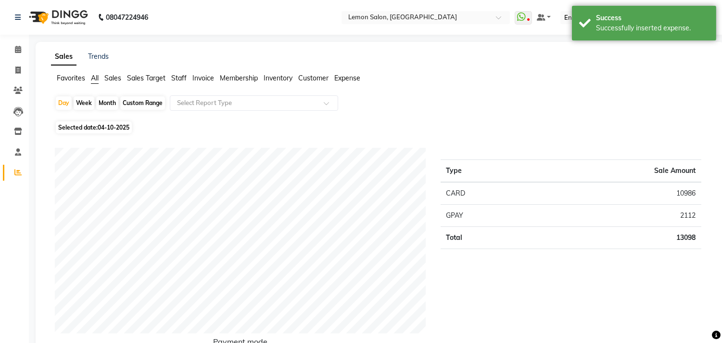
click at [147, 103] on div "Custom Range" at bounding box center [142, 102] width 45 height 13
select select "10"
select select "2025"
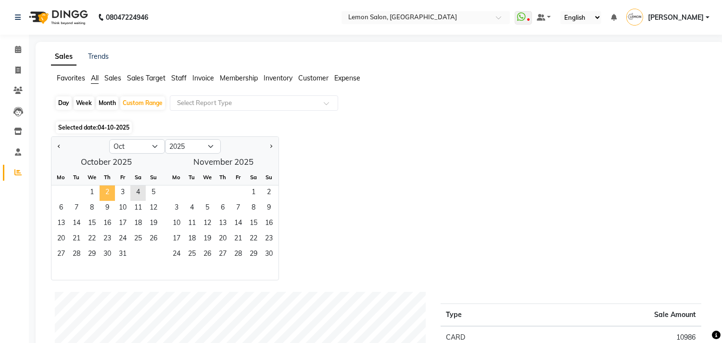
click at [106, 194] on span "2" at bounding box center [107, 192] width 15 height 15
click at [268, 107] on input "text" at bounding box center [244, 103] width 139 height 10
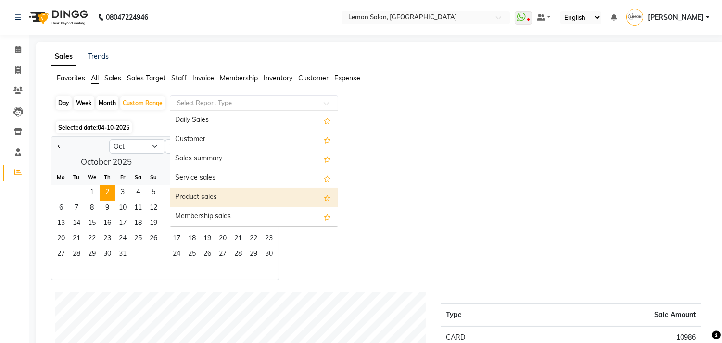
click at [234, 195] on div "Product sales" at bounding box center [253, 197] width 167 height 19
select select "csv"
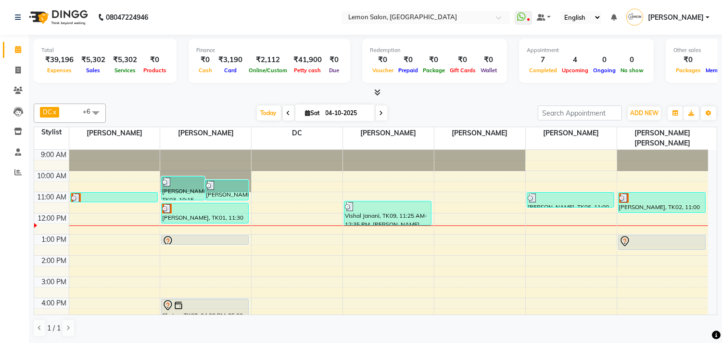
click at [323, 108] on input "04-10-2025" at bounding box center [347, 113] width 48 height 14
select select "10"
select select "2025"
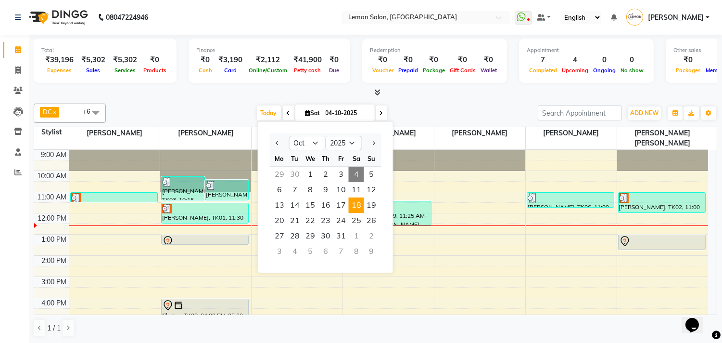
click at [357, 209] on span "18" at bounding box center [356, 204] width 15 height 15
type input "18-10-2025"
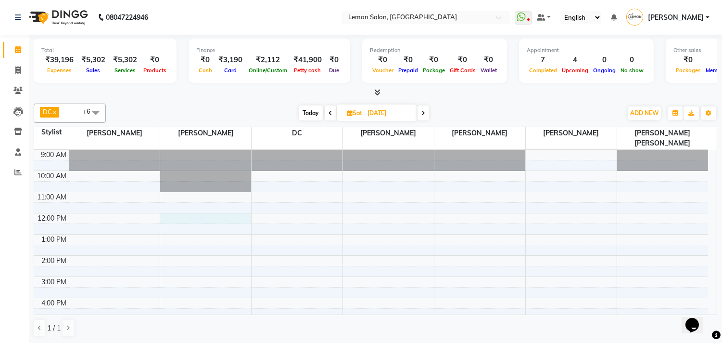
click at [180, 204] on div "9:00 AM 10:00 AM 11:00 AM 12:00 PM 1:00 PM 2:00 PM 3:00 PM 4:00 PM 5:00 PM 6:00…" at bounding box center [371, 298] width 674 height 296
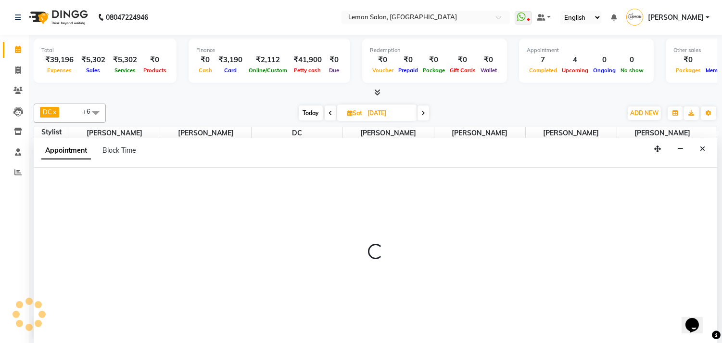
scroll to position [0, 0]
select select "7385"
select select "tentative"
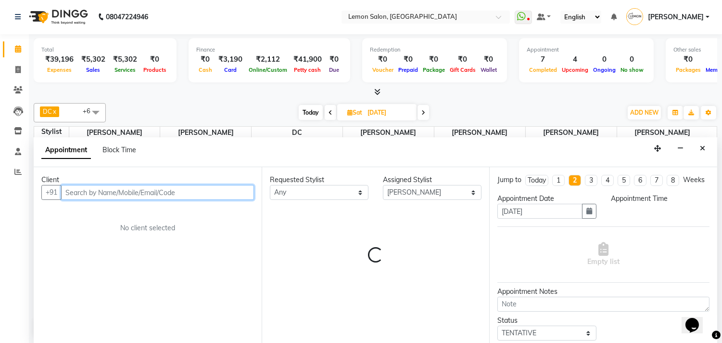
select select "720"
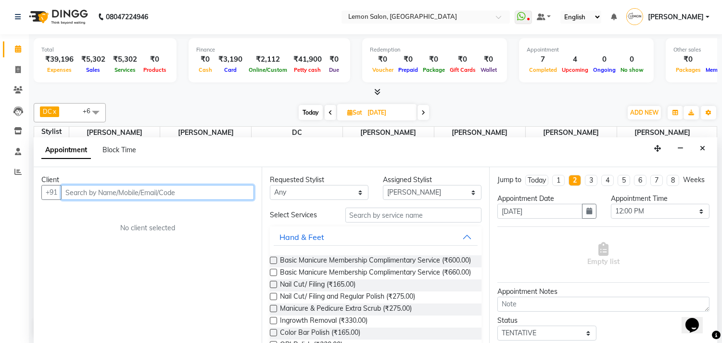
paste input "8879459888"
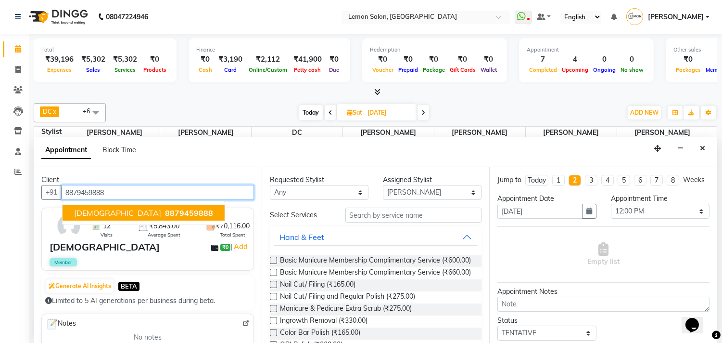
drag, startPoint x: 99, startPoint y: 212, endPoint x: 266, endPoint y: 221, distance: 167.3
click at [103, 211] on span "Vaishakhi" at bounding box center [117, 213] width 87 height 10
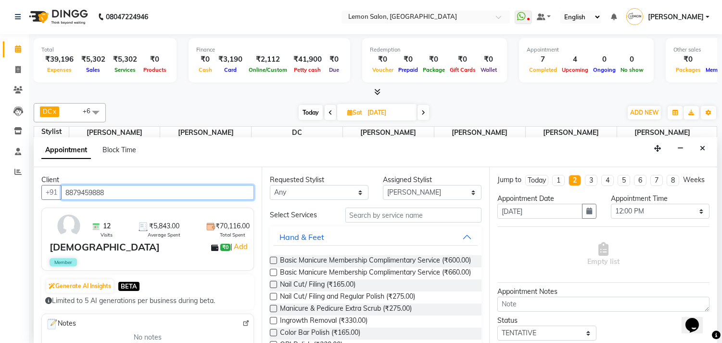
type input "8879459888"
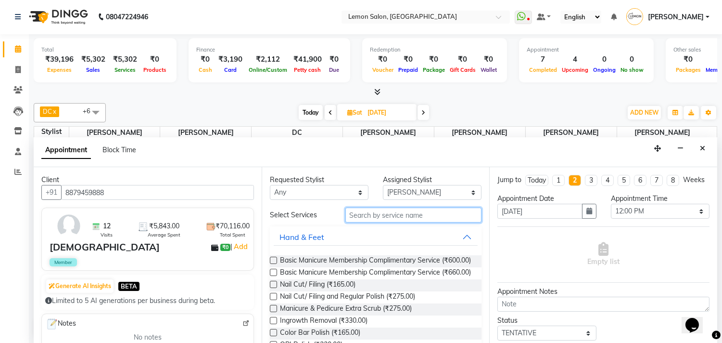
click at [360, 211] on input "text" at bounding box center [414, 214] width 137 height 15
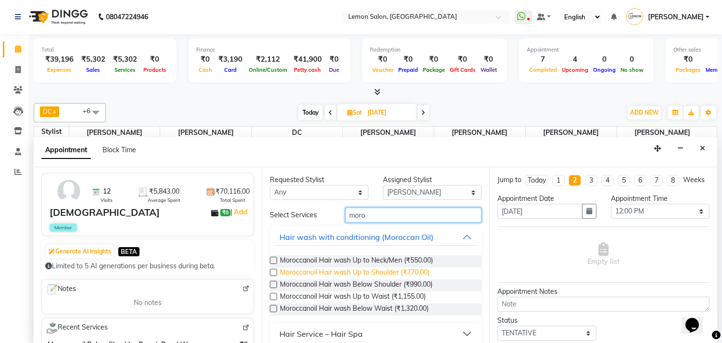
scroll to position [53, 0]
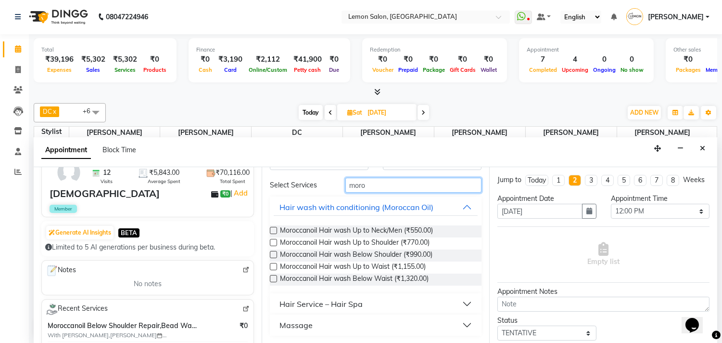
type input "moro"
click at [335, 302] on div "Hair Service – Hair Spa" at bounding box center [321, 304] width 83 height 12
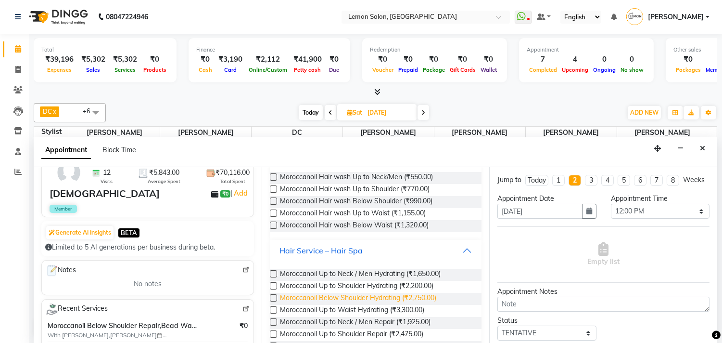
scroll to position [137, 0]
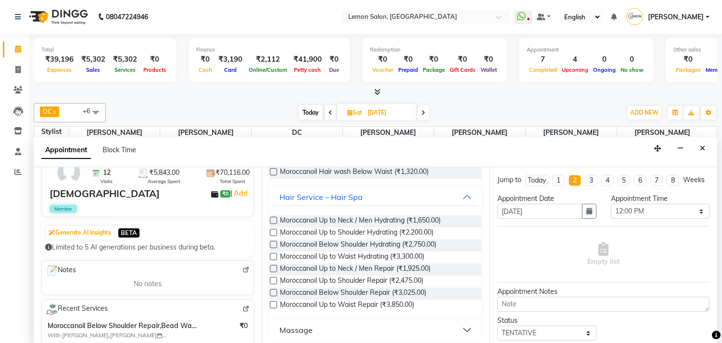
click at [273, 291] on label at bounding box center [273, 292] width 7 height 7
click at [273, 291] on input "checkbox" at bounding box center [273, 293] width 6 height 6
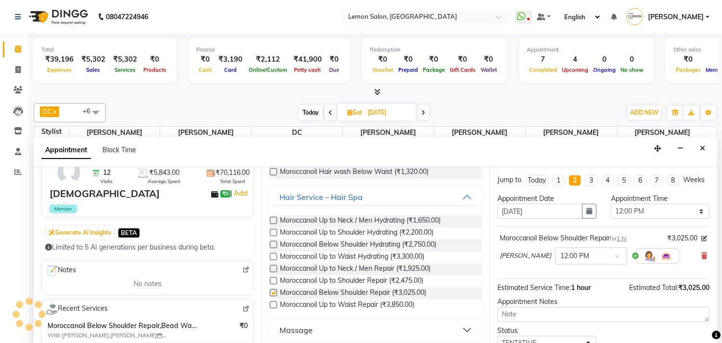
scroll to position [1, 0]
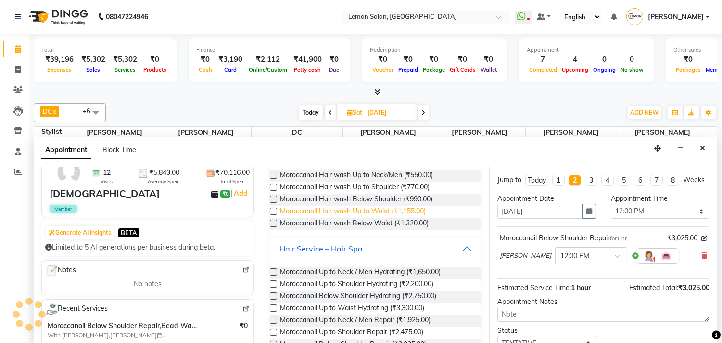
checkbox input "false"
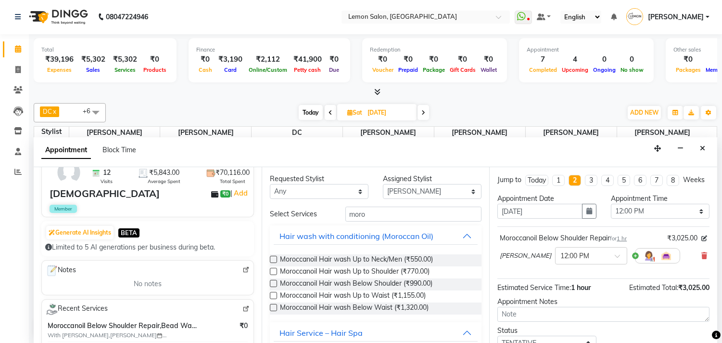
scroll to position [0, 0]
click at [396, 195] on select "Select Arun Arndive Ashfak Danish Mansoori DC Faheem Malik Payal Maurya Rehman …" at bounding box center [432, 192] width 99 height 15
select select "7383"
click at [383, 185] on select "Select Arun Arndive Ashfak Danish Mansoori DC Faheem Malik Payal Maurya Rehman …" at bounding box center [432, 192] width 99 height 15
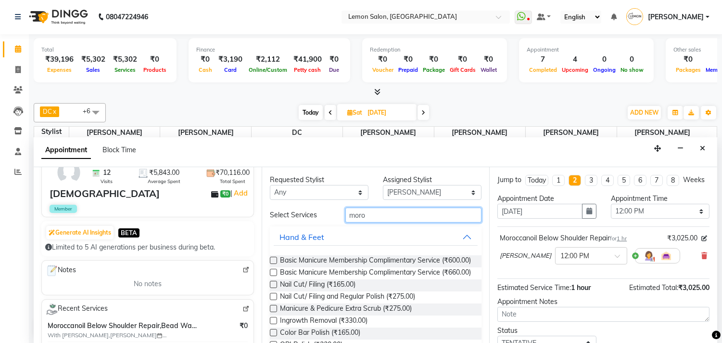
drag, startPoint x: 369, startPoint y: 220, endPoint x: 343, endPoint y: 222, distance: 26.1
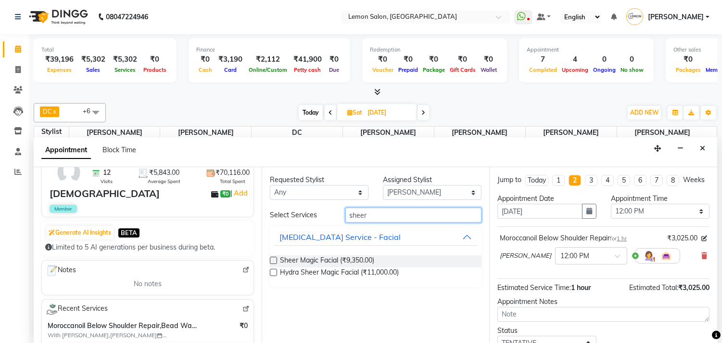
type input "sheer"
click at [271, 257] on label at bounding box center [273, 260] width 7 height 7
click at [271, 258] on input "checkbox" at bounding box center [273, 261] width 6 height 6
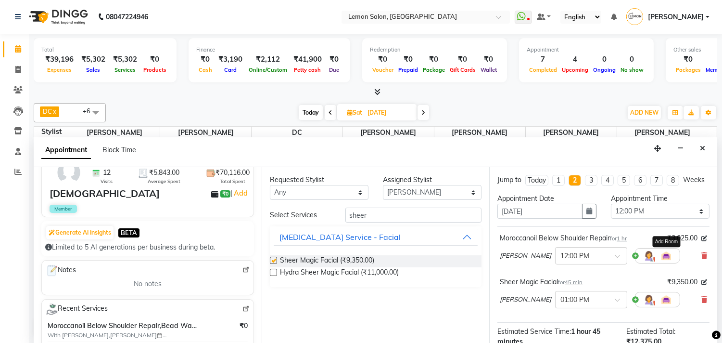
checkbox input "false"
click at [576, 304] on input "text" at bounding box center [582, 299] width 42 height 10
click at [574, 337] on div "12:30 PM" at bounding box center [591, 335] width 71 height 18
drag, startPoint x: 376, startPoint y: 213, endPoint x: 332, endPoint y: 204, distance: 45.3
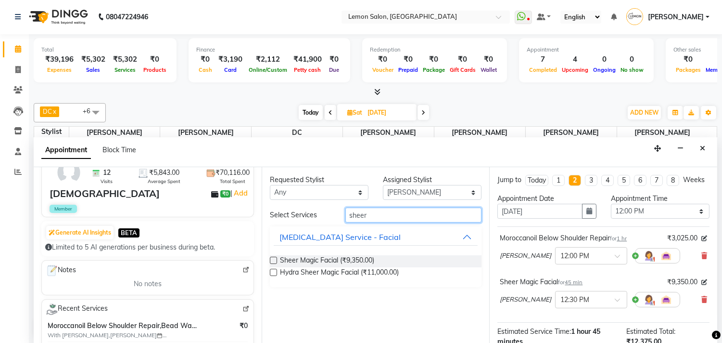
click at [328, 205] on div "Requested Stylist Any Arun Arndive Ashfak Danish Mansoori DC Faheem Malik Payal…" at bounding box center [376, 255] width 228 height 176
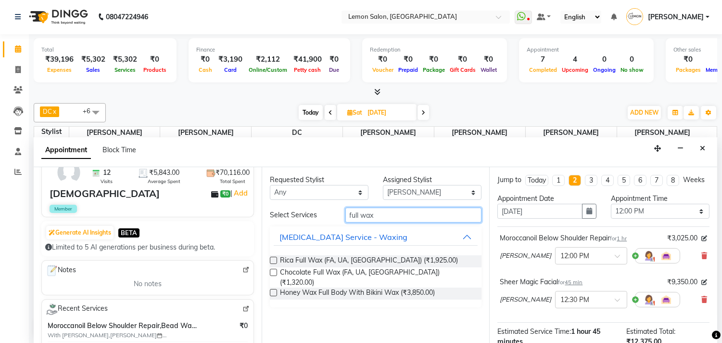
type input "full wax"
click at [272, 260] on label at bounding box center [273, 260] width 7 height 7
click at [272, 260] on input "checkbox" at bounding box center [273, 261] width 6 height 6
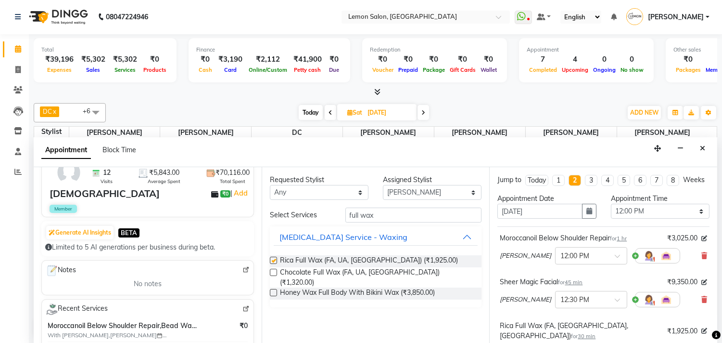
checkbox input "false"
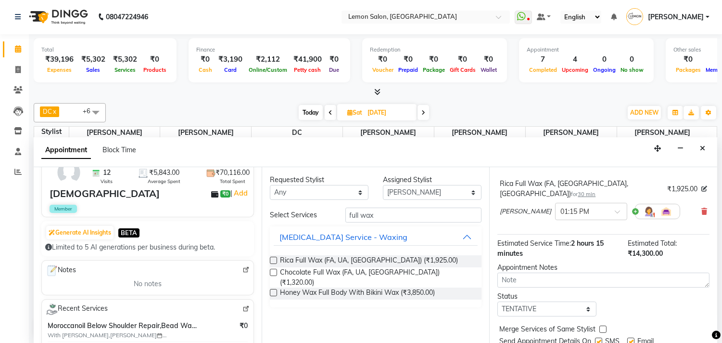
scroll to position [175, 0]
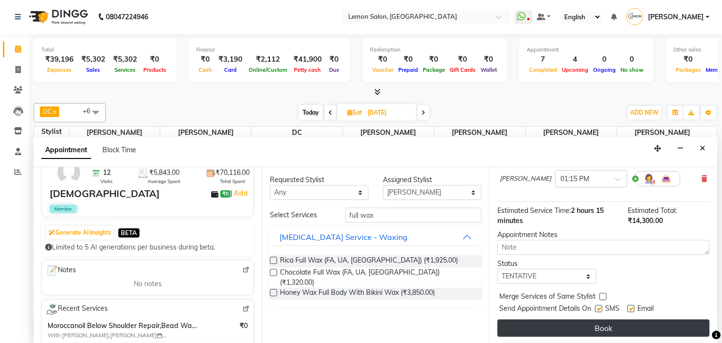
click at [600, 324] on button "Book" at bounding box center [604, 327] width 212 height 17
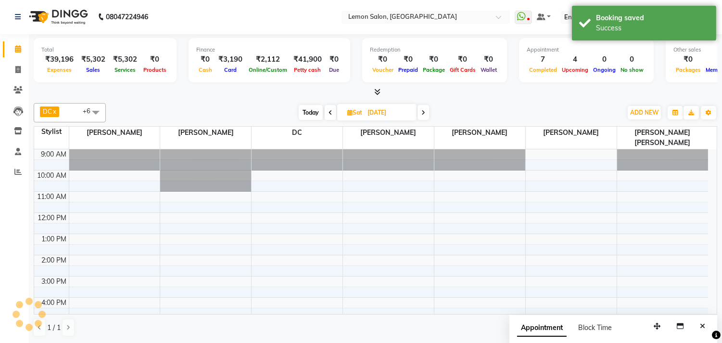
scroll to position [0, 0]
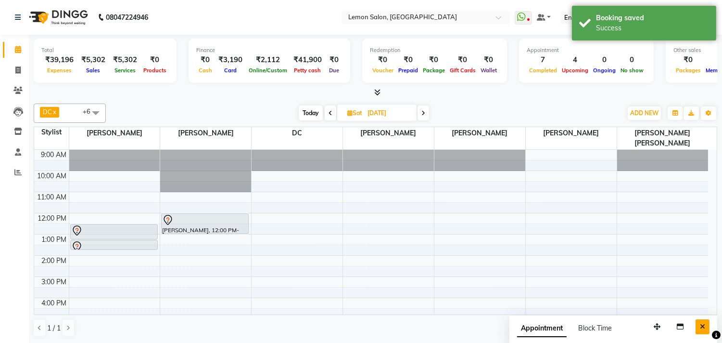
click at [698, 319] on button "Close" at bounding box center [703, 326] width 14 height 15
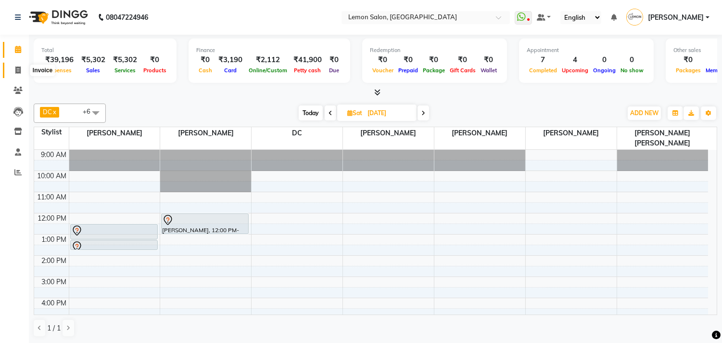
click at [20, 71] on icon at bounding box center [17, 69] width 5 height 7
select select "service"
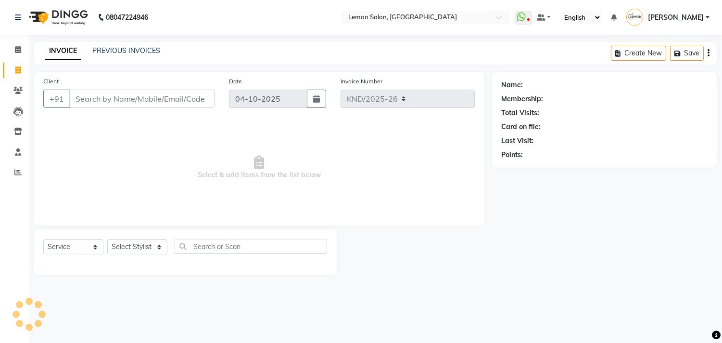
select select "569"
type input "1911"
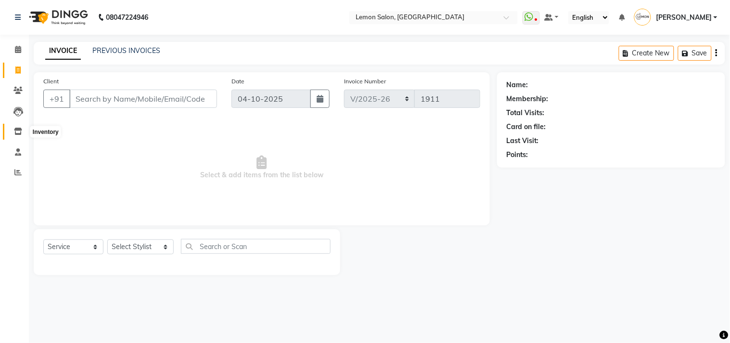
click at [18, 136] on span at bounding box center [18, 131] width 17 height 11
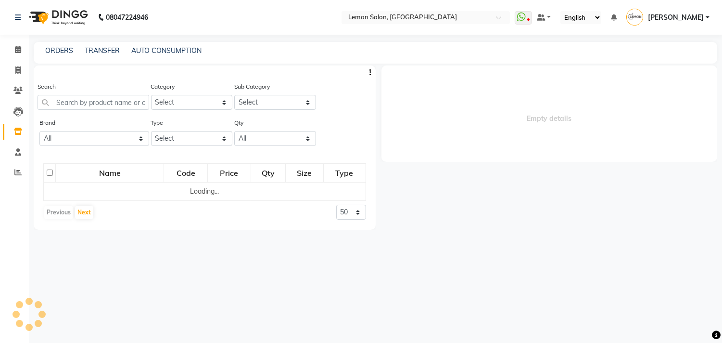
select select
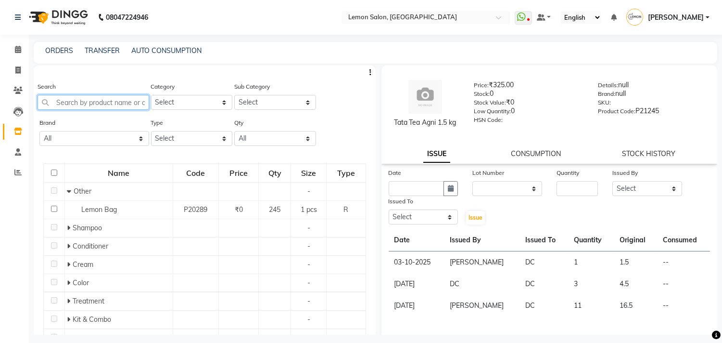
click at [80, 101] on input "text" at bounding box center [94, 102] width 112 height 15
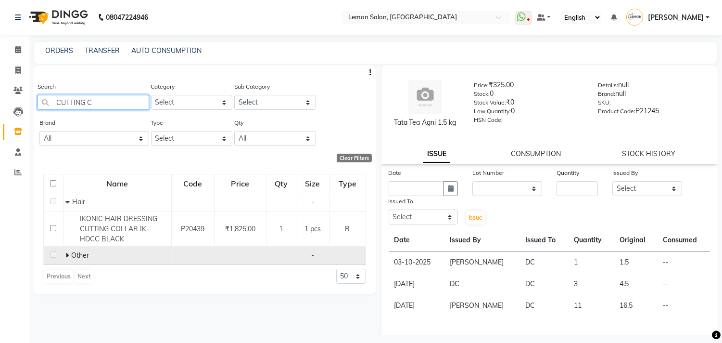
type input "CUTTING C"
click at [67, 254] on icon at bounding box center [66, 255] width 3 height 7
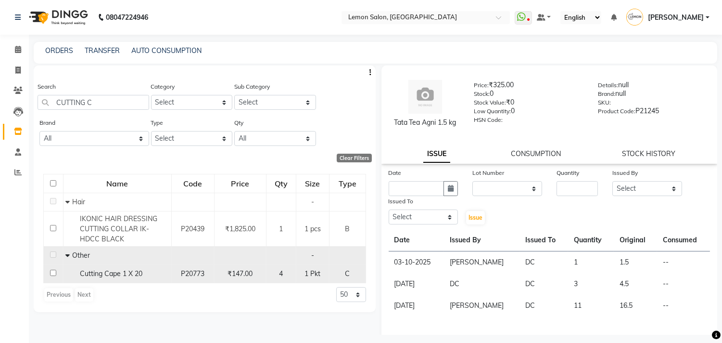
click at [53, 274] on input "checkbox" at bounding box center [53, 273] width 6 height 6
checkbox input "true"
select select
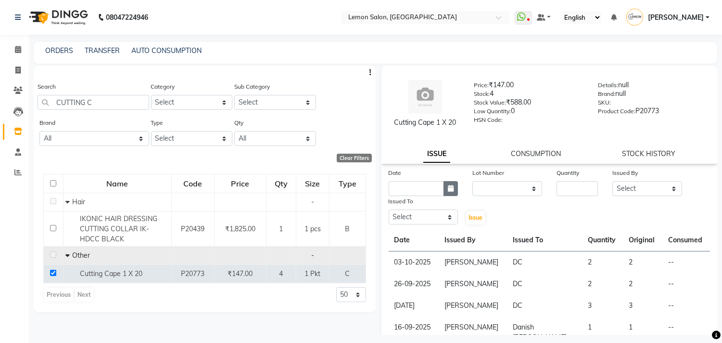
click at [448, 186] on icon "button" at bounding box center [451, 188] width 6 height 7
select select "10"
select select "2025"
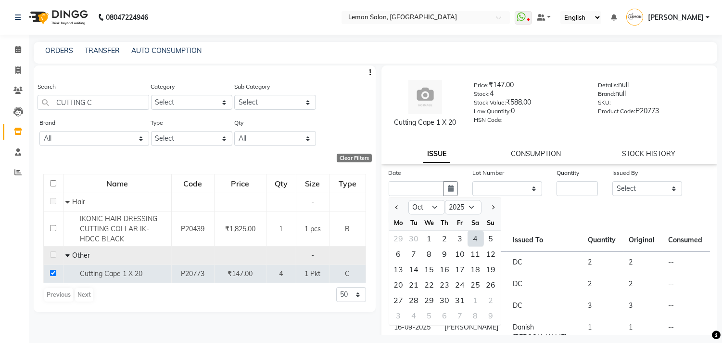
click at [478, 238] on div "4" at bounding box center [475, 238] width 15 height 15
type input "04-10-2025"
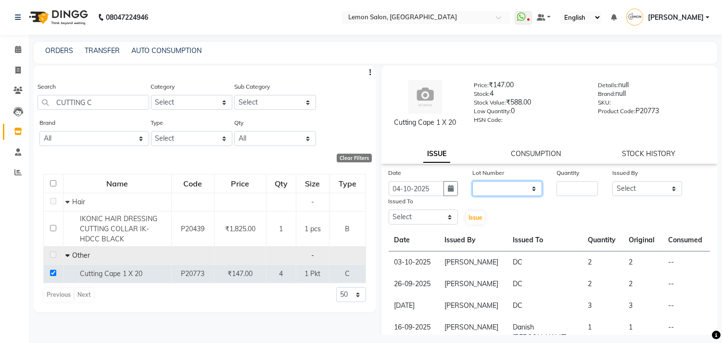
click at [506, 191] on select "None" at bounding box center [508, 188] width 70 height 15
select select "0: null"
click at [473, 181] on select "None" at bounding box center [508, 188] width 70 height 15
click at [578, 189] on input "number" at bounding box center [577, 188] width 41 height 15
type input "1"
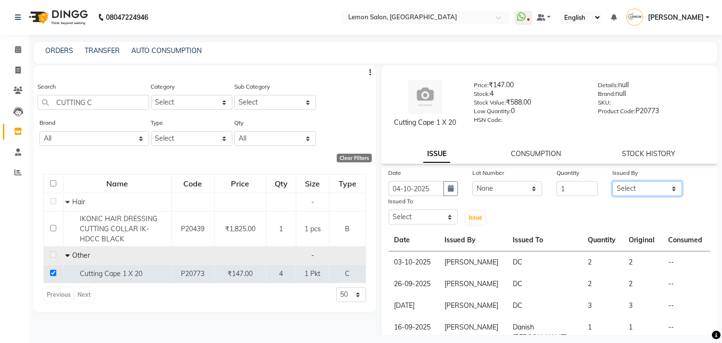
click at [629, 182] on select "Select Arun Arndive Ashfak Danish Mansoori DC Faheem Malik Kajal Pawar Payal Ma…" at bounding box center [648, 188] width 70 height 15
select select "8819"
click at [613, 181] on select "Select Arun Arndive Ashfak Danish Mansoori DC Faheem Malik Kajal Pawar Payal Ma…" at bounding box center [648, 188] width 70 height 15
drag, startPoint x: 435, startPoint y: 215, endPoint x: 435, endPoint y: 209, distance: 5.8
click at [435, 215] on select "Select Arun Arndive Ashfak Danish Mansoori DC Faheem Malik Kajal Pawar Payal Ma…" at bounding box center [424, 216] width 70 height 15
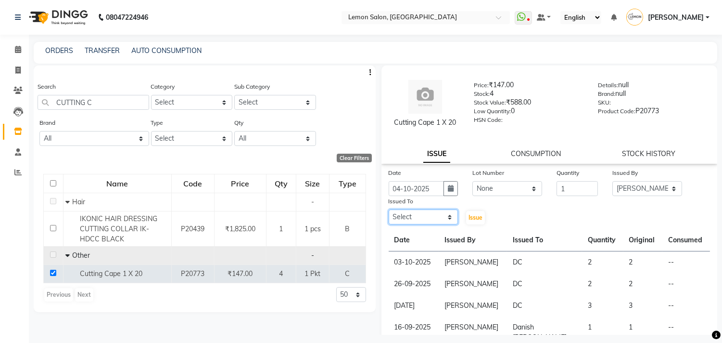
select select "7880"
click at [389, 209] on select "Select Arun Arndive Ashfak Danish Mansoori DC Faheem Malik Kajal Pawar Payal Ma…" at bounding box center [424, 216] width 70 height 15
click at [475, 212] on button "Issue" at bounding box center [475, 217] width 19 height 13
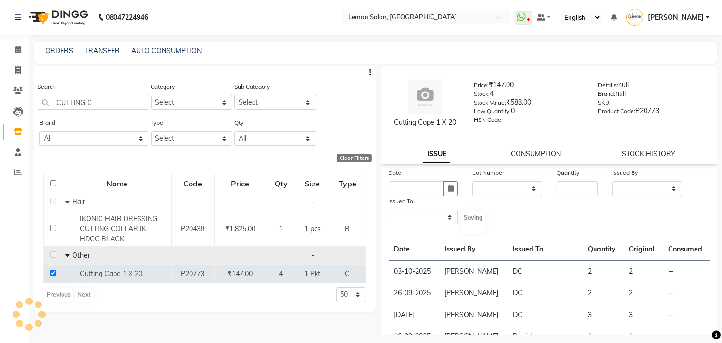
select select
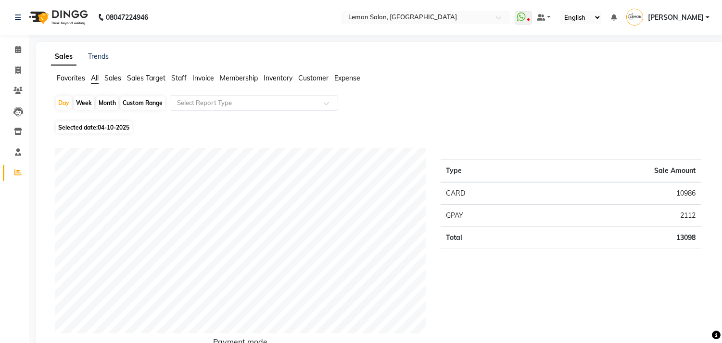
click at [347, 78] on span "Expense" at bounding box center [348, 78] width 26 height 9
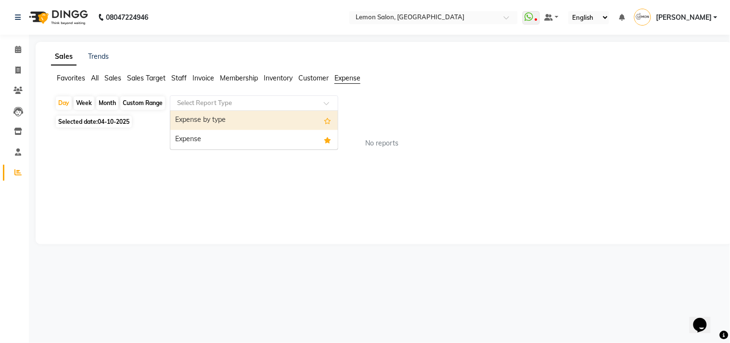
click at [265, 102] on input "text" at bounding box center [244, 103] width 139 height 10
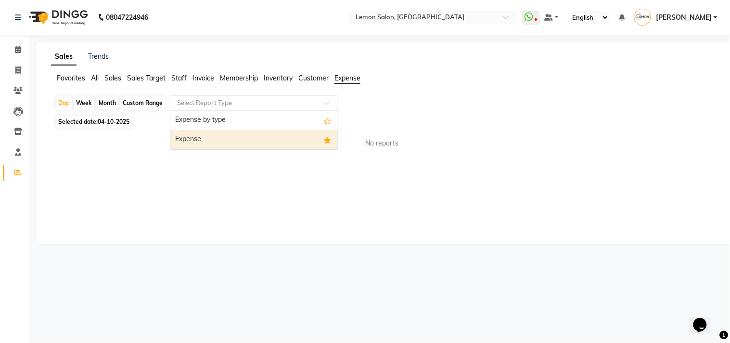
click at [240, 138] on div "Expense" at bounding box center [253, 139] width 167 height 19
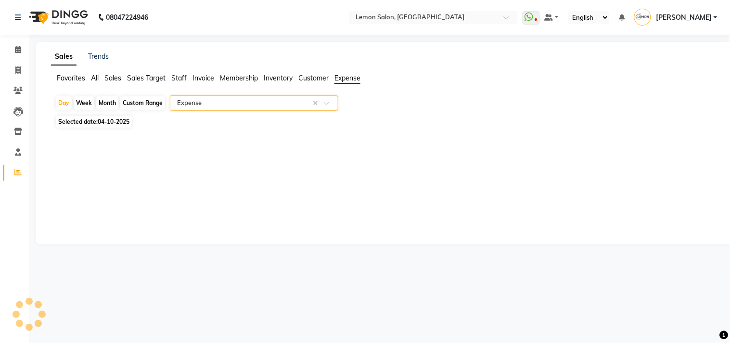
select select "csv"
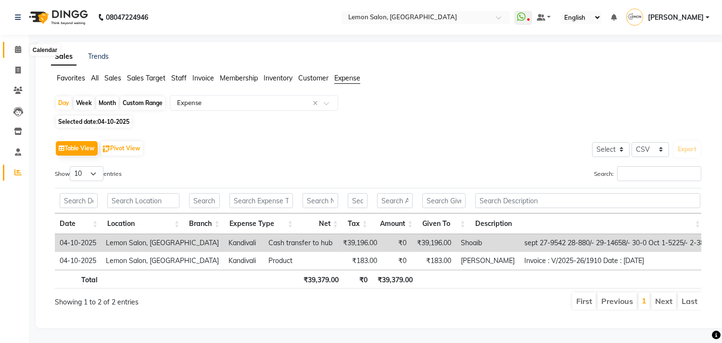
click at [13, 46] on span at bounding box center [18, 49] width 17 height 11
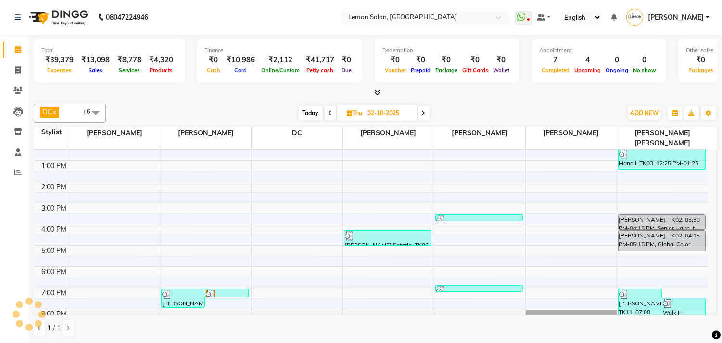
scroll to position [122, 0]
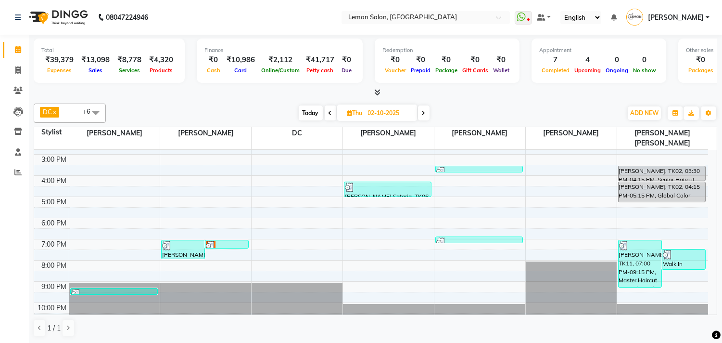
click at [306, 111] on span "Today" at bounding box center [311, 112] width 24 height 15
type input "04-10-2025"
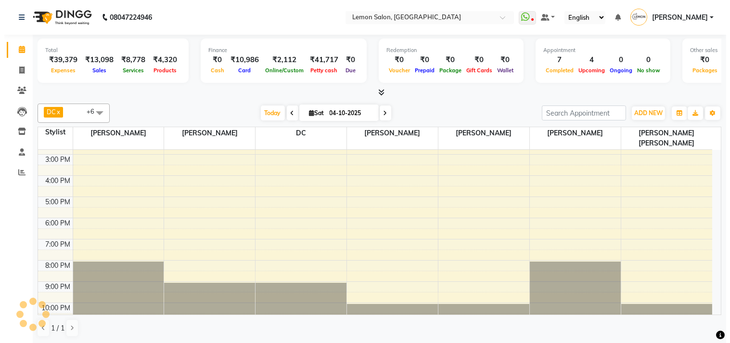
scroll to position [64, 0]
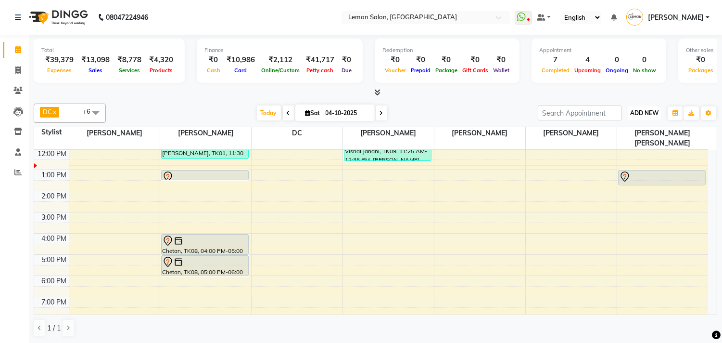
click at [633, 114] on span "ADD NEW" at bounding box center [645, 112] width 28 height 7
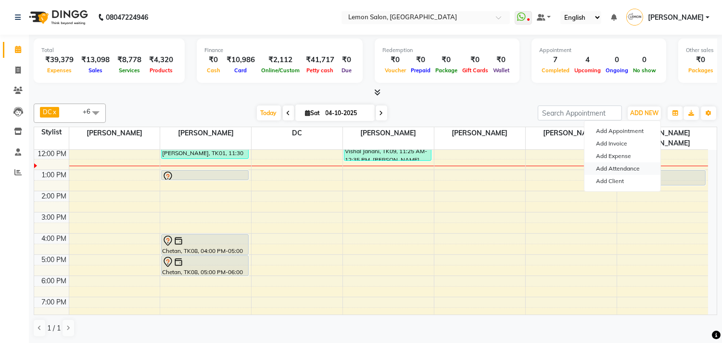
click at [612, 170] on link "Add Attendance" at bounding box center [623, 168] width 76 height 13
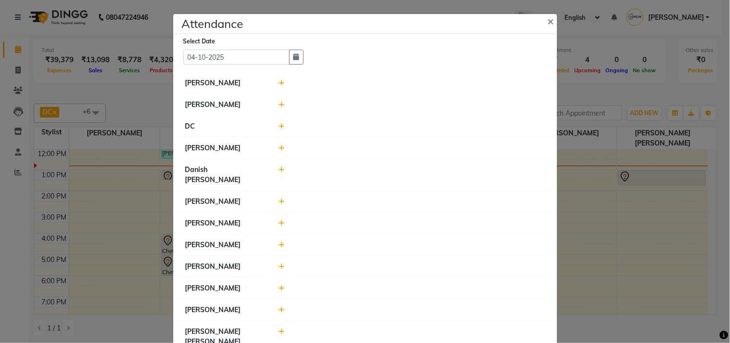
click at [279, 148] on icon at bounding box center [282, 147] width 6 height 7
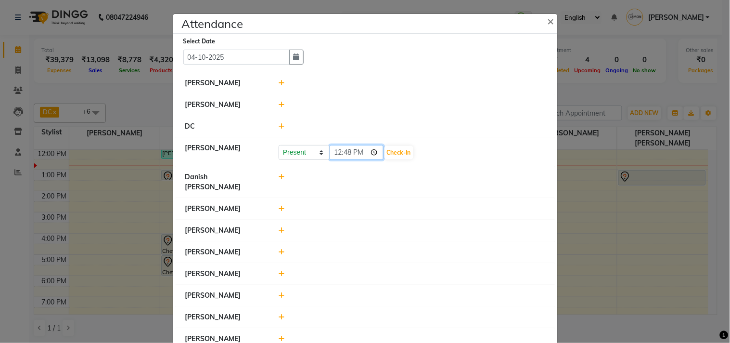
click at [371, 154] on input "12:48" at bounding box center [357, 152] width 54 height 15
type input "11:15"
drag, startPoint x: 453, startPoint y: 191, endPoint x: 417, endPoint y: 163, distance: 45.6
click at [453, 198] on li "[PERSON_NAME]" at bounding box center [365, 209] width 379 height 22
click at [407, 152] on button "Check-In" at bounding box center [399, 152] width 29 height 13
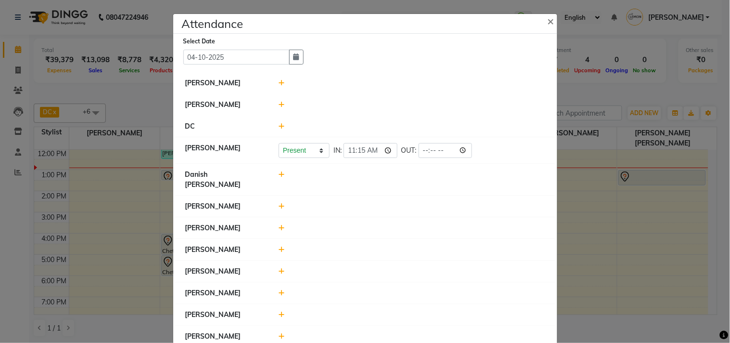
click at [279, 172] on icon at bounding box center [282, 174] width 6 height 7
click at [373, 179] on input "12:53" at bounding box center [357, 178] width 54 height 15
type input "09:49"
click at [465, 217] on li "[PERSON_NAME]" at bounding box center [365, 228] width 379 height 22
click at [401, 180] on button "Check-In" at bounding box center [399, 178] width 29 height 13
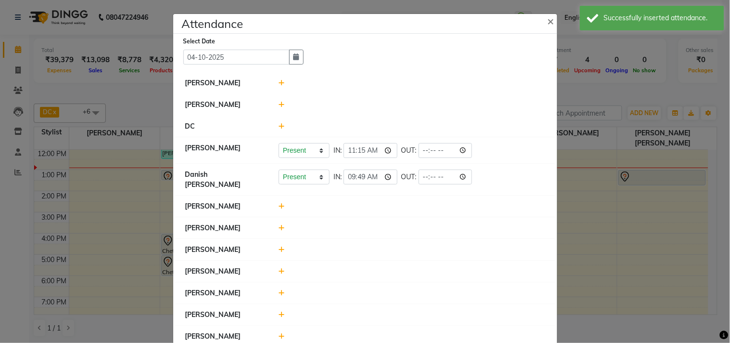
click at [279, 104] on icon at bounding box center [282, 104] width 6 height 7
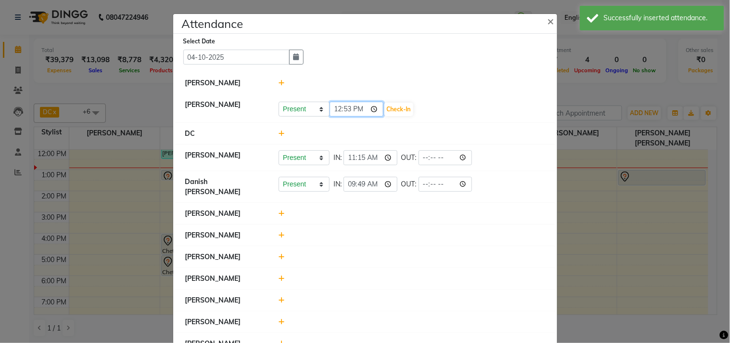
click at [376, 109] on input "12:53" at bounding box center [357, 109] width 54 height 15
type input "09:53"
drag, startPoint x: 436, startPoint y: 122, endPoint x: 423, endPoint y: 118, distance: 13.7
click at [436, 122] on li "Faheem Malik Present Absent Late Half Day Weekly Off 09:53 Check-In" at bounding box center [365, 108] width 379 height 29
click at [404, 109] on button "Check-In" at bounding box center [399, 109] width 29 height 13
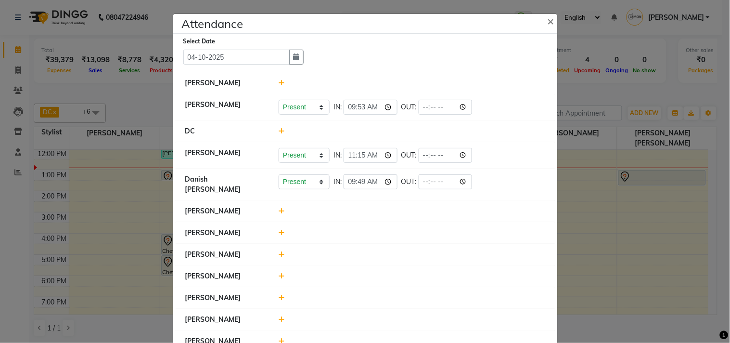
click at [279, 229] on icon at bounding box center [282, 232] width 6 height 7
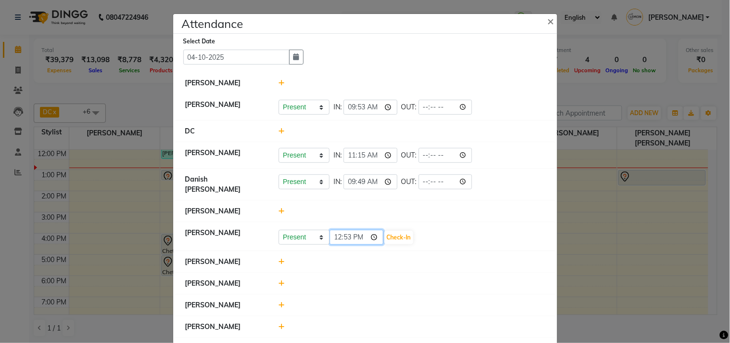
click at [370, 230] on input "12:53" at bounding box center [357, 237] width 54 height 15
type input "10:05"
click at [470, 136] on div at bounding box center [411, 131] width 281 height 10
click at [401, 231] on button "Check-In" at bounding box center [399, 237] width 29 height 13
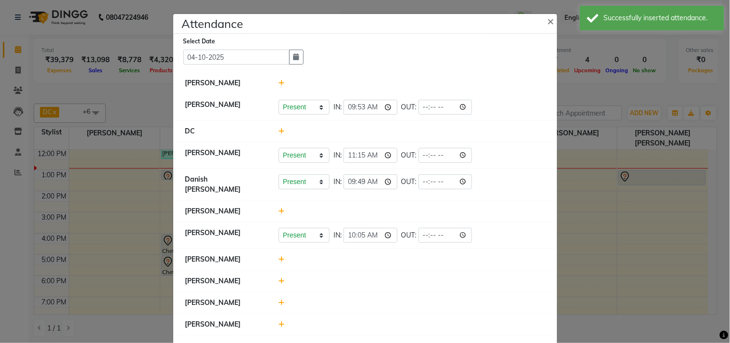
click at [279, 80] on icon at bounding box center [282, 82] width 6 height 7
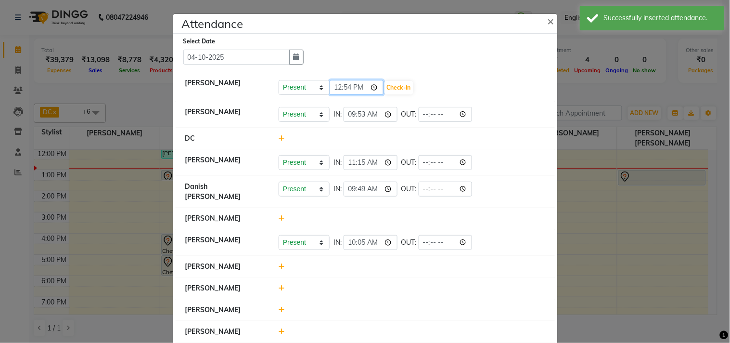
click at [374, 87] on input "12:54" at bounding box center [357, 87] width 54 height 15
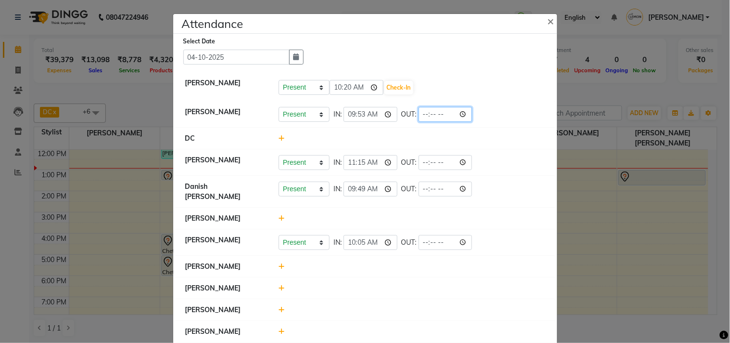
type input "10:20"
click at [460, 108] on input "time" at bounding box center [446, 114] width 54 height 15
click at [408, 87] on button "Check-In" at bounding box center [399, 87] width 29 height 13
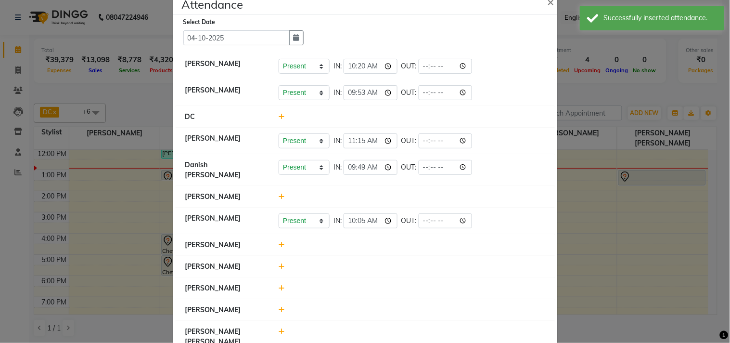
scroll to position [36, 0]
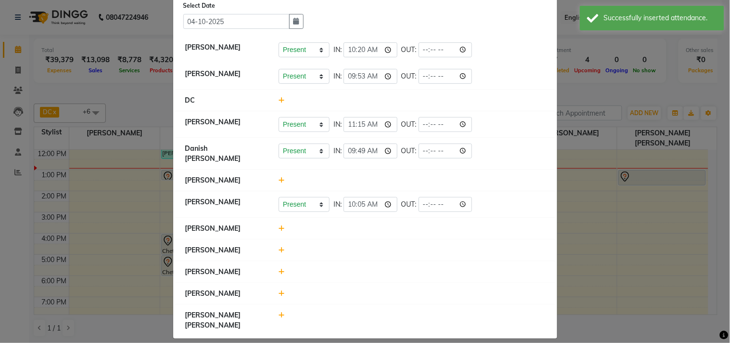
click at [279, 270] on icon at bounding box center [282, 271] width 6 height 7
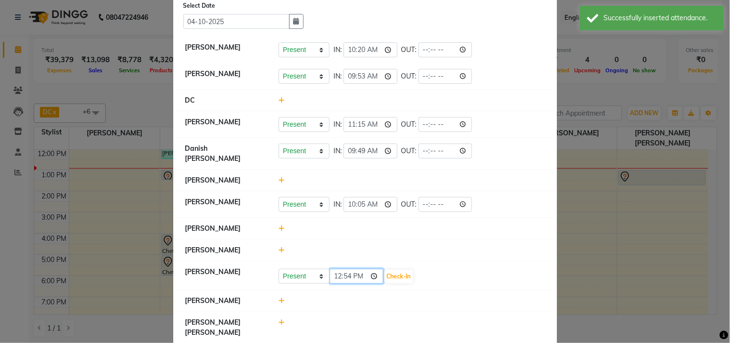
click at [376, 276] on input "12:54" at bounding box center [357, 276] width 54 height 15
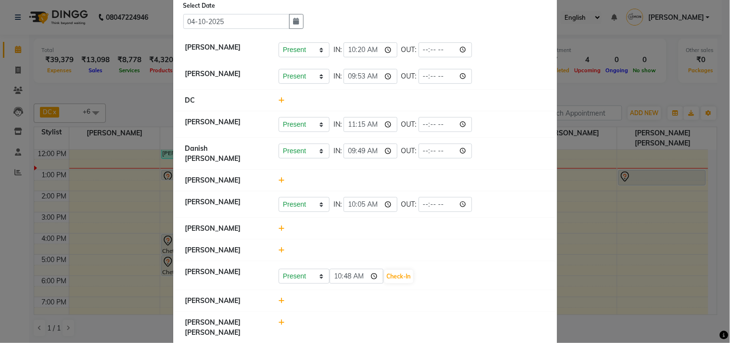
type input "10:48"
click at [458, 239] on li "[PERSON_NAME]" at bounding box center [365, 229] width 379 height 22
click at [408, 270] on button "Check-In" at bounding box center [399, 276] width 29 height 13
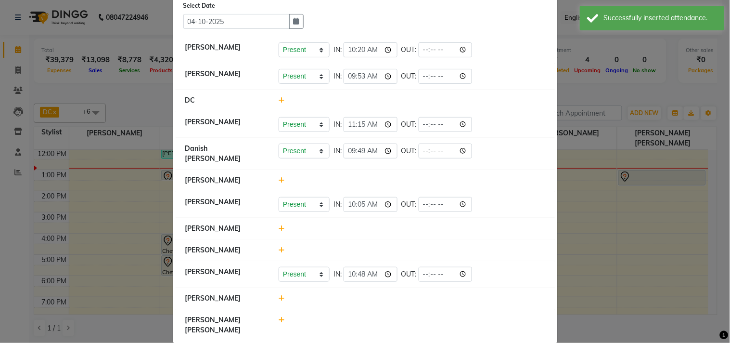
click at [279, 299] on icon at bounding box center [282, 298] width 6 height 7
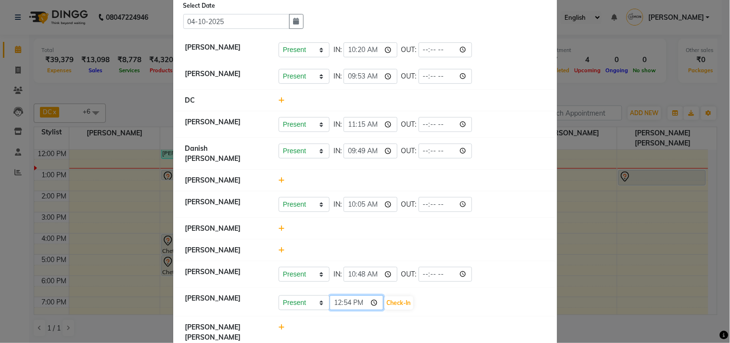
click at [371, 299] on input "12:54" at bounding box center [357, 302] width 54 height 15
type input "10:50"
click at [426, 299] on div "Present Absent Late Half Day Weekly Off 10:50 Check-In" at bounding box center [412, 302] width 267 height 15
click at [399, 304] on button "Check-In" at bounding box center [399, 302] width 29 height 13
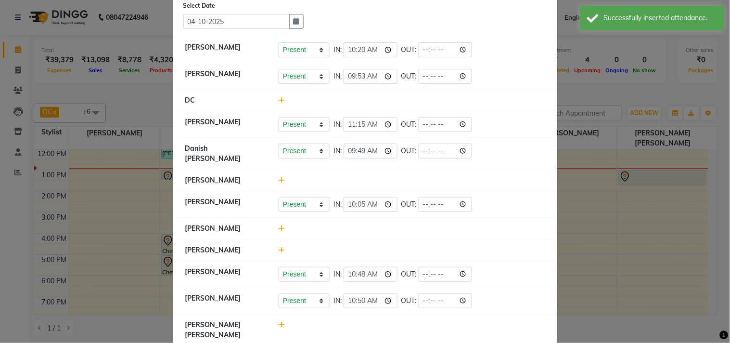
click at [279, 224] on span at bounding box center [282, 228] width 6 height 9
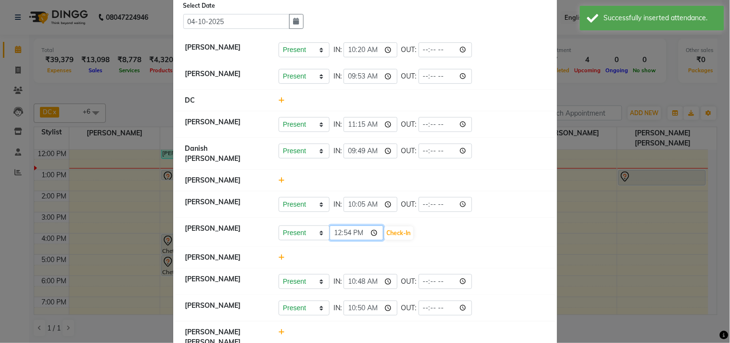
click at [370, 232] on input "12:54" at bounding box center [357, 232] width 54 height 15
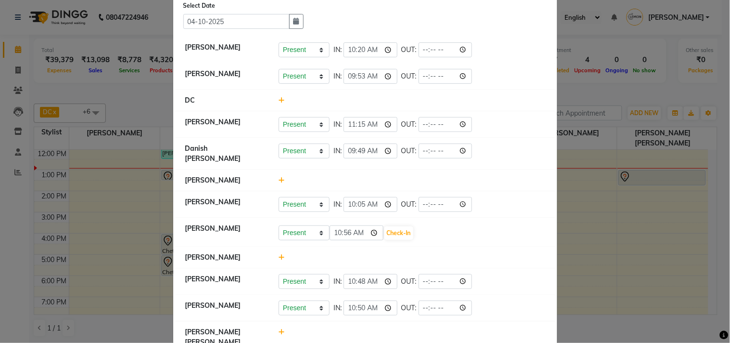
type input "10:56"
click at [459, 237] on div "Present Absent Late Half Day Weekly Off 10:56 Check-In" at bounding box center [412, 232] width 267 height 15
click at [403, 232] on button "Check-In" at bounding box center [399, 232] width 29 height 13
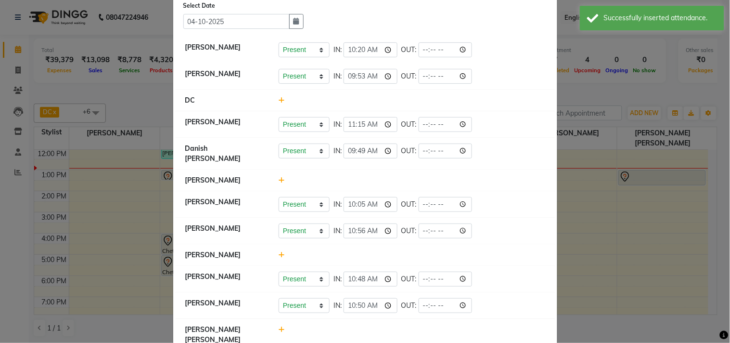
click at [279, 177] on icon at bounding box center [282, 180] width 6 height 7
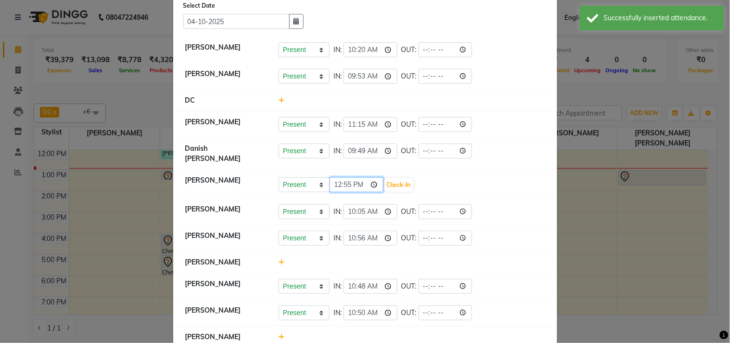
click at [371, 181] on input "12:55" at bounding box center [357, 184] width 54 height 15
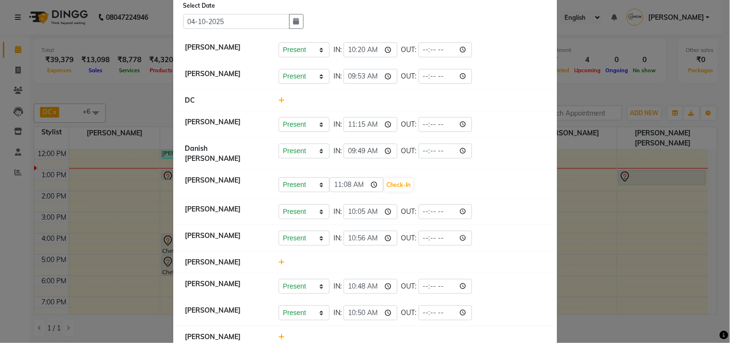
type input "11:08"
click at [435, 198] on li "Shoeb Salmani Kandivali Present Absent Late Half Day Weekly Off IN: 10:05 OUT:" at bounding box center [365, 211] width 379 height 27
click at [398, 183] on button "Check-In" at bounding box center [399, 184] width 29 height 13
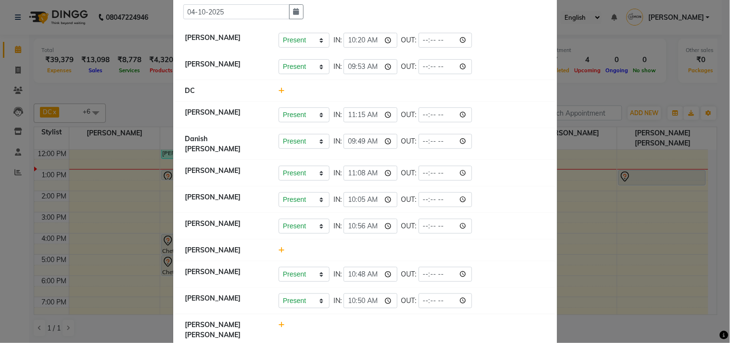
scroll to position [55, 0]
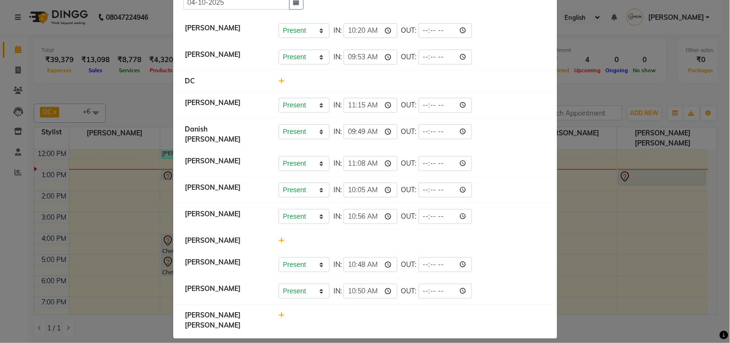
click at [279, 315] on icon at bounding box center [282, 314] width 6 height 7
click at [370, 321] on input "12:57" at bounding box center [357, 319] width 54 height 15
type input "10:58"
click at [454, 229] on li "Payal Maurya Present Absent Late Half Day Weekly Off IN: 10:56 OUT:" at bounding box center [365, 216] width 379 height 27
click at [394, 322] on button "Check-In" at bounding box center [399, 319] width 29 height 13
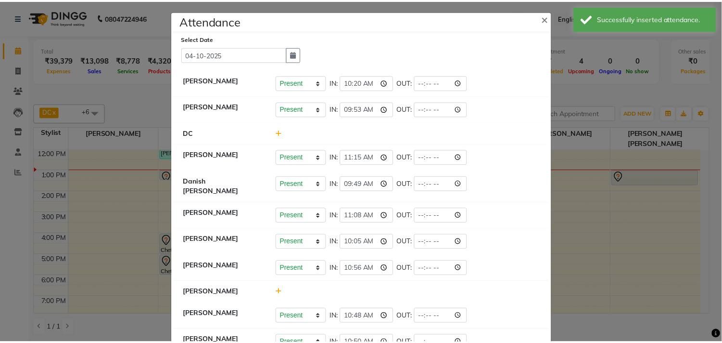
scroll to position [0, 0]
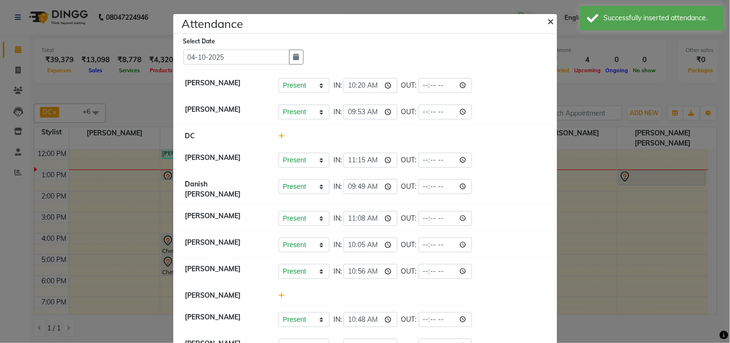
click at [552, 15] on button "×" at bounding box center [552, 20] width 24 height 27
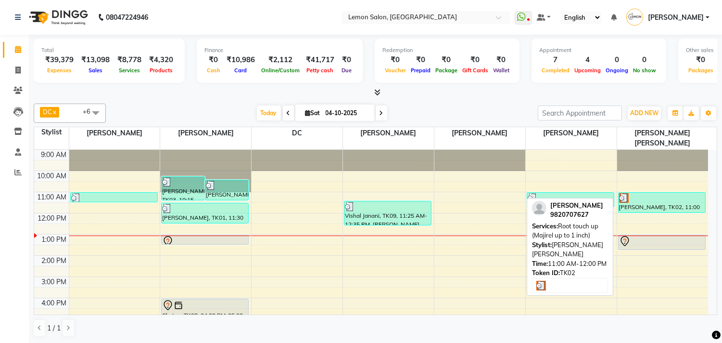
click at [656, 194] on div "Varsha pal, TK02, 11:00 AM-12:00 PM, Root touch up (Majirel up to 1 inch)" at bounding box center [662, 203] width 87 height 20
select select "3"
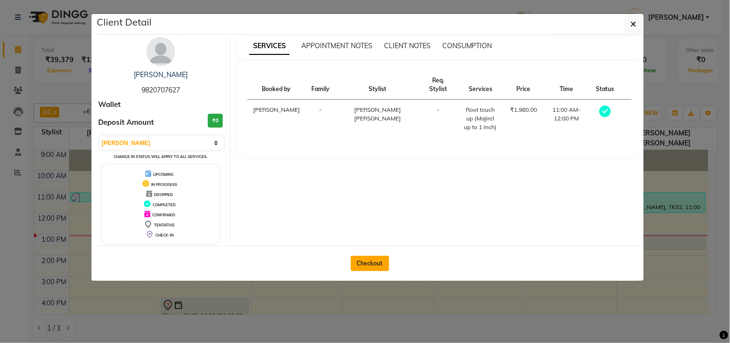
click at [373, 265] on button "Checkout" at bounding box center [370, 263] width 39 height 15
select select "569"
select select "service"
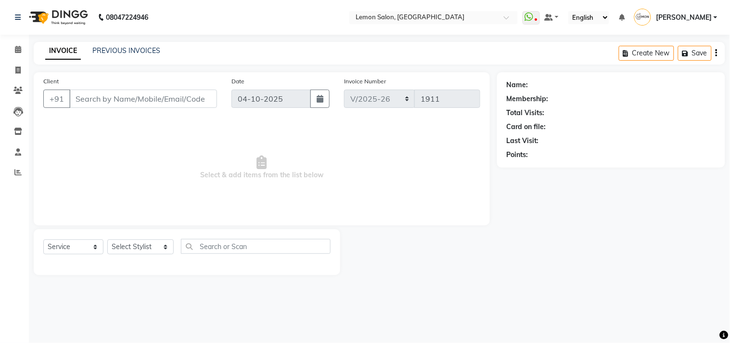
type input "9820707627"
select select "92039"
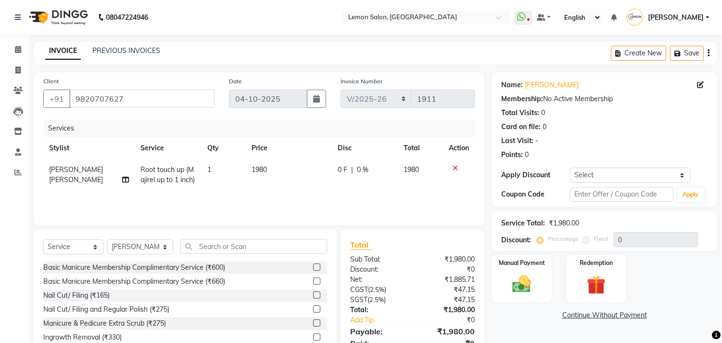
scroll to position [42, 0]
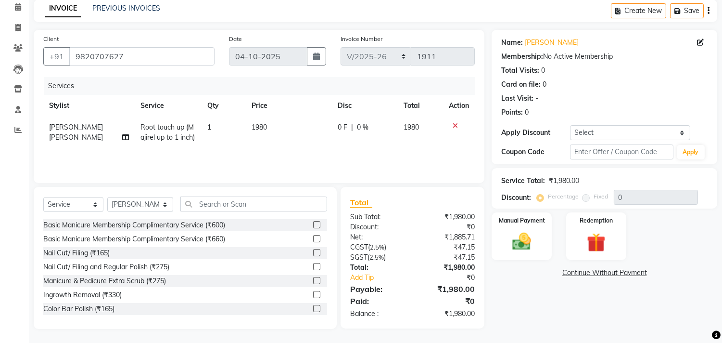
click at [457, 124] on icon at bounding box center [455, 125] width 5 height 7
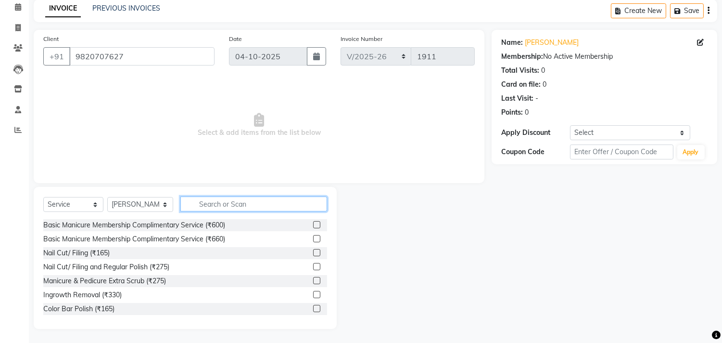
click at [229, 204] on input "text" at bounding box center [253, 203] width 147 height 15
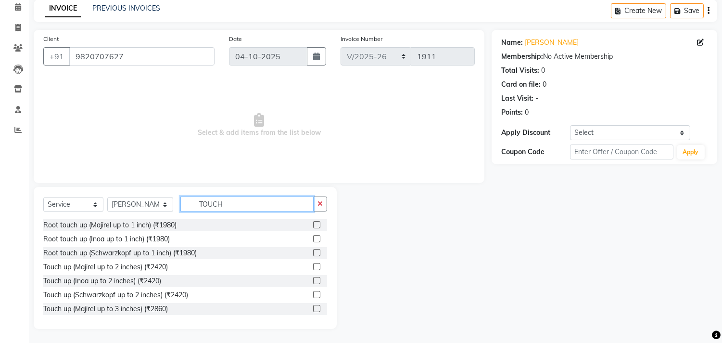
type input "TOUCH"
click at [313, 266] on label at bounding box center [316, 266] width 7 height 7
click at [313, 266] on input "checkbox" at bounding box center [316, 267] width 6 height 6
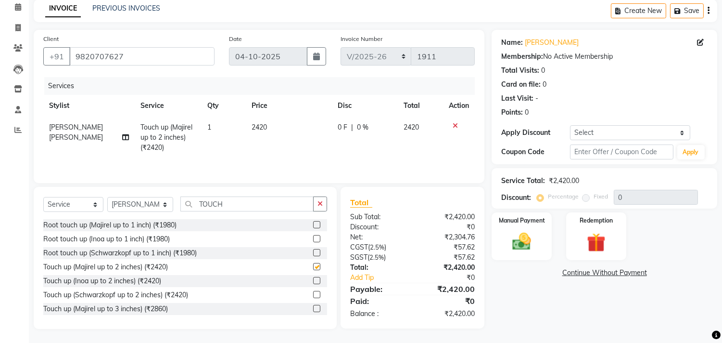
checkbox input "false"
click at [578, 155] on input "text" at bounding box center [621, 151] width 103 height 15
type input "FST20"
click at [703, 155] on button "Apply" at bounding box center [691, 152] width 27 height 14
type input "20"
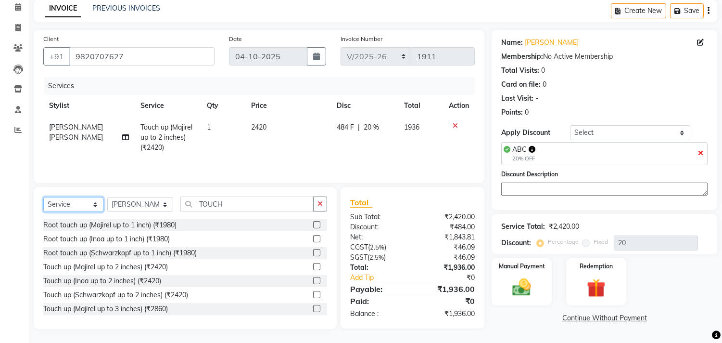
click at [80, 204] on select "Select Service Product Membership Package Voucher Prepaid Gift Card" at bounding box center [73, 204] width 60 height 15
select select "membership"
click at [43, 197] on select "Select Service Product Membership Package Voucher Prepaid Gift Card" at bounding box center [73, 204] width 60 height 15
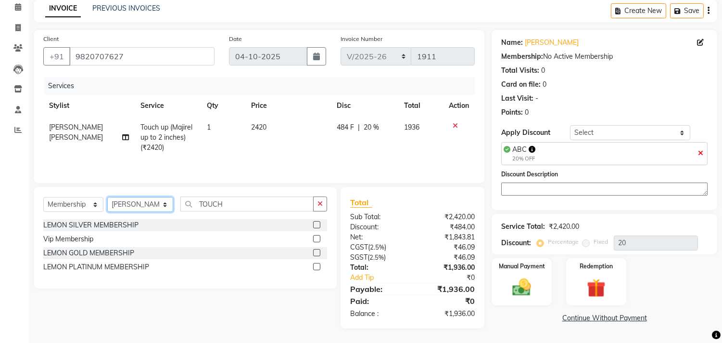
click at [115, 209] on select "Select Stylist Arun Arndive Ashfak Danish Mansoori DC Faheem Malik Kajal Pawar …" at bounding box center [140, 204] width 66 height 15
select select "8819"
click at [107, 197] on select "Select Stylist Arun Arndive Ashfak Danish Mansoori DC Faheem Malik Kajal Pawar …" at bounding box center [140, 204] width 66 height 15
click at [318, 227] on label at bounding box center [316, 224] width 7 height 7
click at [318, 227] on input "checkbox" at bounding box center [316, 225] width 6 height 6
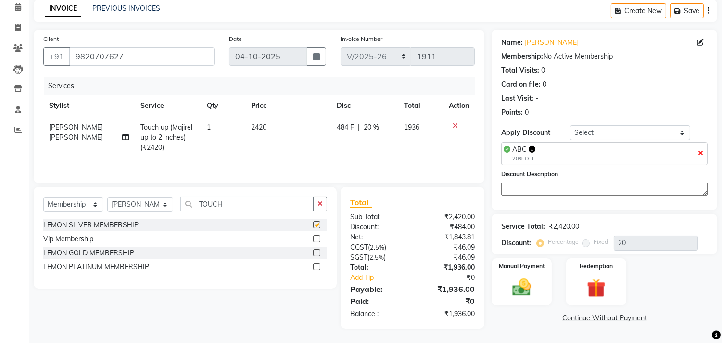
select select "select"
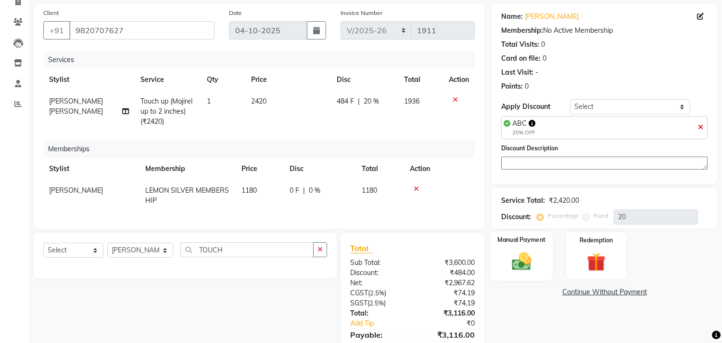
scroll to position [122, 0]
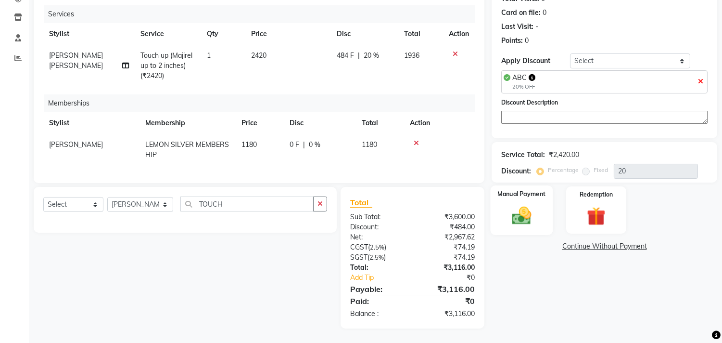
click at [517, 213] on img at bounding box center [522, 215] width 32 height 23
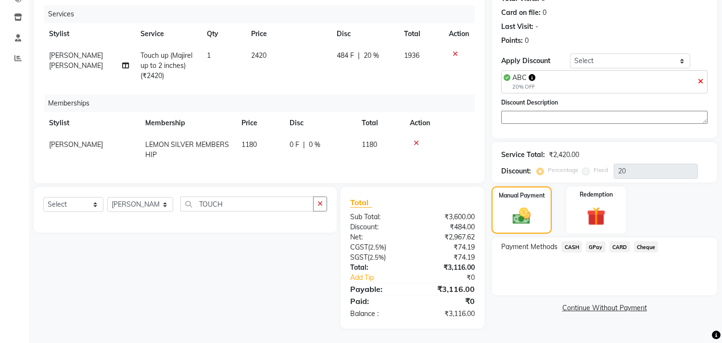
click at [599, 241] on span "GPay" at bounding box center [596, 246] width 20 height 11
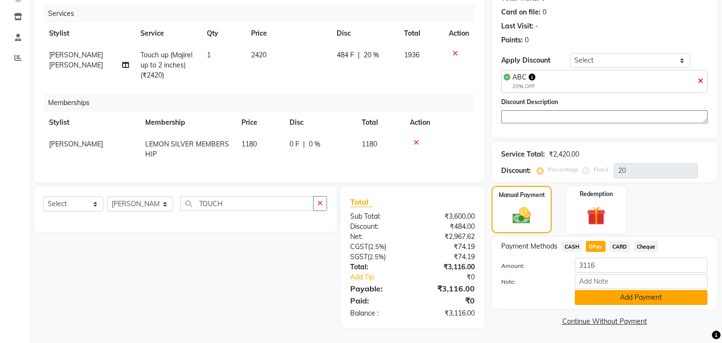
click at [590, 294] on button "Add Payment" at bounding box center [641, 297] width 133 height 15
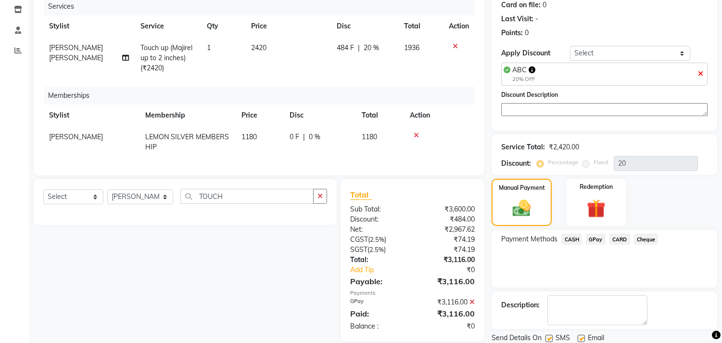
scroll to position [155, 0]
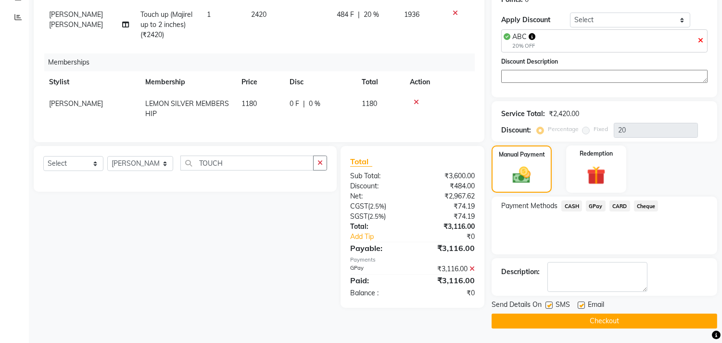
click at [560, 318] on button "Checkout" at bounding box center [605, 320] width 226 height 15
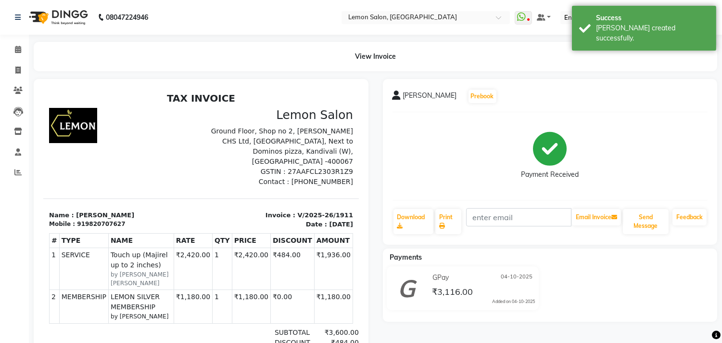
drag, startPoint x: 259, startPoint y: 204, endPoint x: 339, endPoint y: 218, distance: 81.6
click at [339, 218] on div "Invoice : V/2025-26/1911 Date : October 4, 2025" at bounding box center [280, 219] width 158 height 19
copy div "Invoice : V/2025-26/1911 Date : October 4, 2025"
click at [18, 50] on icon at bounding box center [18, 49] width 6 height 7
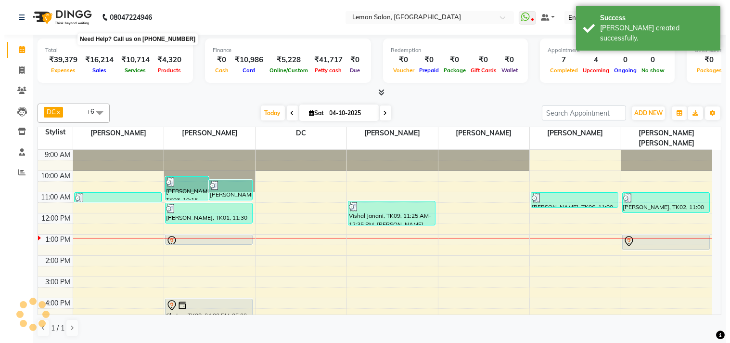
scroll to position [85, 0]
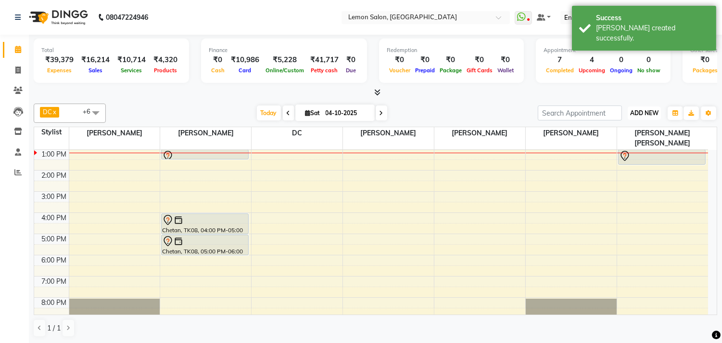
click at [633, 111] on span "ADD NEW" at bounding box center [645, 112] width 28 height 7
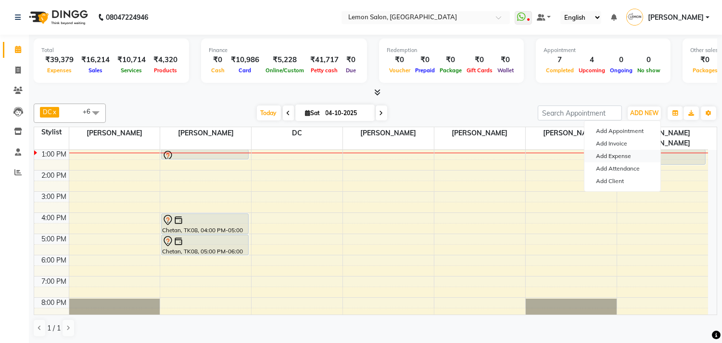
click at [618, 152] on link "Add Expense" at bounding box center [623, 156] width 76 height 13
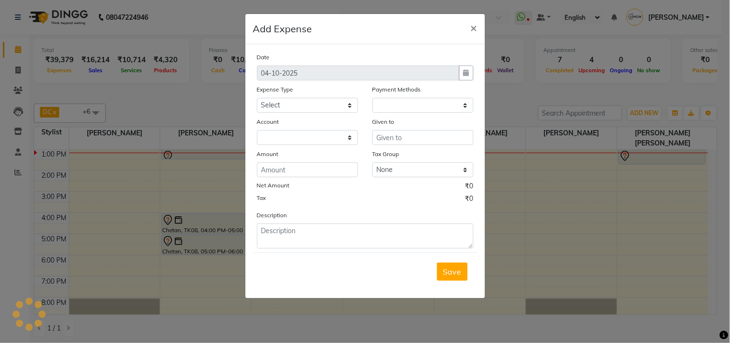
select select "1"
select select "2551"
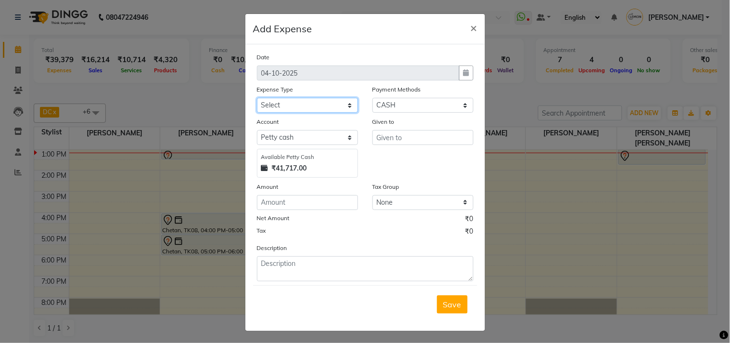
click at [296, 106] on select "Select Advance Cash transfer to hub Laundry Loan Membership Milk Miscellaneous …" at bounding box center [307, 105] width 101 height 15
select select "2706"
click at [257, 98] on select "Select Advance Cash transfer to hub Laundry Loan Membership Milk Miscellaneous …" at bounding box center [307, 105] width 101 height 15
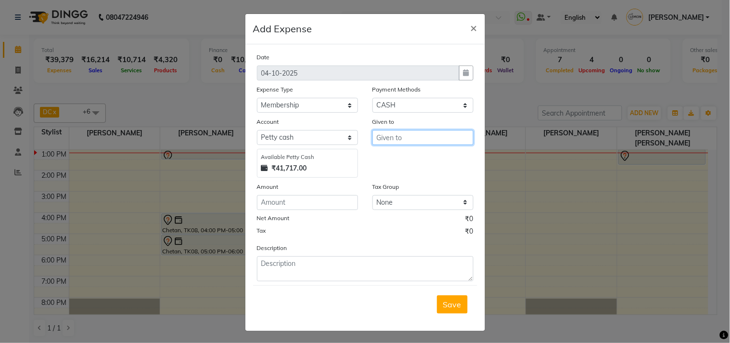
click at [382, 136] on input "text" at bounding box center [423, 137] width 101 height 15
click at [384, 153] on span "Sw" at bounding box center [390, 158] width 12 height 10
type input "[PERSON_NAME]"
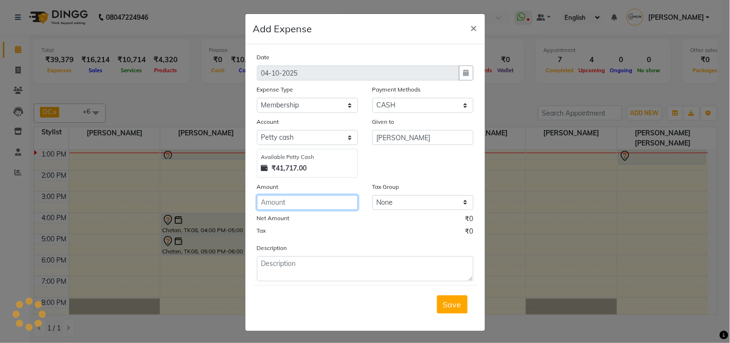
click at [318, 200] on input "number" at bounding box center [307, 202] width 101 height 15
type input "100"
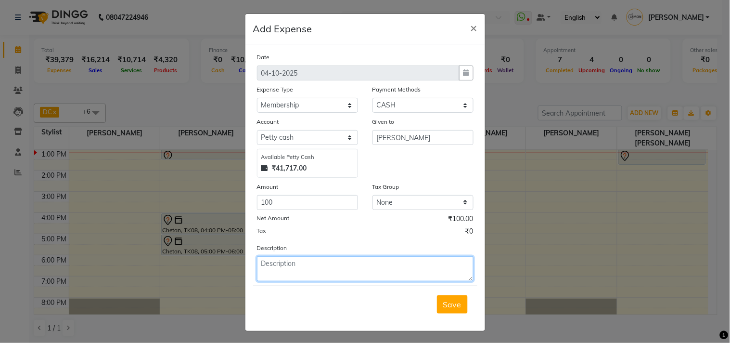
click at [290, 272] on textarea at bounding box center [365, 268] width 217 height 25
paste textarea "Invoice : V/2025-26/1911 Date : October 4, 2025"
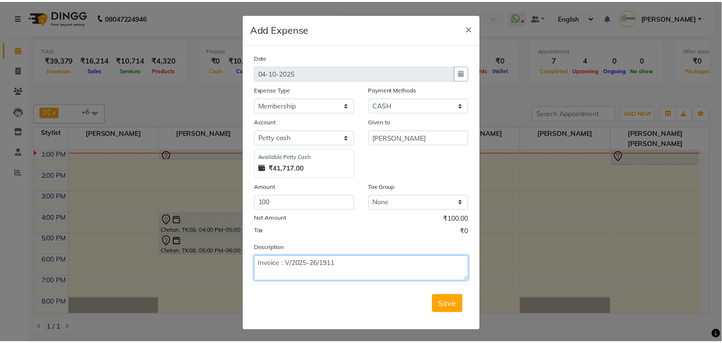
scroll to position [7, 0]
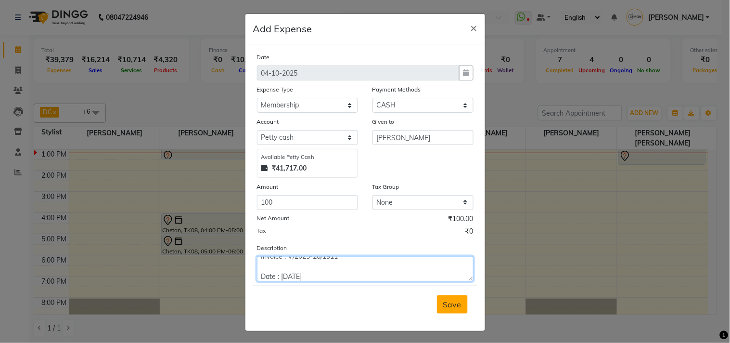
type textarea "Invoice : V/2025-26/1911 Date : October 4, 2025"
click at [449, 309] on span "Save" at bounding box center [452, 304] width 18 height 10
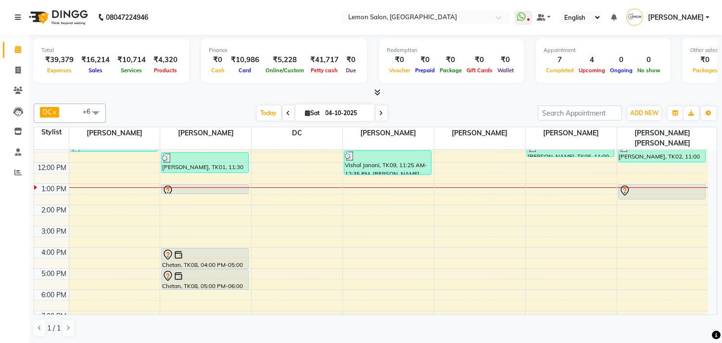
scroll to position [32, 0]
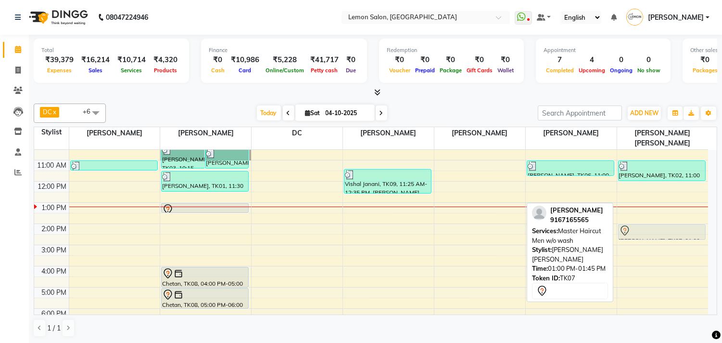
drag, startPoint x: 647, startPoint y: 194, endPoint x: 643, endPoint y: 220, distance: 26.3
click at [643, 220] on div "Varsha pal, TK02, 11:00 AM-12:00 PM, Touch up (Majirel up to 2 inches) (₹2420) …" at bounding box center [663, 266] width 91 height 296
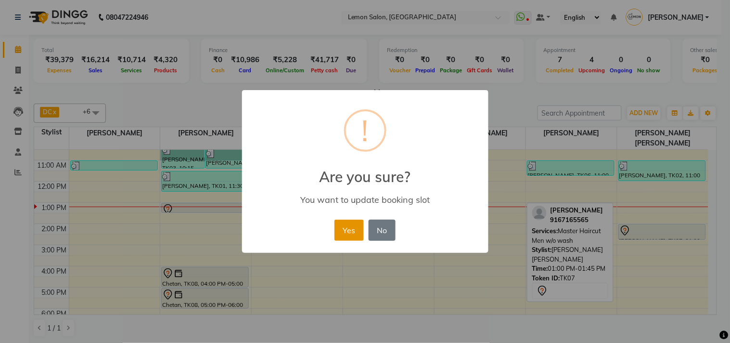
click at [358, 224] on button "Yes" at bounding box center [349, 229] width 29 height 21
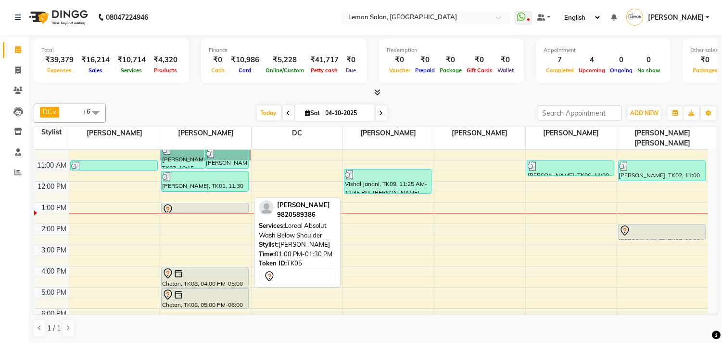
click at [181, 204] on div at bounding box center [205, 210] width 86 height 12
select select "7"
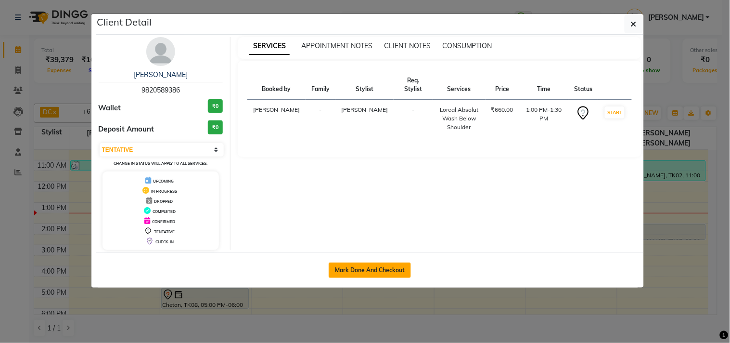
click at [384, 268] on button "Mark Done And Checkout" at bounding box center [370, 269] width 82 height 15
select select "569"
select select "service"
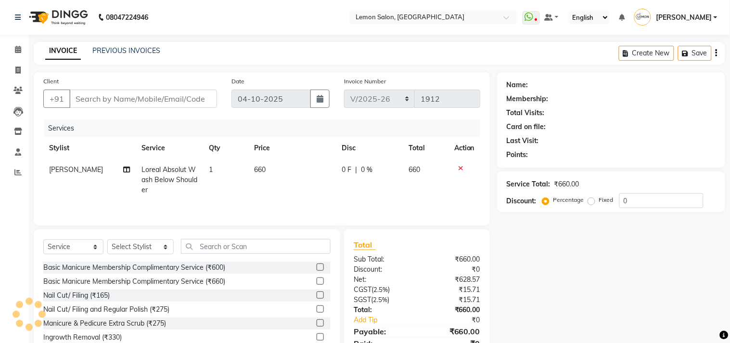
type input "9820589386"
select select "7385"
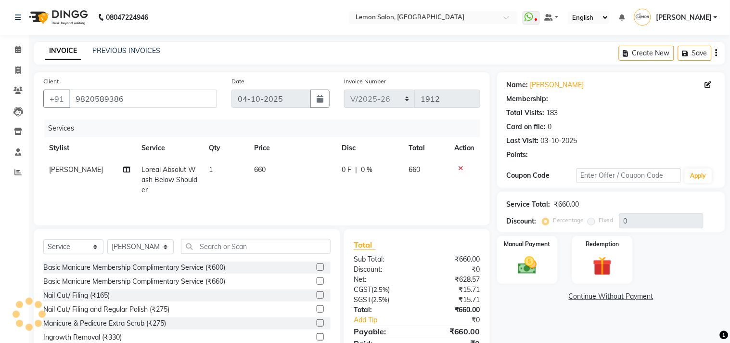
select select "1: Object"
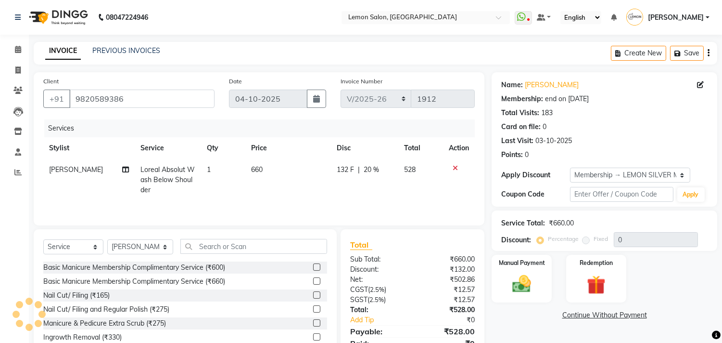
type input "20"
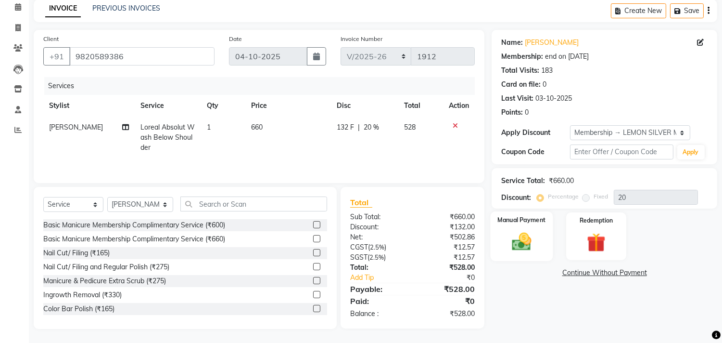
scroll to position [44, 0]
click at [535, 228] on div "Manual Payment" at bounding box center [522, 235] width 63 height 49
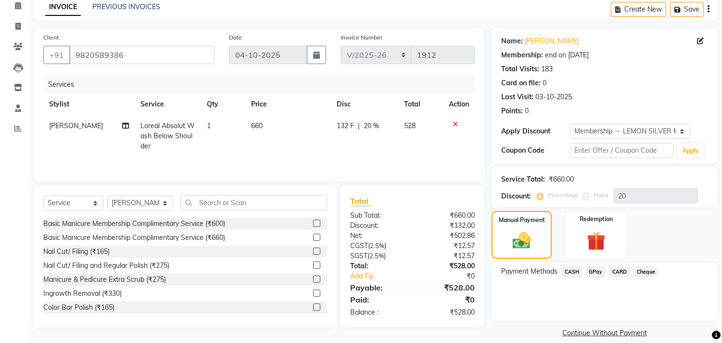
click at [579, 271] on span "CASH" at bounding box center [572, 271] width 21 height 11
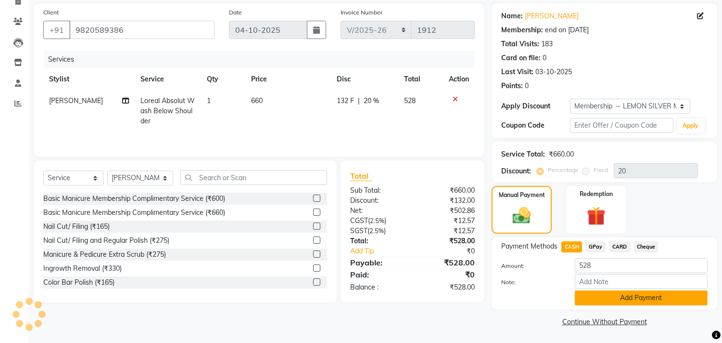
click at [591, 296] on button "Add Payment" at bounding box center [641, 297] width 133 height 15
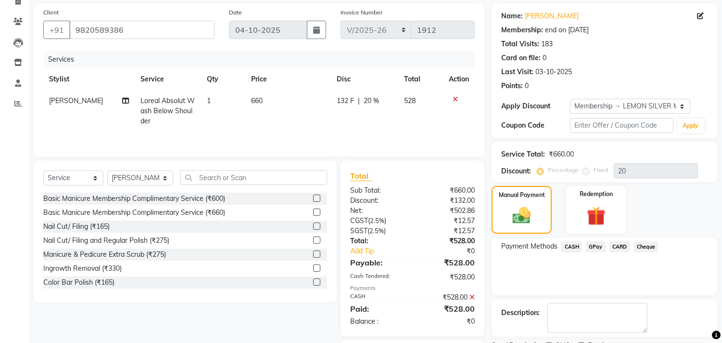
scroll to position [125, 0]
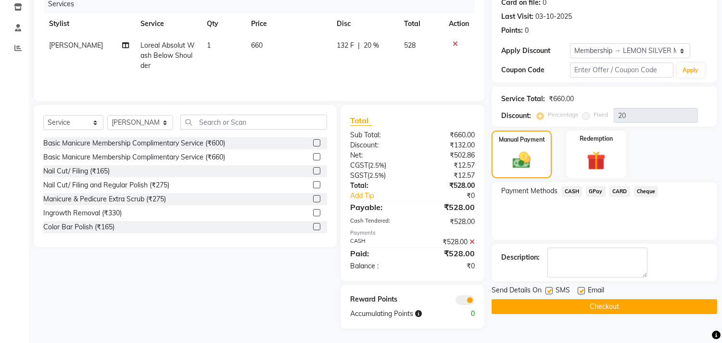
click at [551, 289] on label at bounding box center [549, 290] width 7 height 7
click at [551, 289] on input "checkbox" at bounding box center [549, 291] width 6 height 6
checkbox input "false"
click at [579, 289] on label at bounding box center [581, 290] width 7 height 7
click at [579, 289] on input "checkbox" at bounding box center [581, 291] width 6 height 6
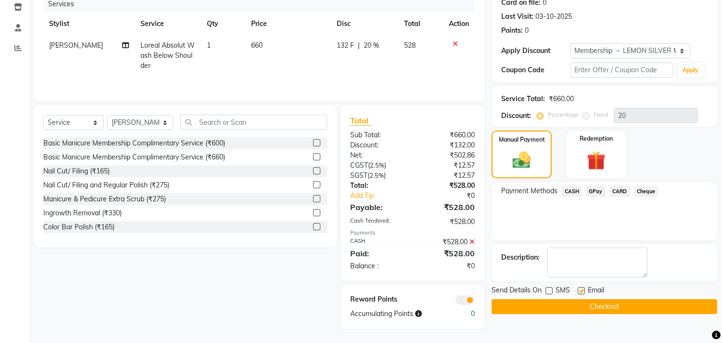
checkbox input "false"
click at [569, 303] on button "Checkout" at bounding box center [605, 306] width 226 height 15
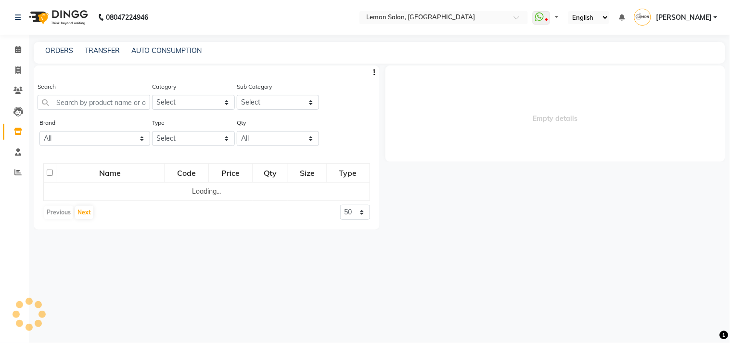
select select
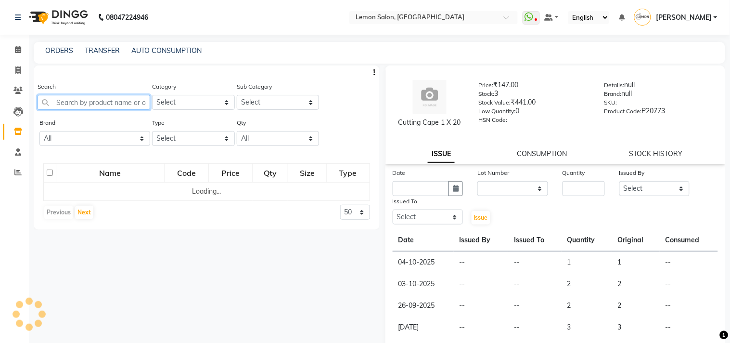
click at [76, 103] on input "text" at bounding box center [94, 102] width 113 height 15
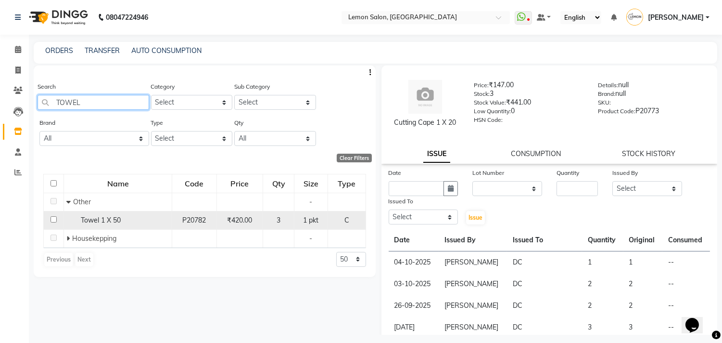
type input "TOWEL"
click at [52, 218] on input "checkbox" at bounding box center [54, 219] width 6 height 6
checkbox input "true"
select select
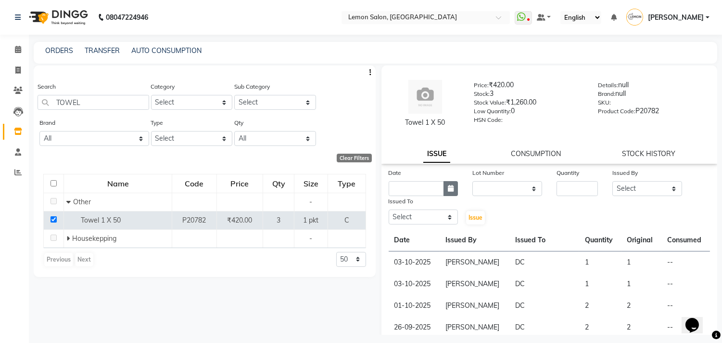
click at [448, 186] on icon "button" at bounding box center [451, 188] width 6 height 7
select select "10"
select select "2025"
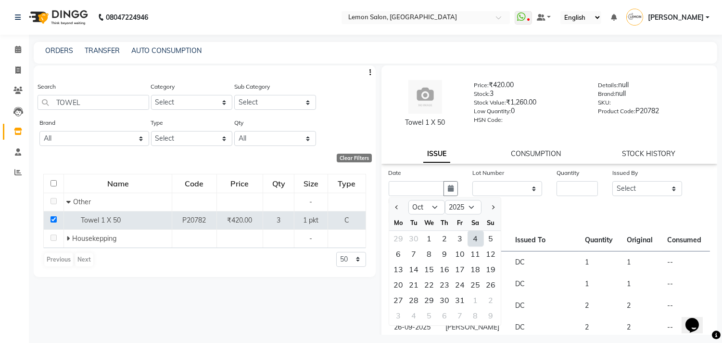
click at [475, 236] on div "4" at bounding box center [475, 238] width 15 height 15
type input "04-10-2025"
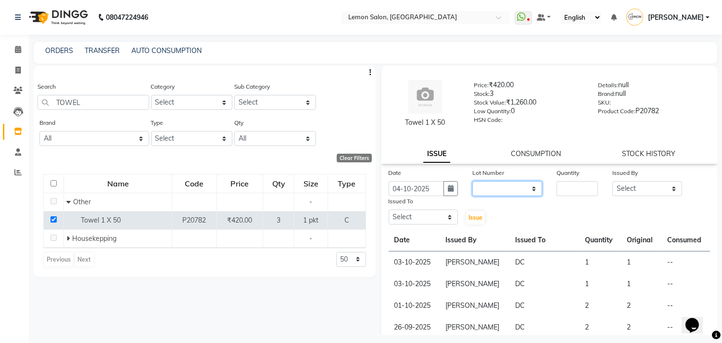
click at [492, 186] on select "None" at bounding box center [508, 188] width 70 height 15
select select "0: null"
click at [473, 181] on select "None" at bounding box center [508, 188] width 70 height 15
click at [561, 193] on input "number" at bounding box center [577, 188] width 41 height 15
type input "1"
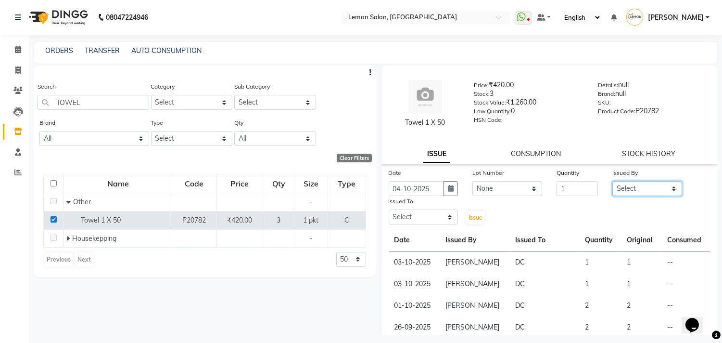
click at [624, 182] on select "Select Arun Arndive [PERSON_NAME] Danish [PERSON_NAME] [PERSON_NAME] [PERSON_NA…" at bounding box center [648, 188] width 70 height 15
select select "8819"
click at [613, 181] on select "Select Arun Arndive [PERSON_NAME] Danish [PERSON_NAME] [PERSON_NAME] [PERSON_NA…" at bounding box center [648, 188] width 70 height 15
drag, startPoint x: 435, startPoint y: 221, endPoint x: 435, endPoint y: 212, distance: 9.6
click at [435, 221] on select "Select Arun Arndive [PERSON_NAME] Danish [PERSON_NAME] [PERSON_NAME] [PERSON_NA…" at bounding box center [424, 216] width 70 height 15
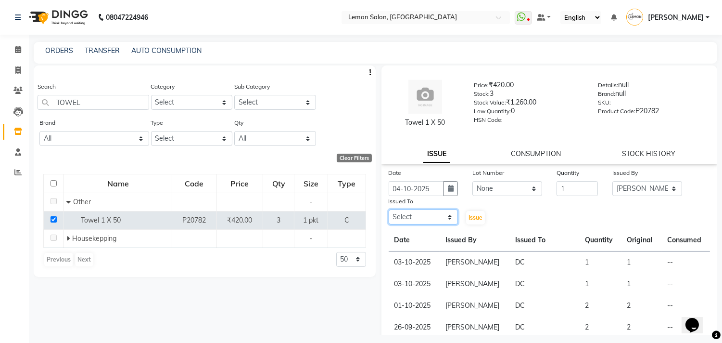
select select "7880"
click at [389, 209] on select "Select Arun Arndive [PERSON_NAME] Danish [PERSON_NAME] [PERSON_NAME] [PERSON_NA…" at bounding box center [424, 216] width 70 height 15
click at [470, 212] on button "Issue" at bounding box center [475, 217] width 19 height 13
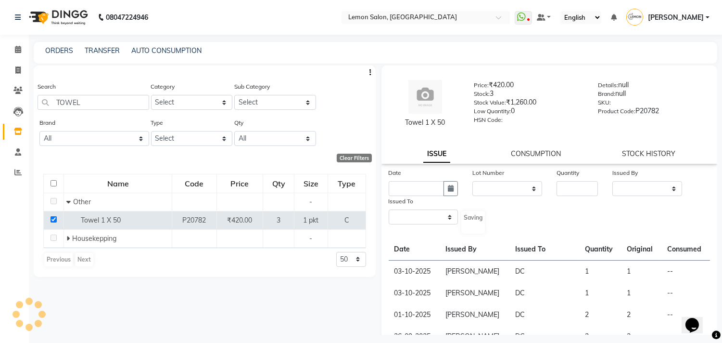
select select
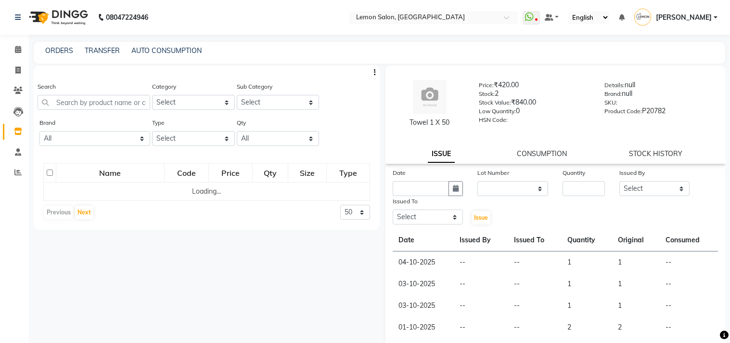
select select
click at [112, 100] on input "text" at bounding box center [94, 102] width 113 height 15
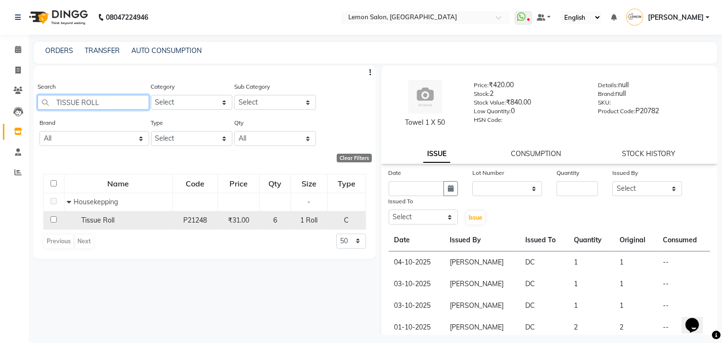
type input "TISSUE ROLL"
click at [51, 220] on input "checkbox" at bounding box center [54, 219] width 6 height 6
checkbox input "true"
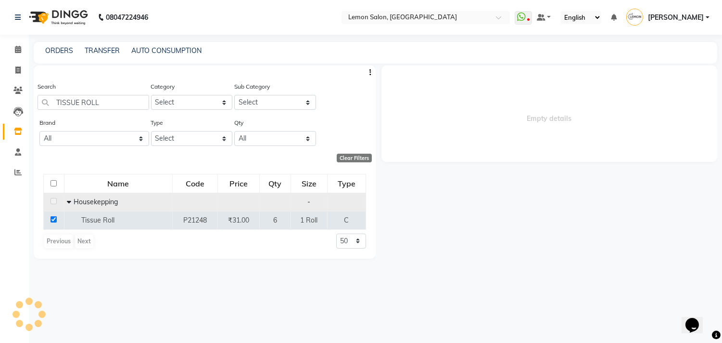
select select
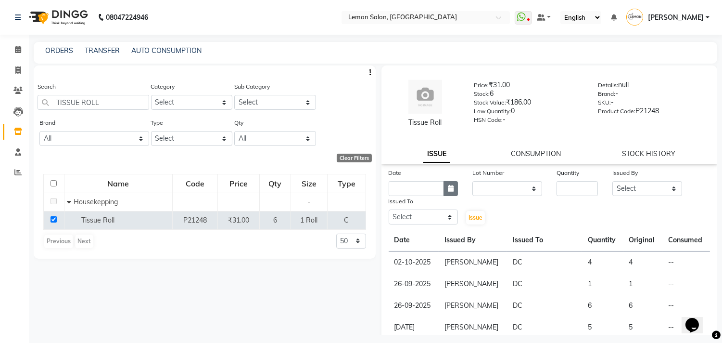
click at [455, 191] on button "button" at bounding box center [451, 188] width 14 height 15
select select "10"
select select "2025"
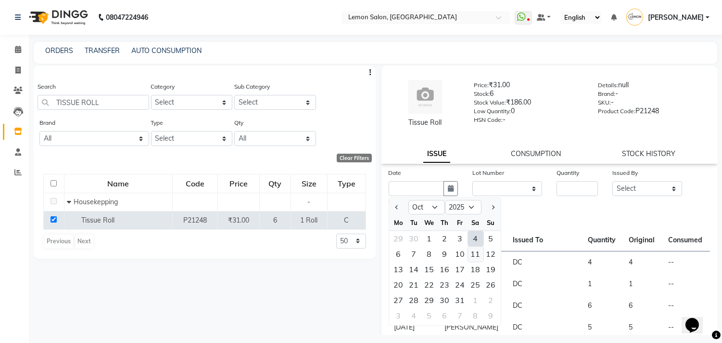
click at [478, 246] on div "11" at bounding box center [475, 253] width 15 height 15
type input "11-10-2025"
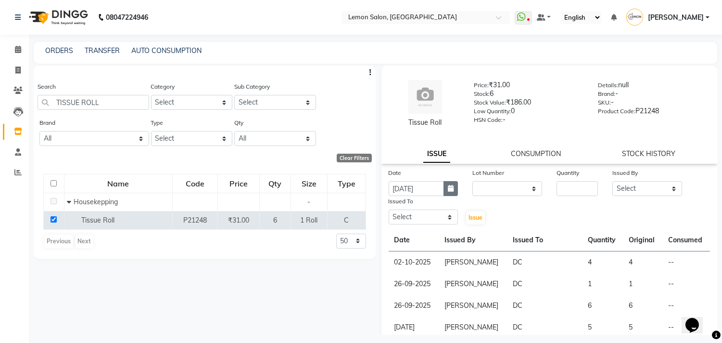
click at [454, 189] on button "button" at bounding box center [451, 188] width 14 height 15
select select "10"
select select "2025"
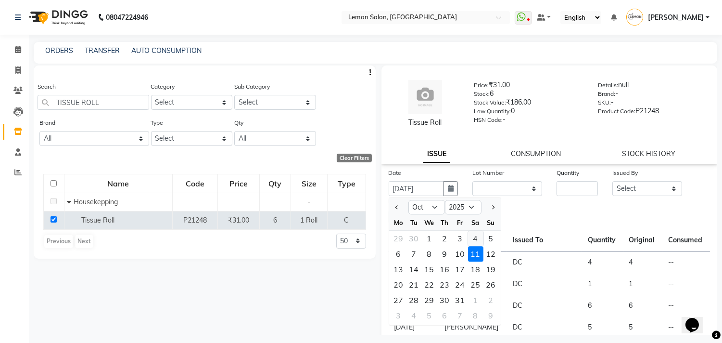
click at [475, 237] on div "4" at bounding box center [475, 238] width 15 height 15
type input "04-10-2025"
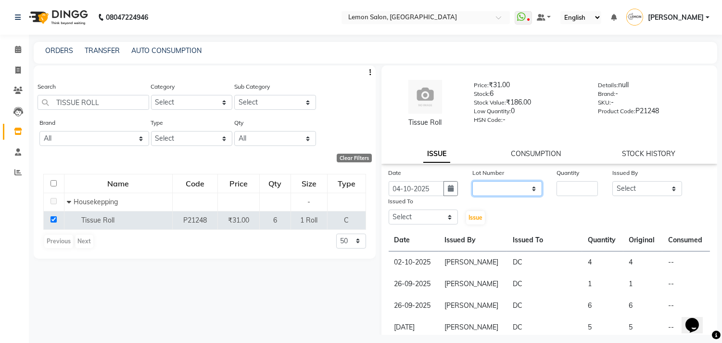
click at [488, 187] on select "None" at bounding box center [508, 188] width 70 height 15
select select "0: null"
click at [473, 181] on select "None" at bounding box center [508, 188] width 70 height 15
click at [557, 192] on input "number" at bounding box center [577, 188] width 41 height 15
type input "1"
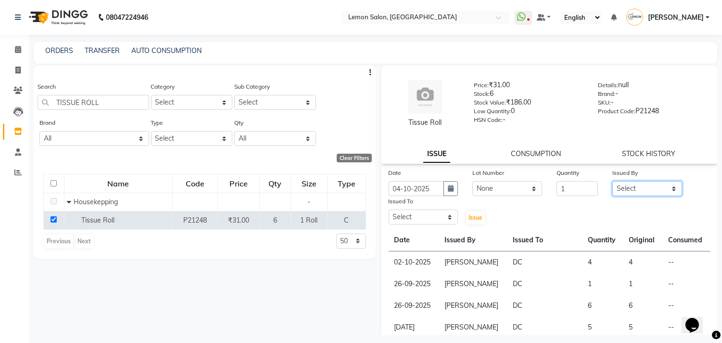
click at [630, 188] on select "Select Arun Arndive Ashfak Danish Mansoori DC Faheem Malik Kajal Pawar Payal Ma…" at bounding box center [648, 188] width 70 height 15
select select "8819"
click at [613, 181] on select "Select Arun Arndive Ashfak Danish Mansoori DC Faheem Malik Kajal Pawar Payal Ma…" at bounding box center [648, 188] width 70 height 15
drag, startPoint x: 405, startPoint y: 223, endPoint x: 409, endPoint y: 209, distance: 14.6
click at [405, 223] on select "Select Arun Arndive Ashfak Danish Mansoori DC Faheem Malik Kajal Pawar Payal Ma…" at bounding box center [424, 216] width 70 height 15
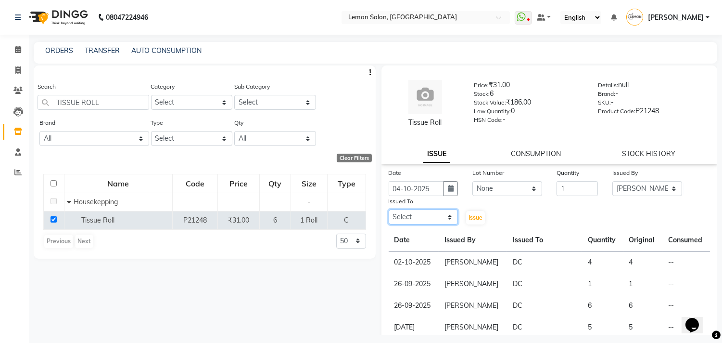
select select "7880"
click at [389, 209] on select "Select Arun Arndive Ashfak Danish Mansoori DC Faheem Malik Kajal Pawar Payal Ma…" at bounding box center [424, 216] width 70 height 15
click at [480, 218] on span "Issue" at bounding box center [476, 217] width 14 height 7
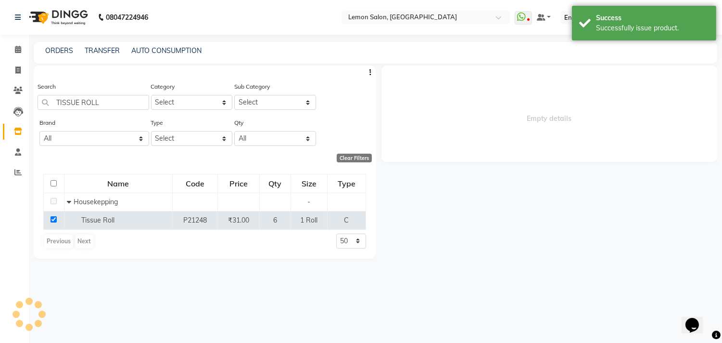
select select
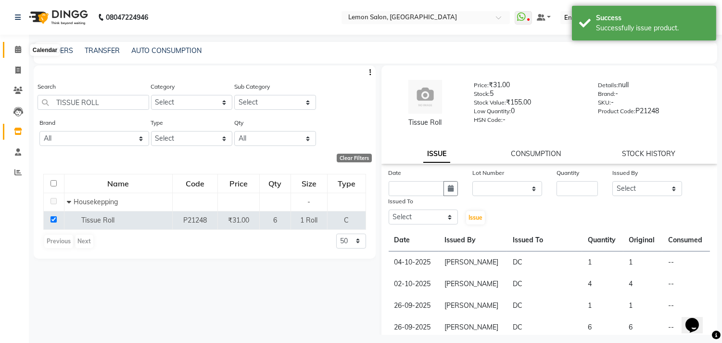
click at [13, 46] on span at bounding box center [18, 49] width 17 height 11
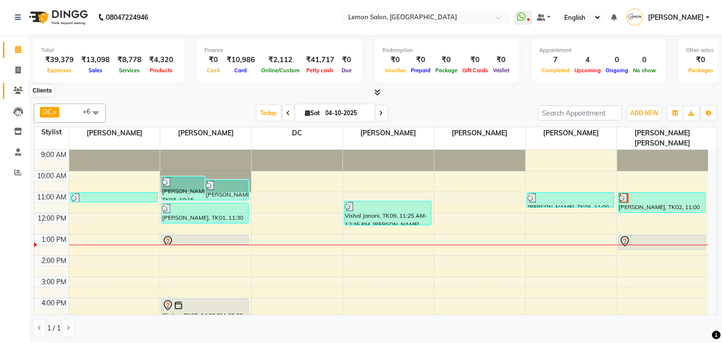
click at [12, 87] on span at bounding box center [18, 90] width 17 height 11
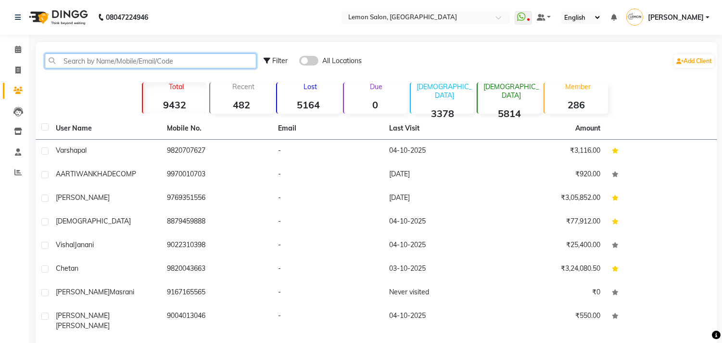
click at [68, 62] on input "text" at bounding box center [151, 60] width 212 height 15
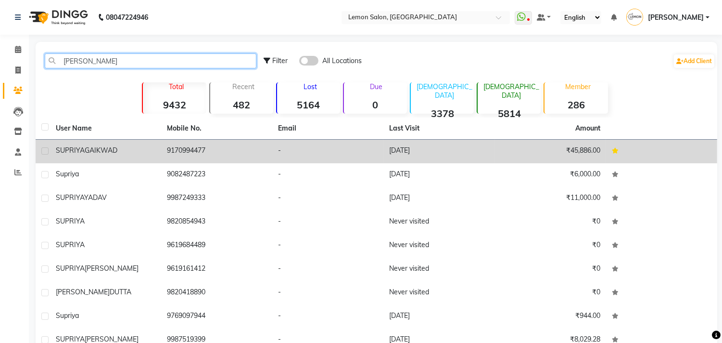
type input "SUPRIY"
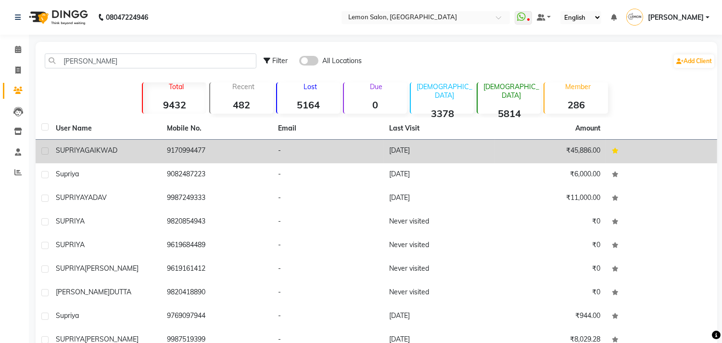
click at [69, 142] on td "SUPRIYA GAIKWAD" at bounding box center [105, 152] width 111 height 24
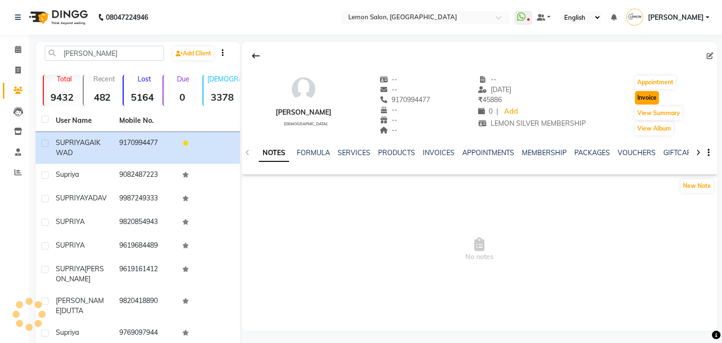
click at [657, 98] on button "Invoice" at bounding box center [647, 97] width 24 height 13
select select "569"
select select "service"
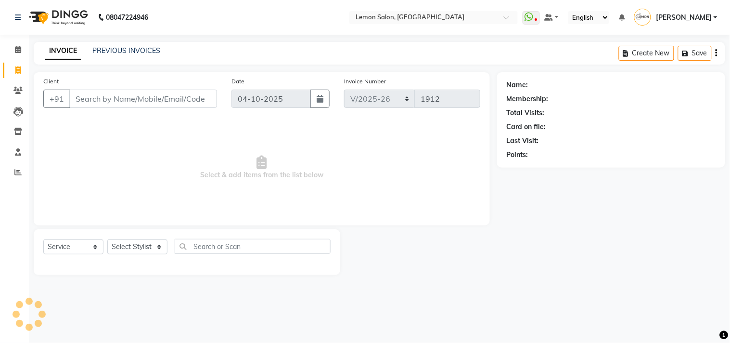
type input "9170994477"
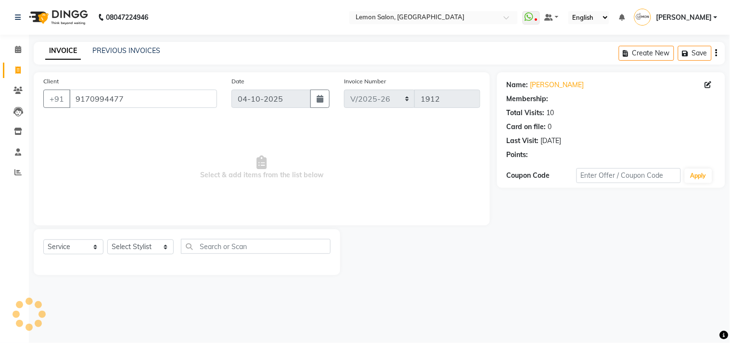
select select "1: Object"
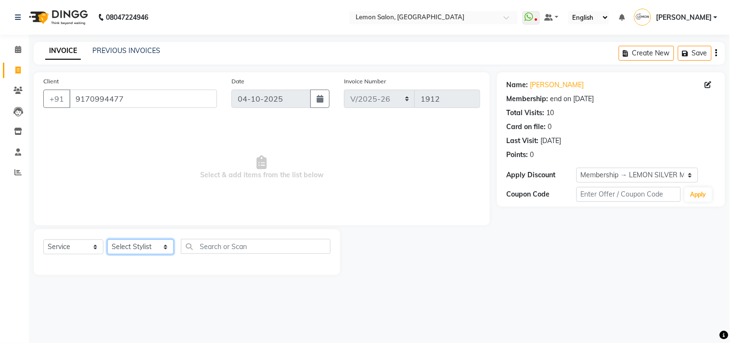
click at [137, 243] on select "Select Stylist Arun Arndive Ashfak Danish Mansoori DC Faheem Malik Kajal Pawar …" at bounding box center [140, 246] width 66 height 15
select select "7383"
click at [107, 240] on select "Select Stylist Arun Arndive Ashfak Danish Mansoori DC Faheem Malik Kajal Pawar …" at bounding box center [140, 246] width 66 height 15
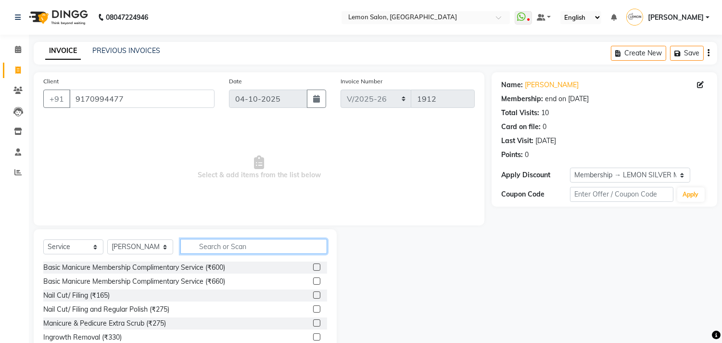
click at [212, 246] on input "text" at bounding box center [253, 246] width 147 height 15
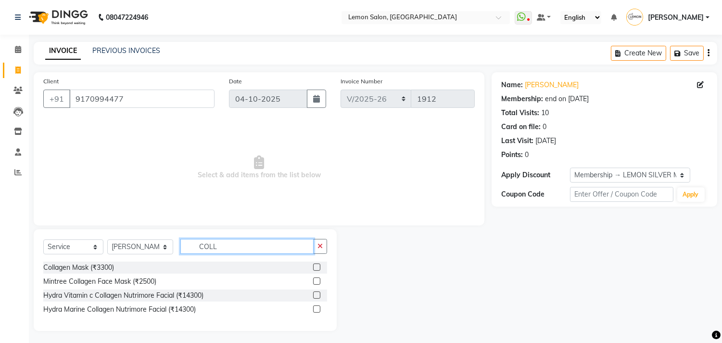
type input "COLL"
click at [316, 296] on label at bounding box center [316, 294] width 7 height 7
click at [316, 296] on input "checkbox" at bounding box center [316, 295] width 6 height 6
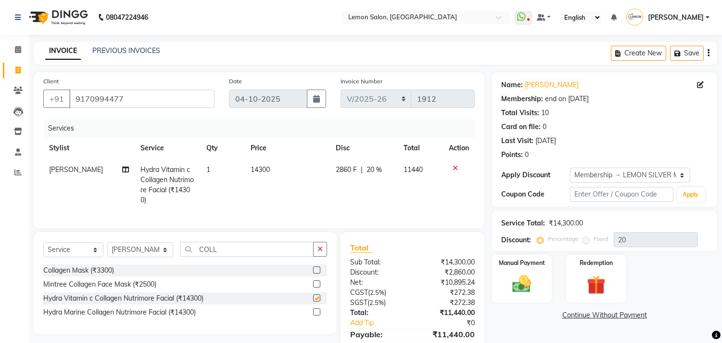
checkbox input "false"
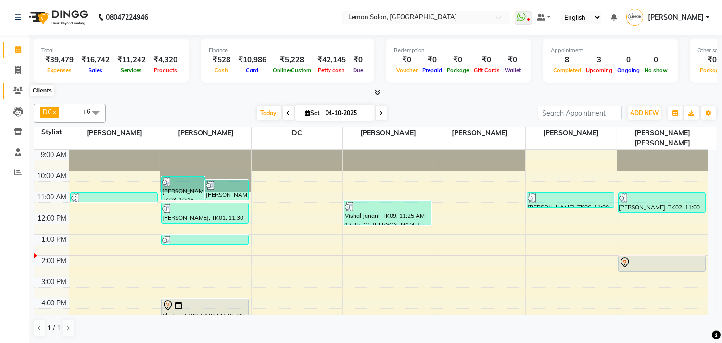
click at [12, 95] on span at bounding box center [18, 90] width 17 height 11
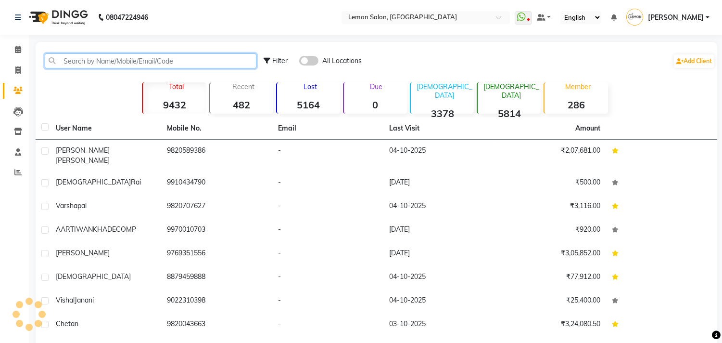
click at [109, 65] on input "text" at bounding box center [151, 60] width 212 height 15
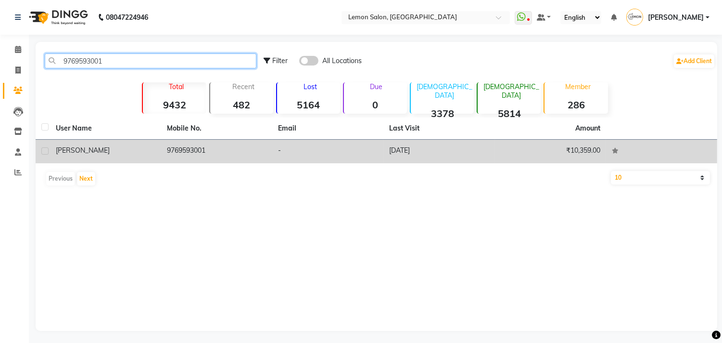
type input "9769593001"
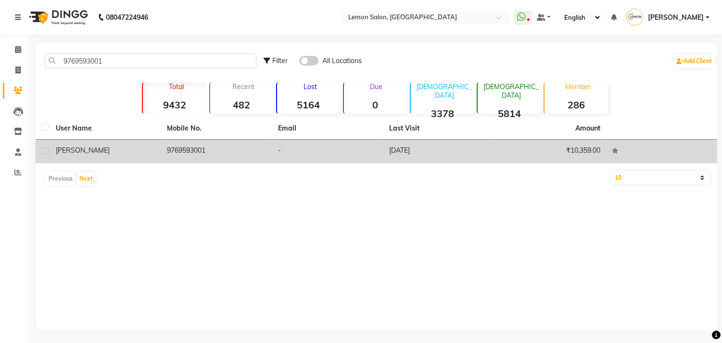
click at [77, 150] on div "Manjiri" at bounding box center [106, 150] width 100 height 10
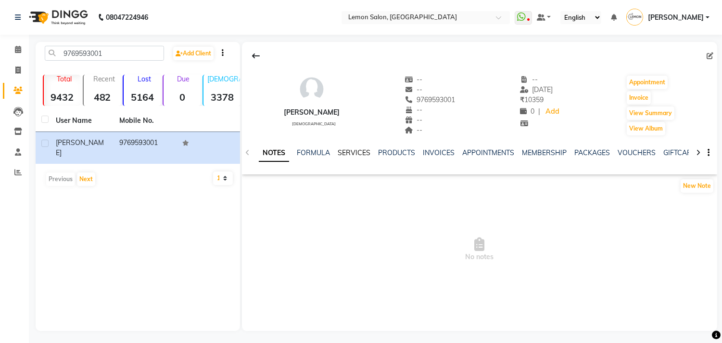
click at [347, 150] on link "SERVICES" at bounding box center [354, 152] width 33 height 9
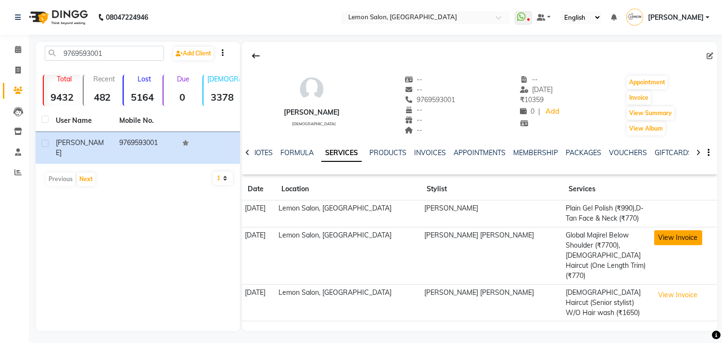
click at [668, 231] on button "View Invoice" at bounding box center [679, 237] width 48 height 15
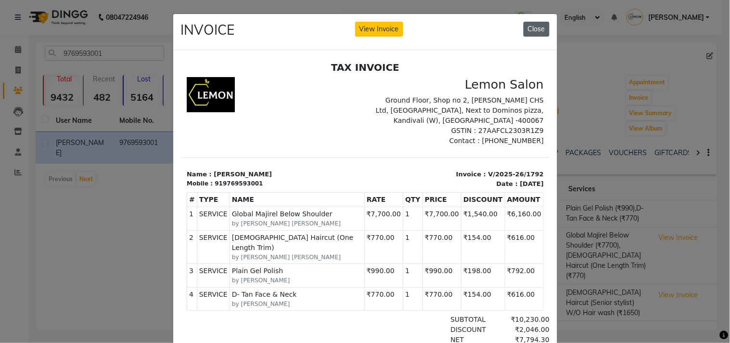
click at [537, 29] on button "Close" at bounding box center [537, 29] width 26 height 15
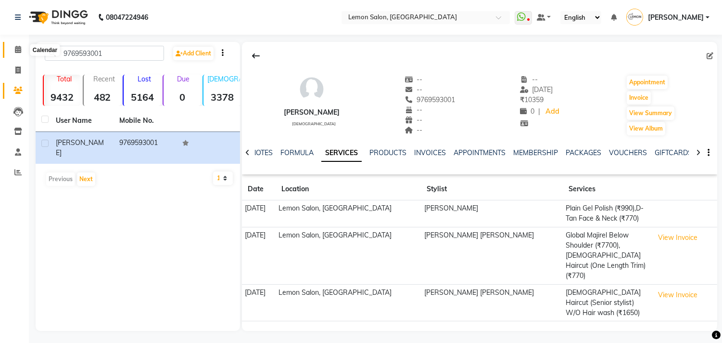
click at [18, 51] on icon at bounding box center [18, 49] width 6 height 7
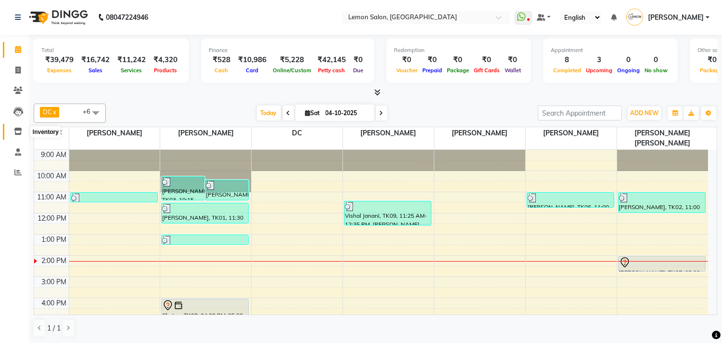
click at [18, 130] on icon at bounding box center [18, 131] width 8 height 7
select select
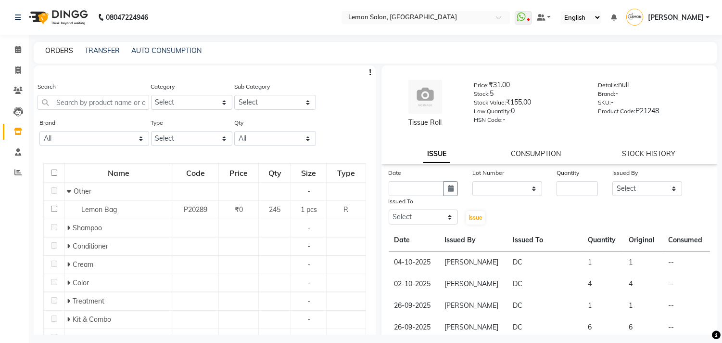
click at [63, 49] on link "ORDERS" at bounding box center [59, 50] width 28 height 9
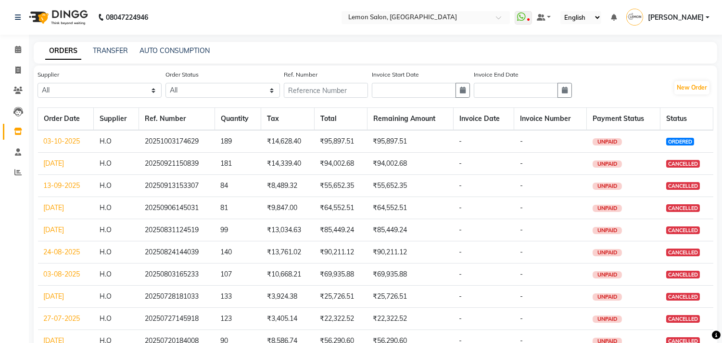
click at [53, 141] on link "03-10-2025" at bounding box center [62, 141] width 37 height 9
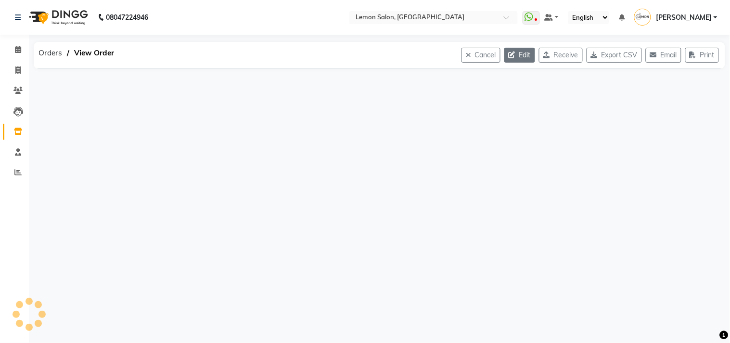
click at [513, 54] on button "Edit" at bounding box center [519, 55] width 31 height 15
select select "17"
select select "18"
select select "988"
select select "true"
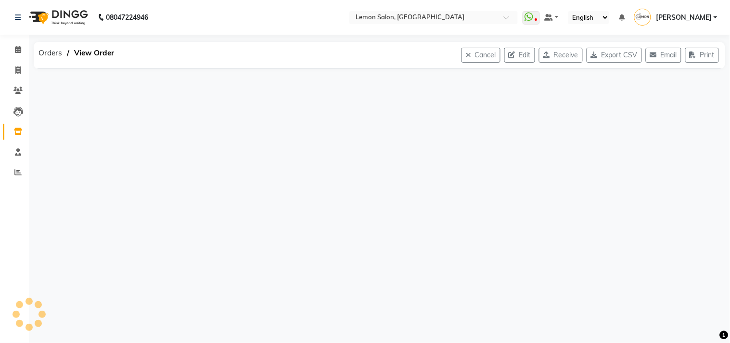
select select "740"
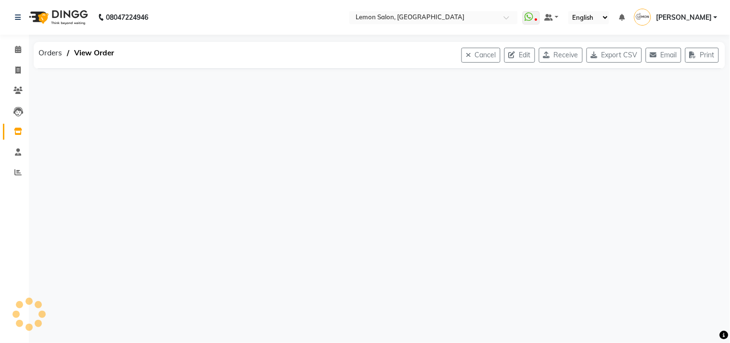
select select "740"
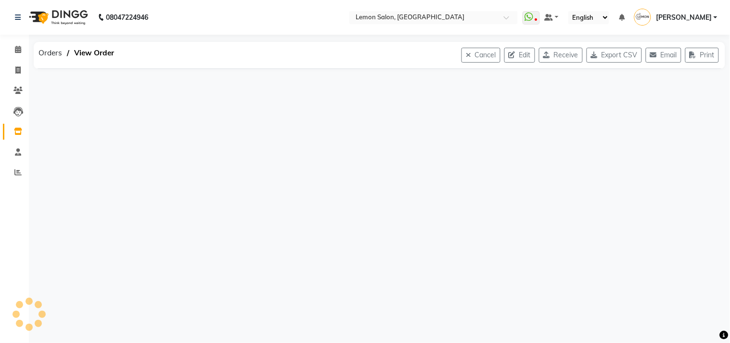
select select "740"
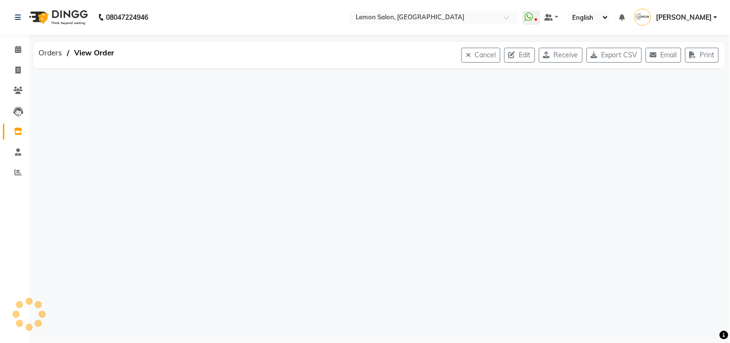
select select "740"
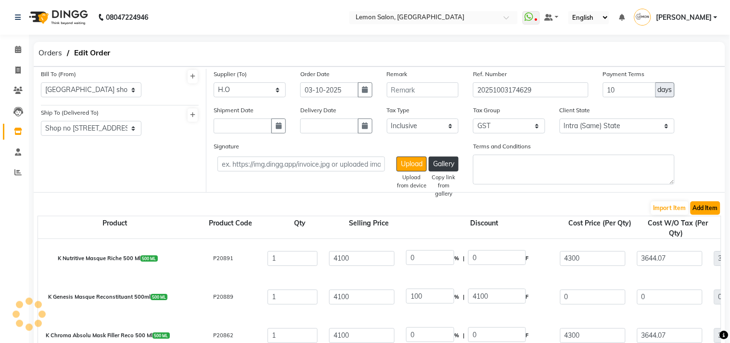
click at [700, 207] on button "Add Item" at bounding box center [706, 207] width 30 height 13
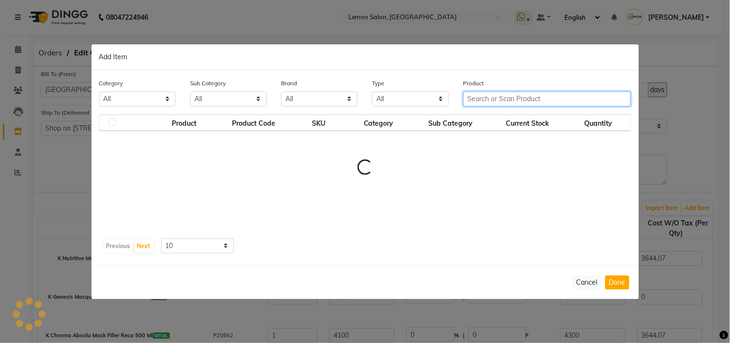
click at [475, 97] on input "text" at bounding box center [547, 98] width 168 height 15
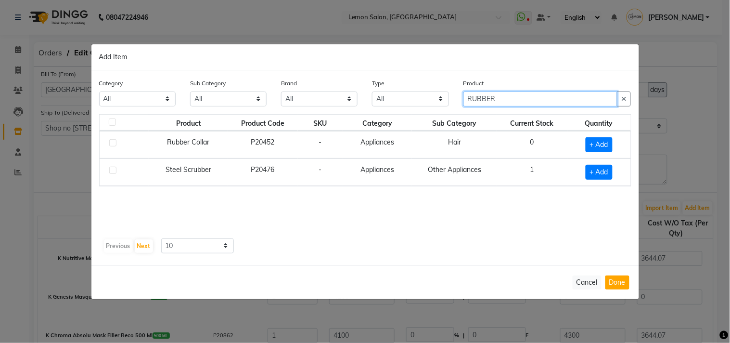
type input "RUBBER"
click at [114, 141] on label at bounding box center [112, 142] width 7 height 7
click at [114, 141] on input "checkbox" at bounding box center [112, 143] width 6 height 6
checkbox input "true"
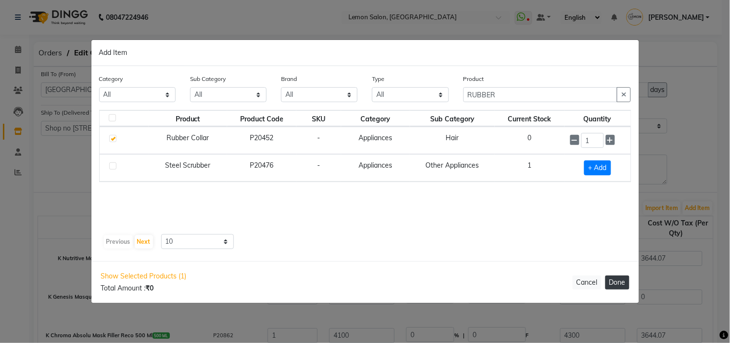
click at [614, 279] on button "Done" at bounding box center [617, 282] width 24 height 14
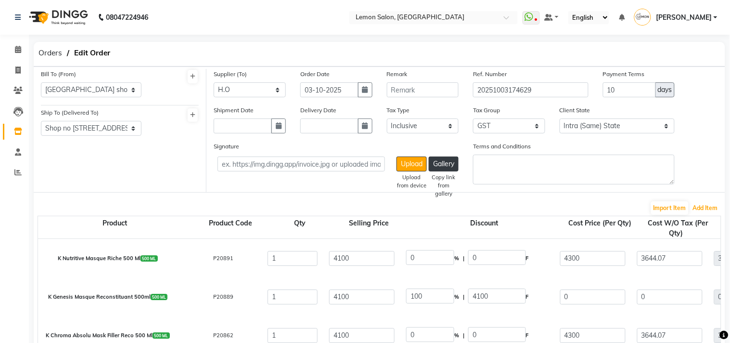
select select "740"
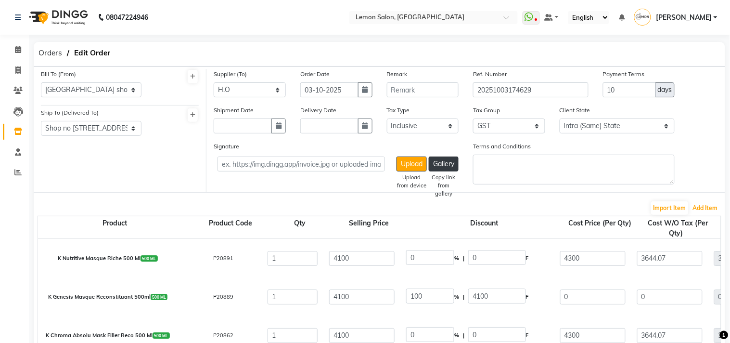
select select "740"
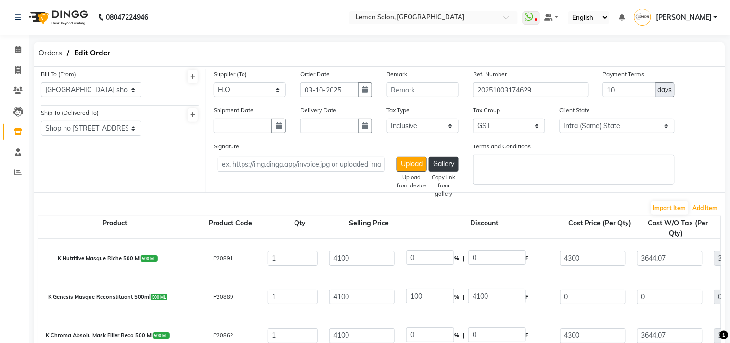
select select "740"
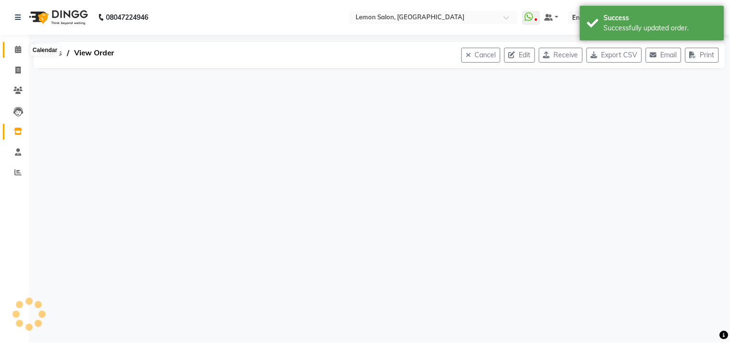
click at [18, 55] on span at bounding box center [18, 49] width 17 height 11
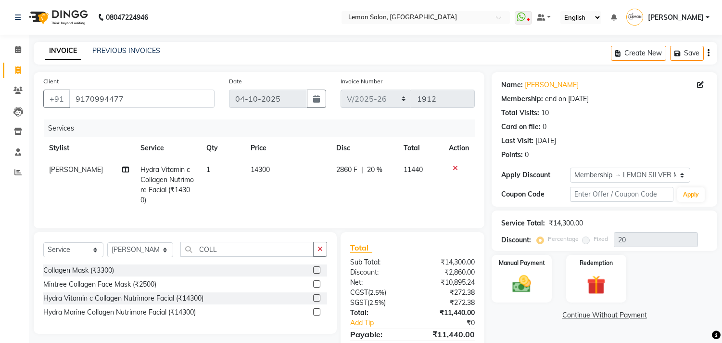
select select "569"
select select "service"
select select "7383"
select select "1: Object"
